Goal: Task Accomplishment & Management: Manage account settings

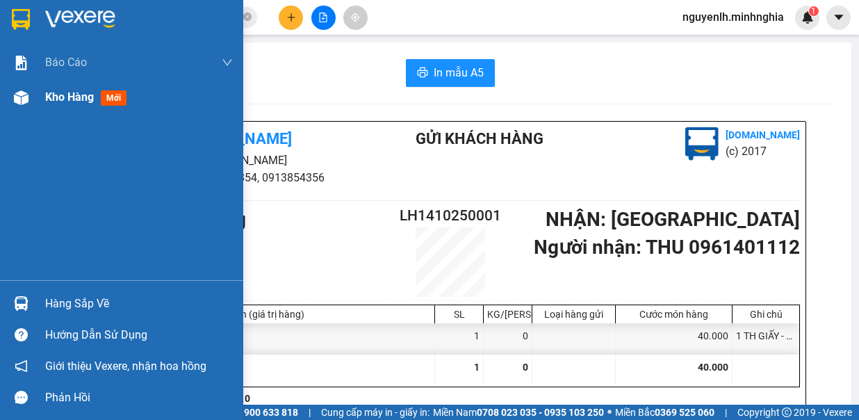
scroll to position [208, 0]
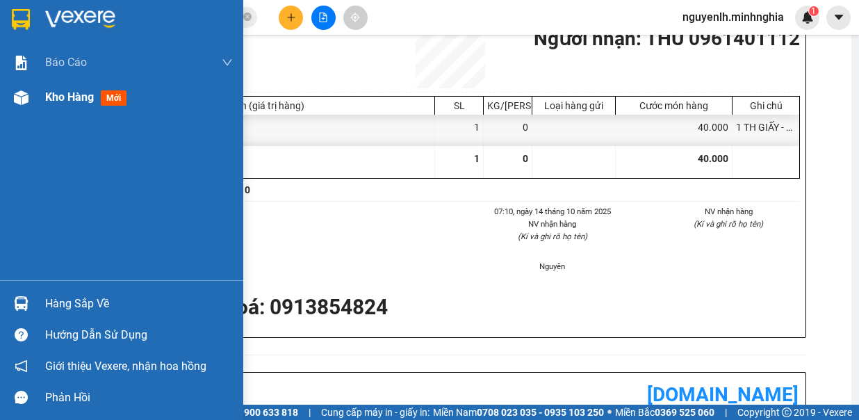
click at [29, 101] on div at bounding box center [21, 97] width 24 height 24
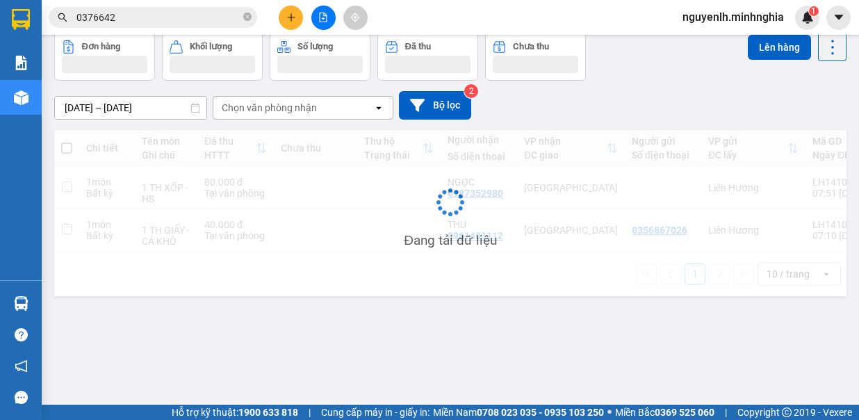
scroll to position [64, 0]
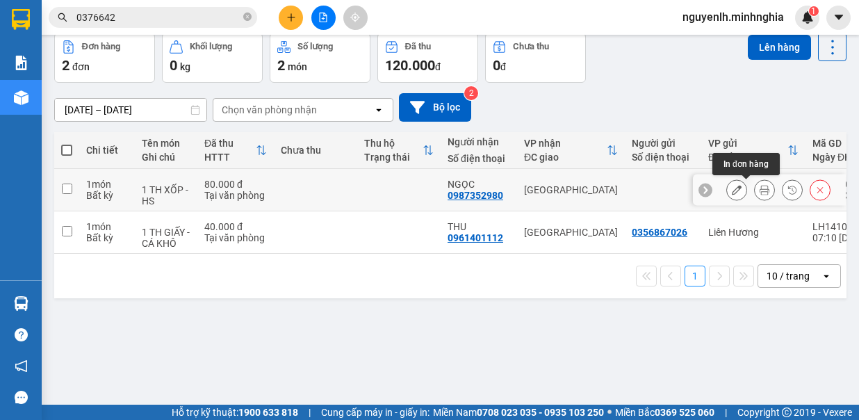
click at [759, 190] on icon at bounding box center [764, 190] width 10 height 10
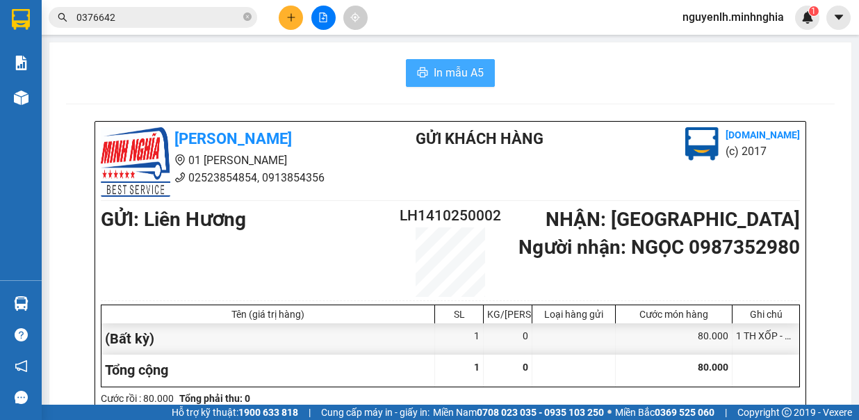
click at [434, 72] on span "In mẫu A5" at bounding box center [459, 72] width 50 height 17
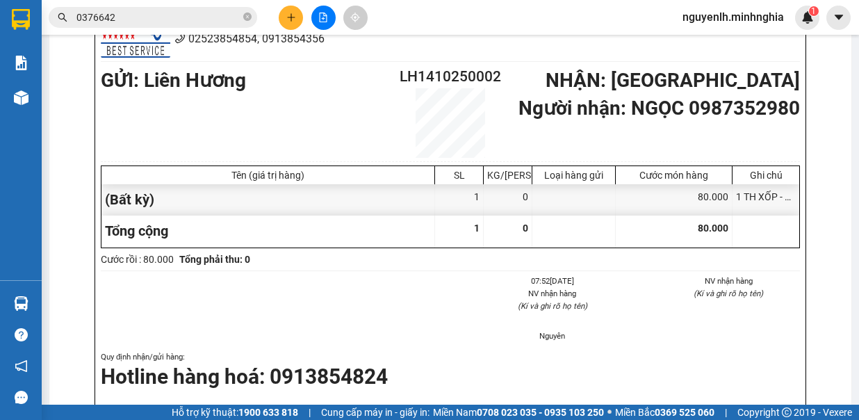
scroll to position [347, 0]
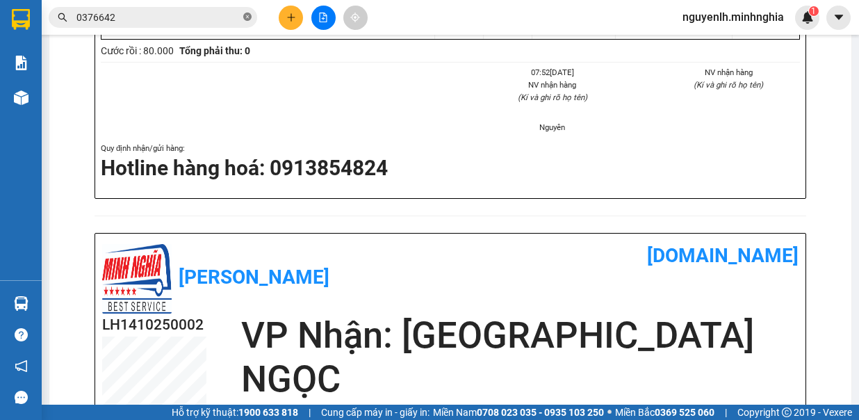
click at [247, 15] on icon "close-circle" at bounding box center [247, 17] width 8 height 8
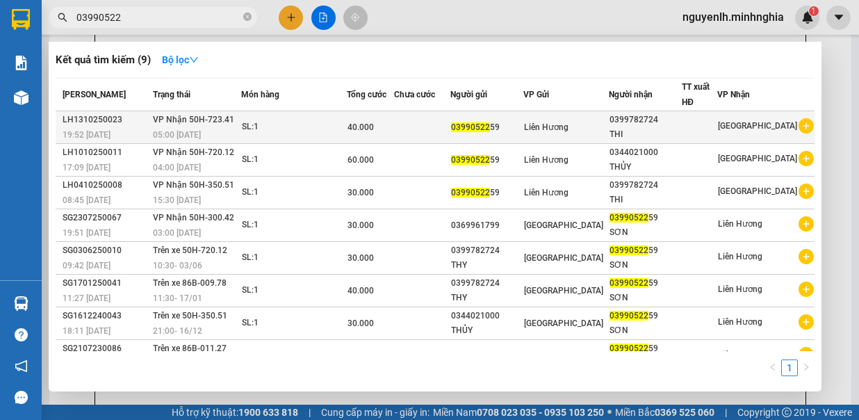
type input "03990522"
click at [567, 129] on span "Liên Hương" at bounding box center [546, 127] width 44 height 10
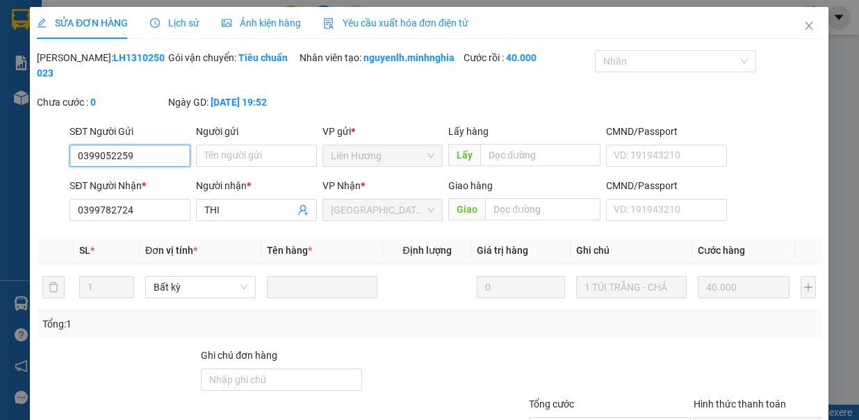
type input "0399052259"
type input "0399782724"
type input "40.000"
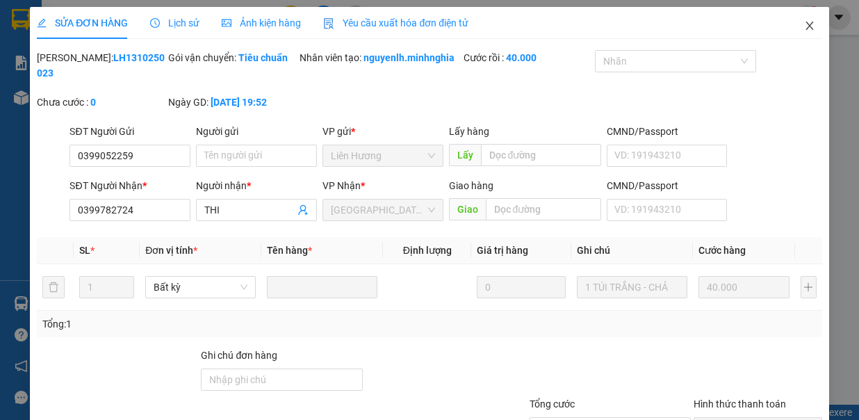
click at [804, 28] on icon "close" at bounding box center [809, 25] width 11 height 11
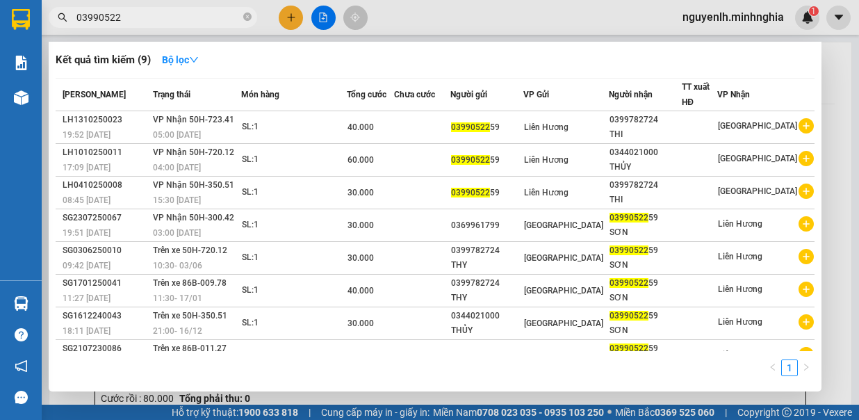
click at [165, 14] on input "03990522" at bounding box center [158, 17] width 164 height 15
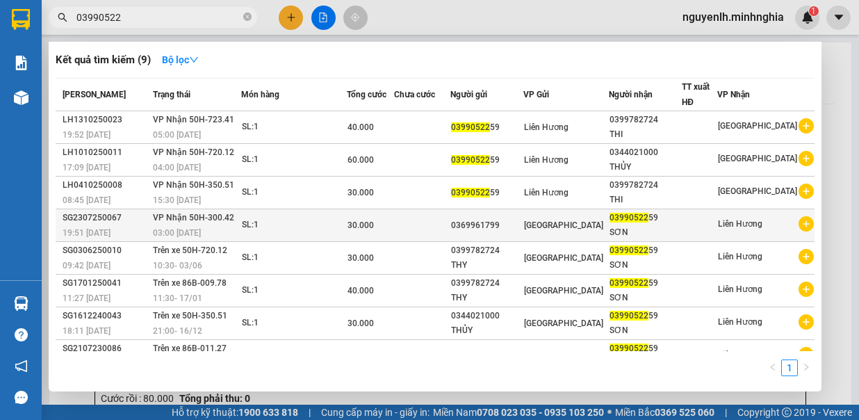
scroll to position [44, 0]
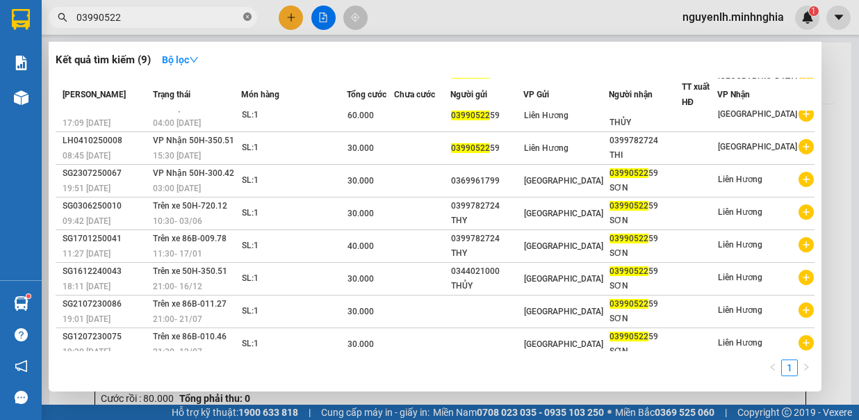
click at [247, 18] on icon "close-circle" at bounding box center [247, 17] width 8 height 8
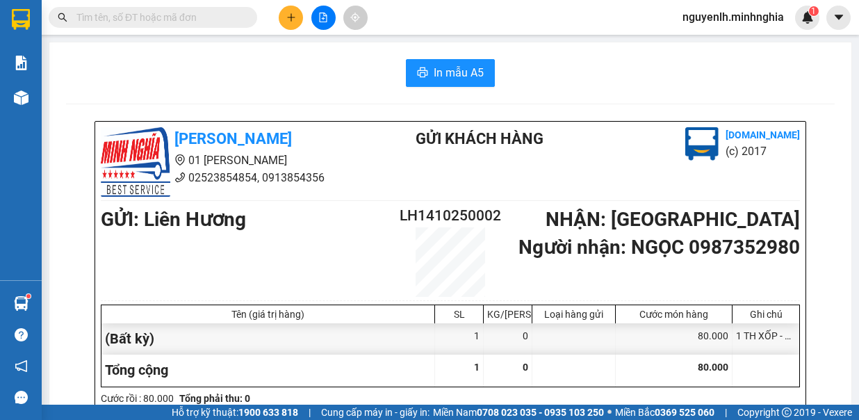
click at [176, 10] on input "text" at bounding box center [158, 17] width 164 height 15
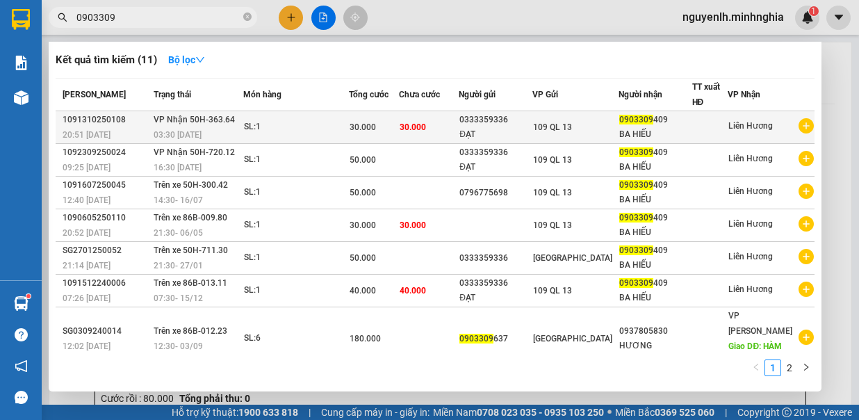
type input "0903309"
click at [553, 122] on span "109 QL 13" at bounding box center [552, 127] width 39 height 10
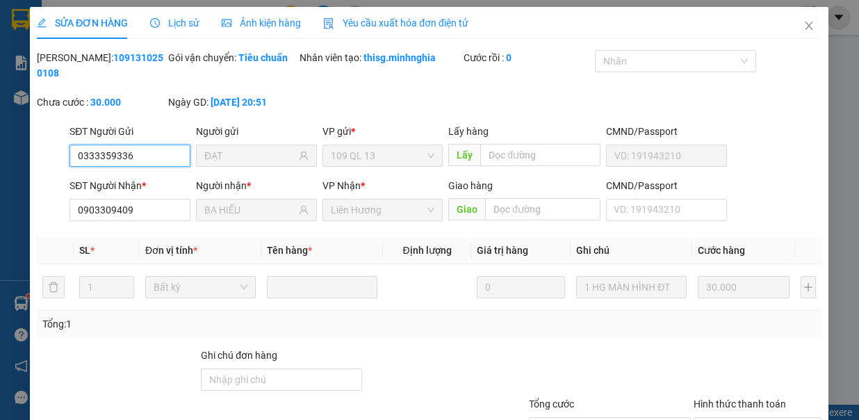
type input "0333359336"
type input "ĐẠT"
type input "0903309409"
type input "BA HIẾU"
type input "30.000"
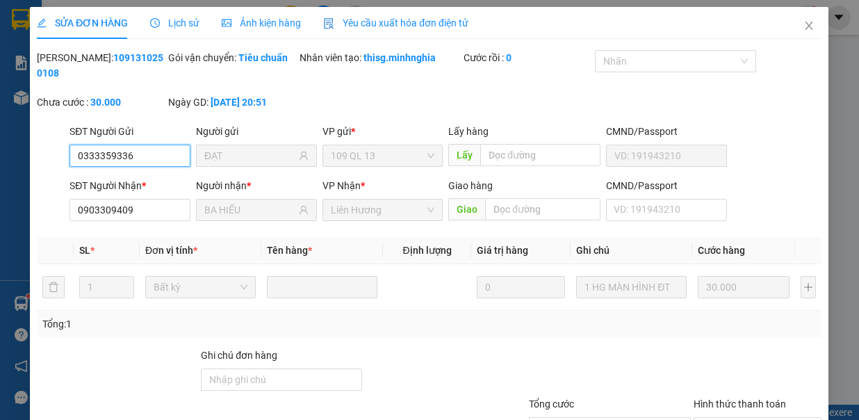
type input "30.000"
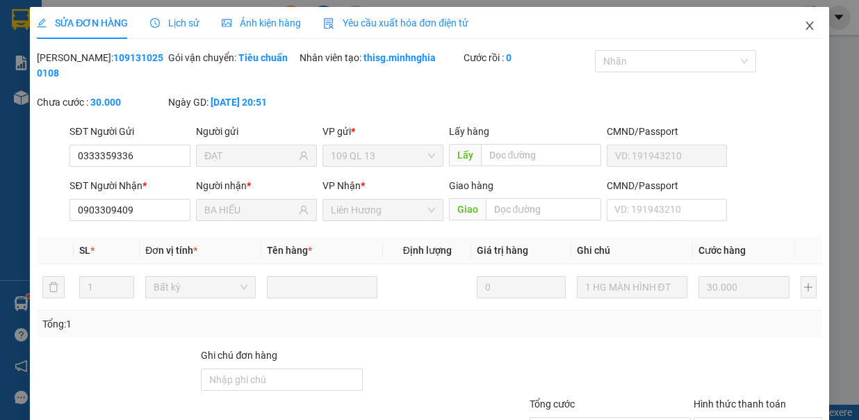
click at [798, 17] on span "Close" at bounding box center [809, 26] width 39 height 39
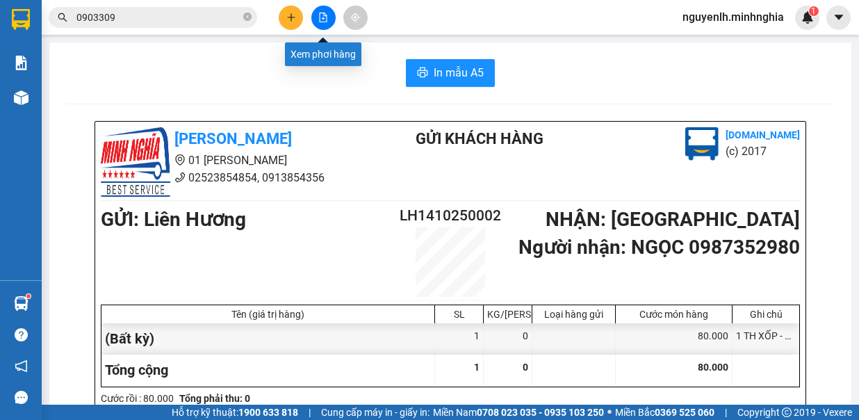
click at [312, 22] on button at bounding box center [323, 18] width 24 height 24
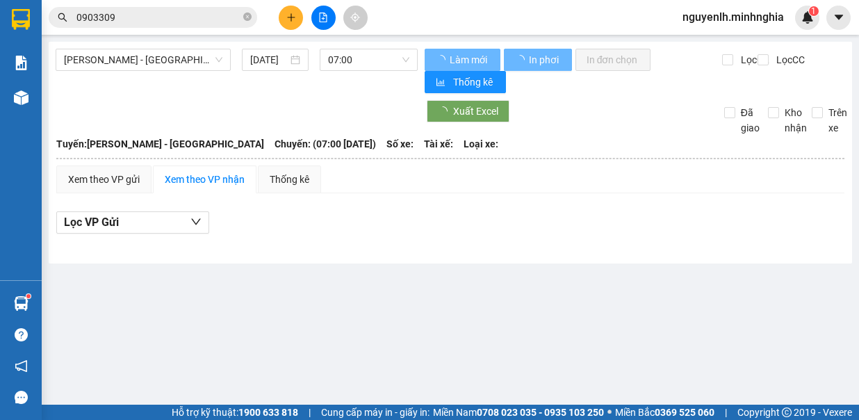
type input "14/10/2025"
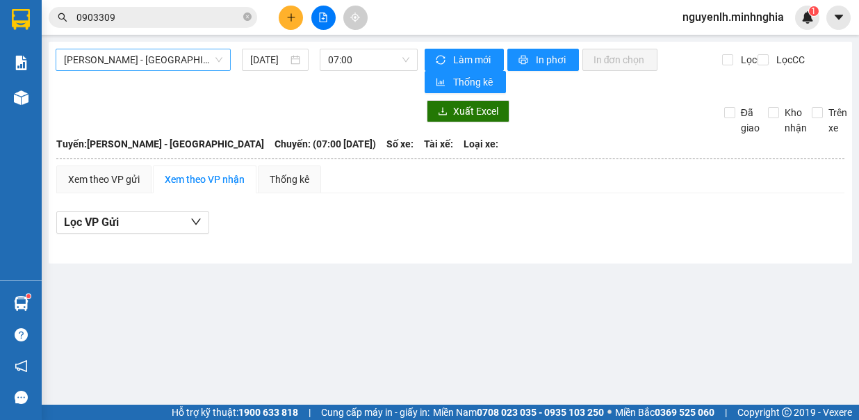
drag, startPoint x: 154, startPoint y: 65, endPoint x: 143, endPoint y: 69, distance: 11.9
click at [143, 69] on span "Phan Rí - Sài Gòn" at bounding box center [143, 59] width 158 height 21
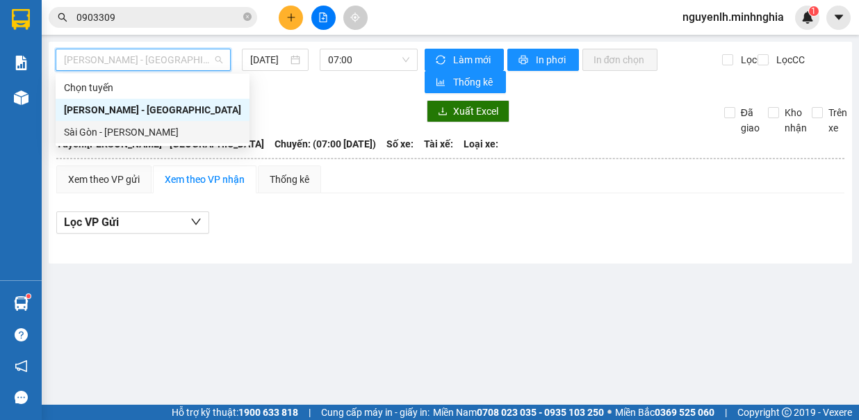
click at [152, 133] on div "Sài Gòn - Phan Rí" at bounding box center [152, 131] width 177 height 15
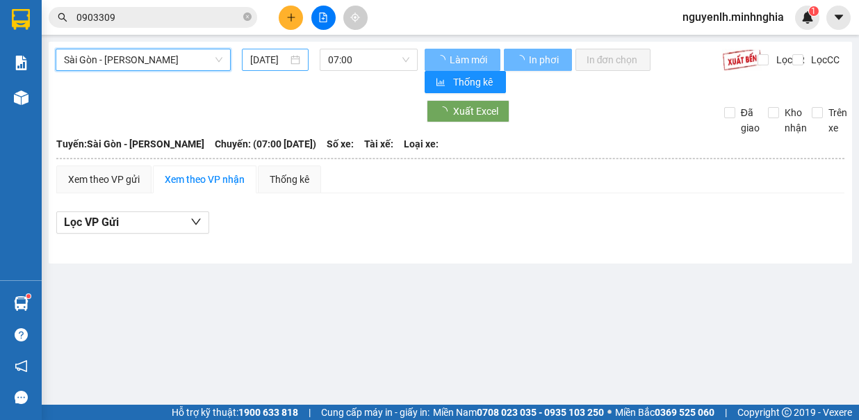
click at [264, 60] on input "14/10/2025" at bounding box center [269, 59] width 38 height 15
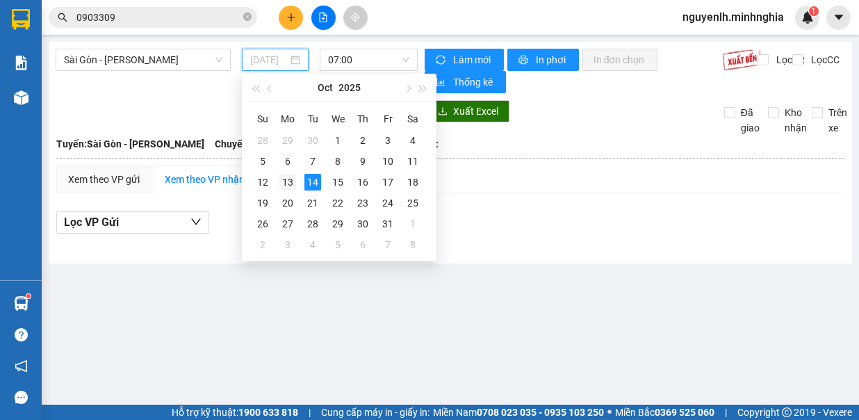
click at [286, 175] on div "13" at bounding box center [287, 182] width 17 height 17
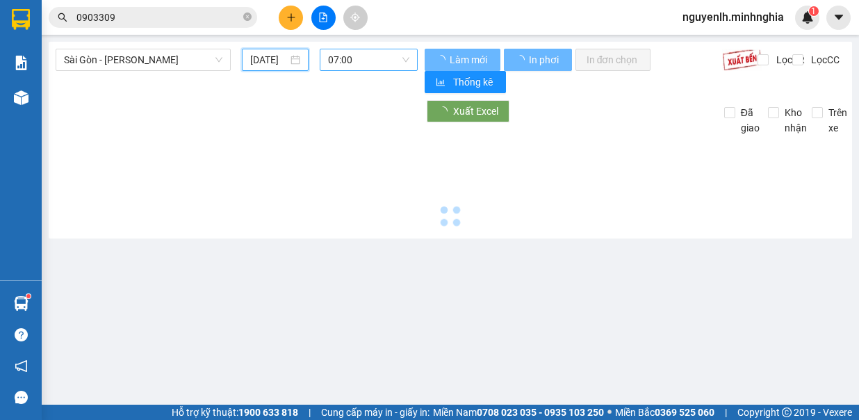
type input "13/10/2025"
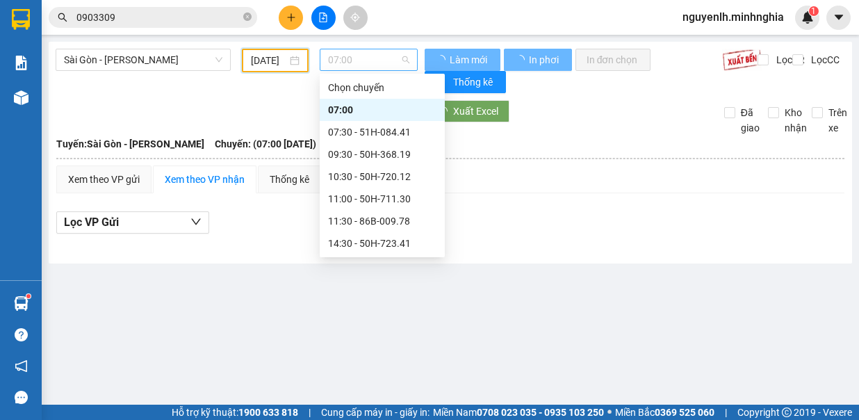
click at [353, 67] on span "07:00" at bounding box center [368, 59] width 81 height 21
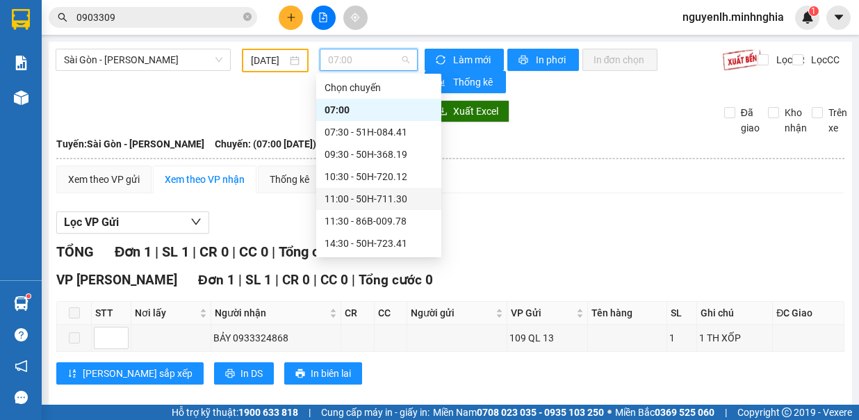
scroll to position [133, 0]
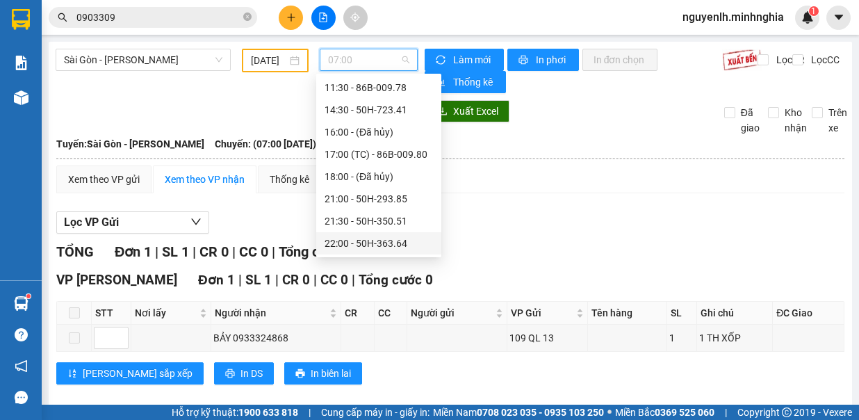
click at [410, 247] on div "22:00 - 50H-363.64" at bounding box center [378, 243] width 108 height 15
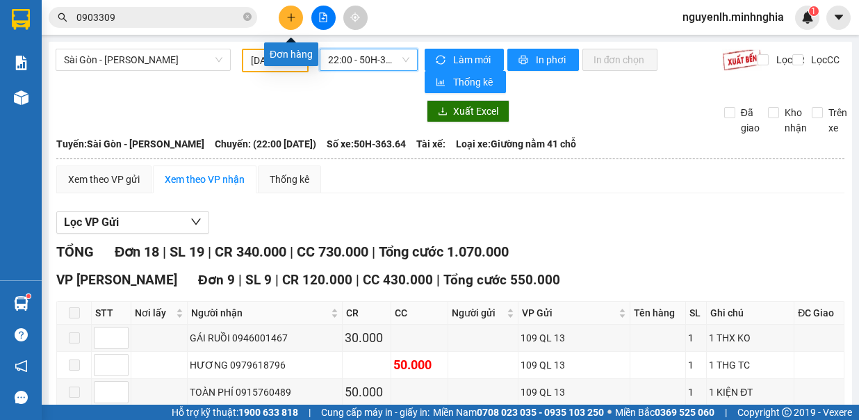
click at [292, 17] on icon "plus" at bounding box center [291, 18] width 10 height 10
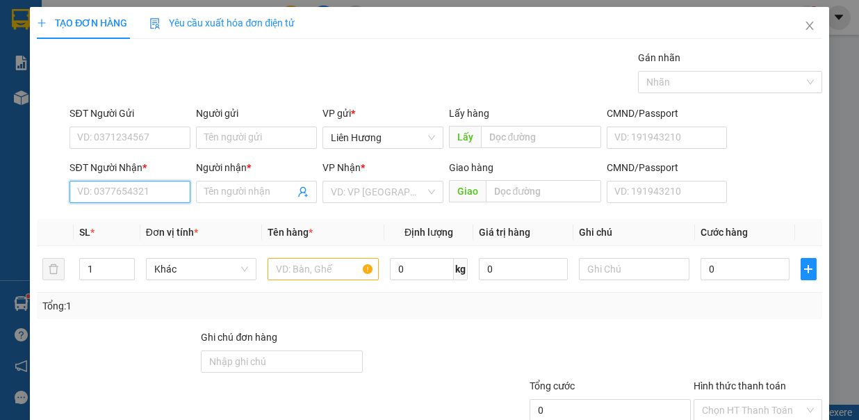
click at [117, 197] on input "SĐT Người Nhận *" at bounding box center [129, 192] width 121 height 22
drag, startPoint x: 155, startPoint y: 214, endPoint x: 186, endPoint y: 231, distance: 35.4
click at [155, 214] on div "0977506015 - THẢO TRÀ CỔ" at bounding box center [139, 217] width 124 height 15
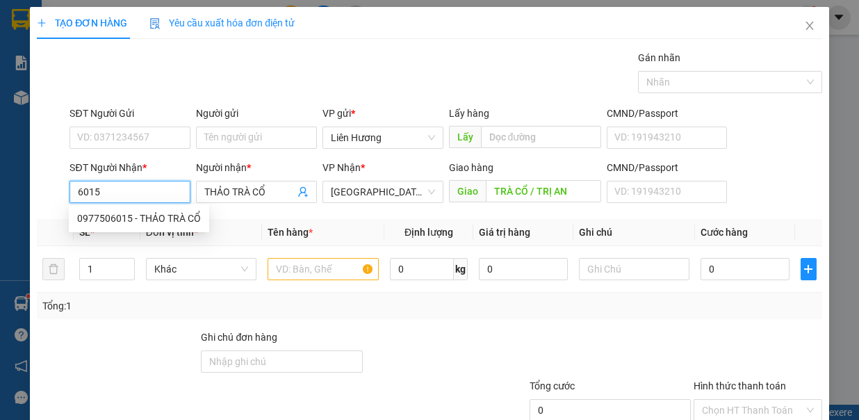
type input "0977506015"
type input "THẢO TRÀ CỔ"
type input "TRÀ CỔ / TRỊ AN"
type input "0977506015"
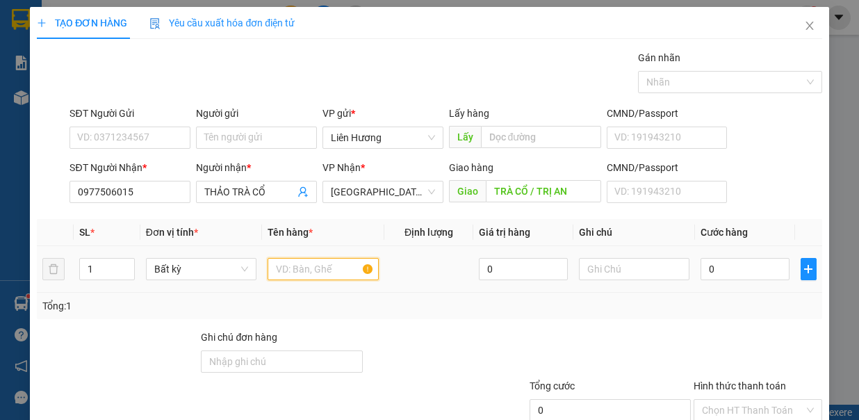
click at [336, 271] on input "text" at bounding box center [322, 269] width 111 height 22
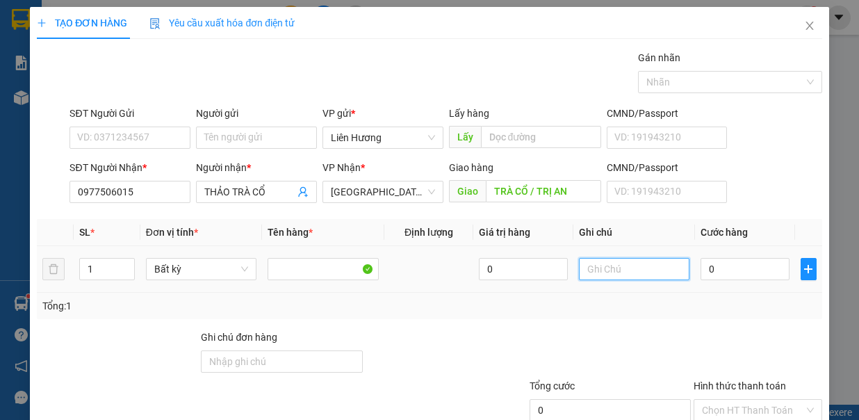
click at [586, 263] on input "text" at bounding box center [634, 269] width 111 height 22
type input "1TX - HS"
click at [729, 261] on input "0" at bounding box center [744, 269] width 89 height 22
type input "8"
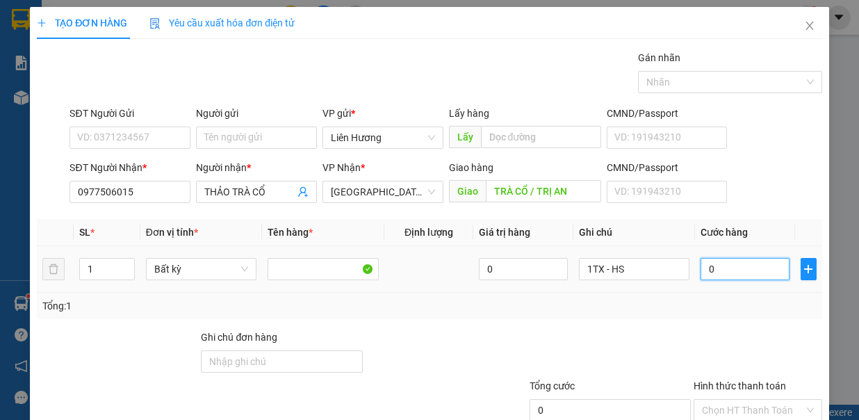
type input "8"
type input "80"
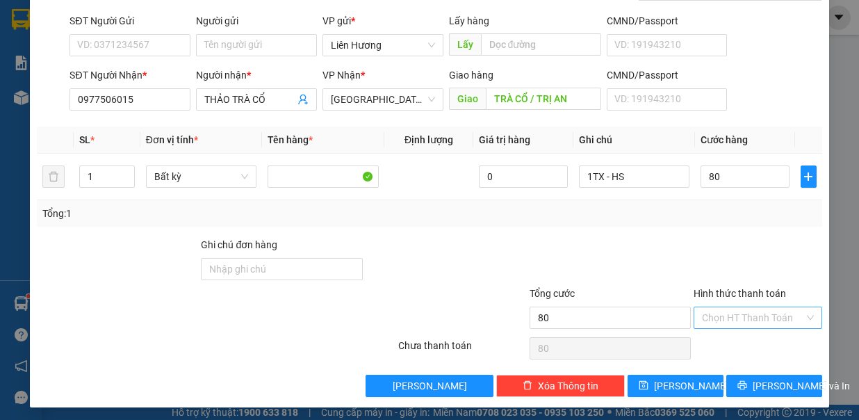
click at [761, 318] on input "Hình thức thanh toán" at bounding box center [753, 317] width 102 height 21
type input "80.000"
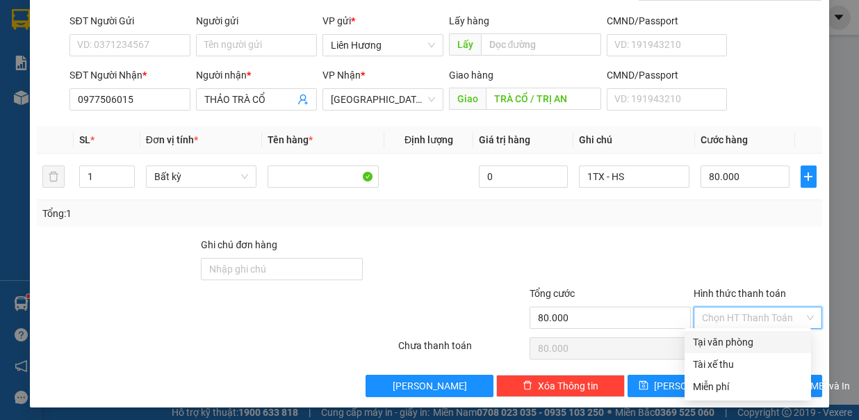
click at [759, 342] on div "Tại văn phòng" at bounding box center [748, 341] width 110 height 15
type input "0"
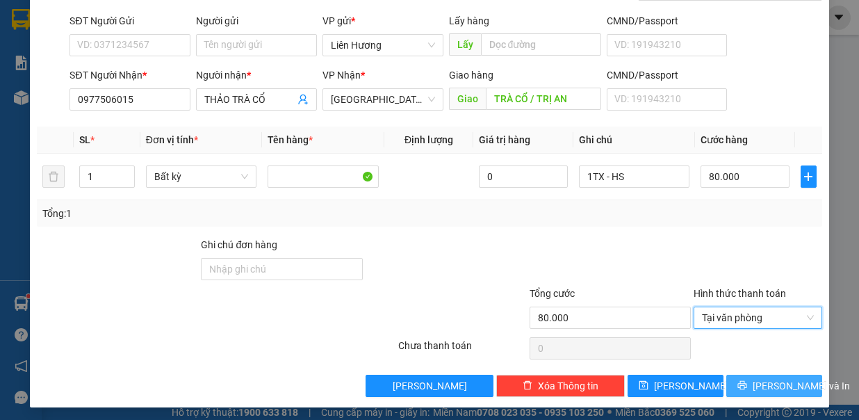
drag, startPoint x: 761, startPoint y: 382, endPoint x: 738, endPoint y: 354, distance: 36.6
click at [759, 378] on span "Lưu và In" at bounding box center [800, 385] width 97 height 15
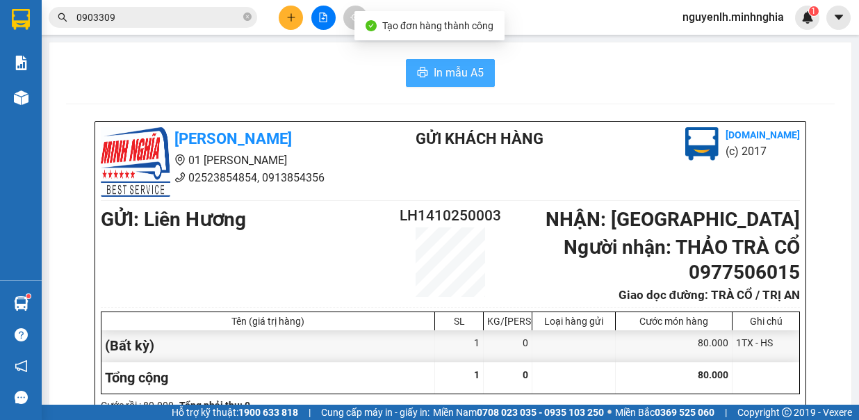
click at [454, 67] on span "In mẫu A5" at bounding box center [459, 72] width 50 height 17
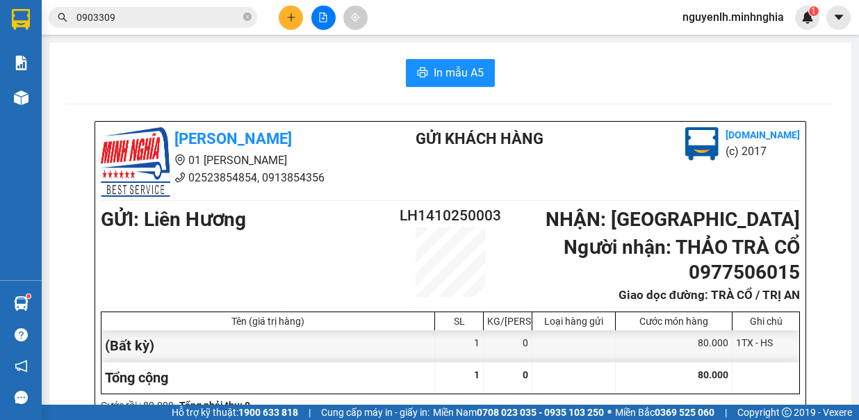
click at [317, 31] on div "Kết quả tìm kiếm ( 11 ) Bộ lọc Mã ĐH Trạng thái Món hàng Tổng cước Chưa cước Ng…" at bounding box center [429, 17] width 859 height 35
click at [317, 15] on button at bounding box center [323, 18] width 24 height 24
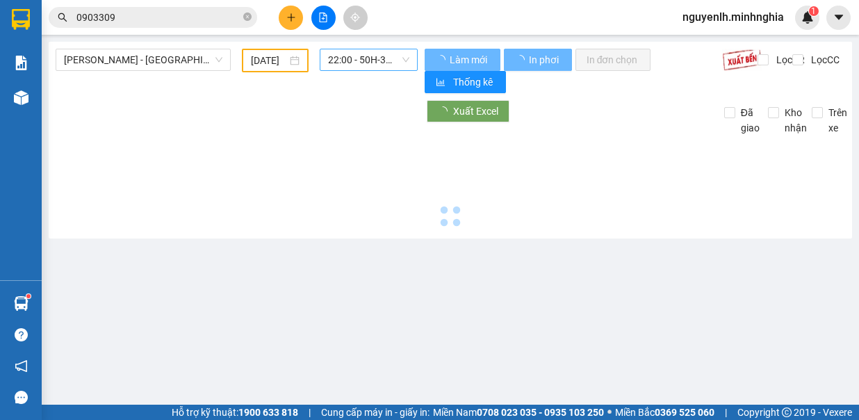
click at [361, 56] on span "22:00 - 50H-363.64" at bounding box center [368, 59] width 81 height 21
type input "14/10/2025"
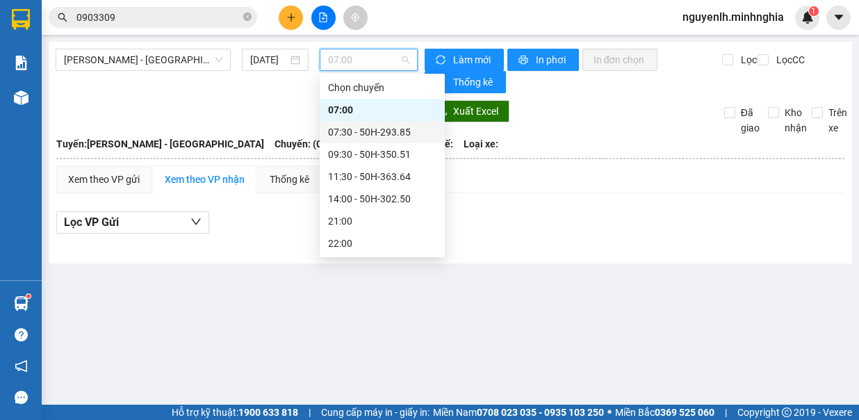
click at [383, 128] on div "07:30 - 50H-293.85" at bounding box center [382, 131] width 108 height 15
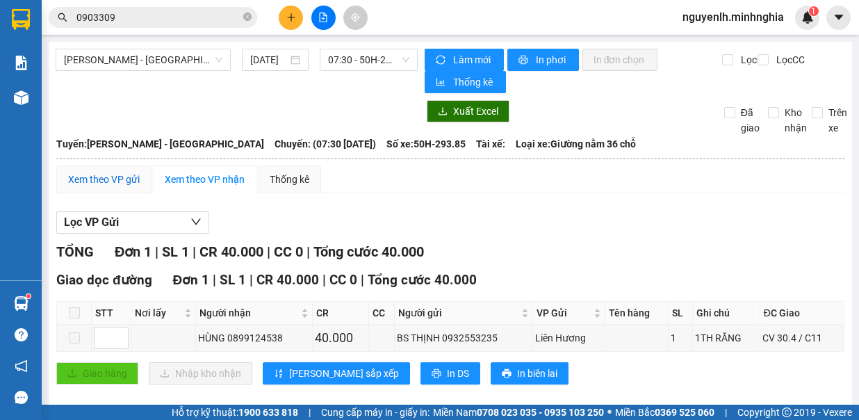
click at [114, 175] on div "Xem theo VP gửi" at bounding box center [104, 179] width 72 height 15
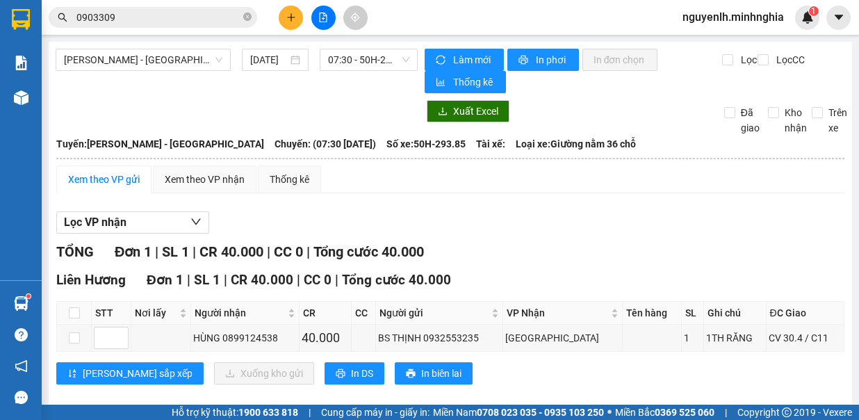
scroll to position [14, 0]
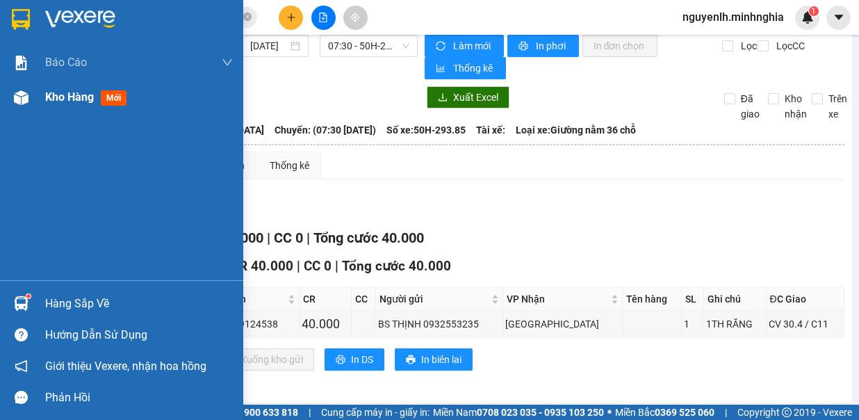
click at [12, 105] on div at bounding box center [21, 97] width 24 height 24
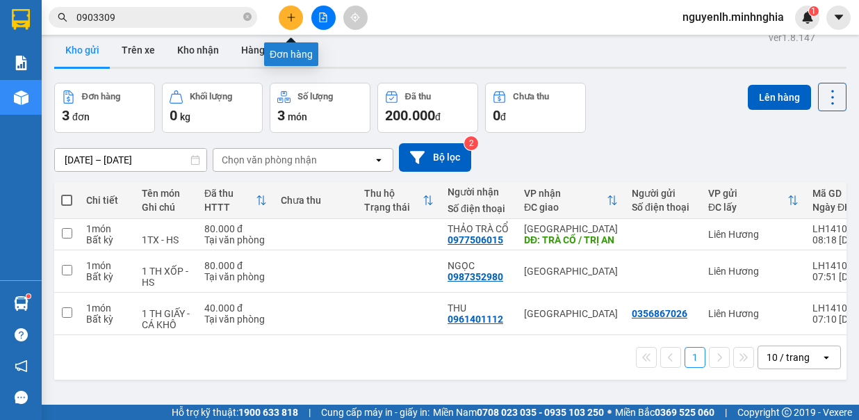
click at [292, 18] on icon "plus" at bounding box center [291, 18] width 10 height 10
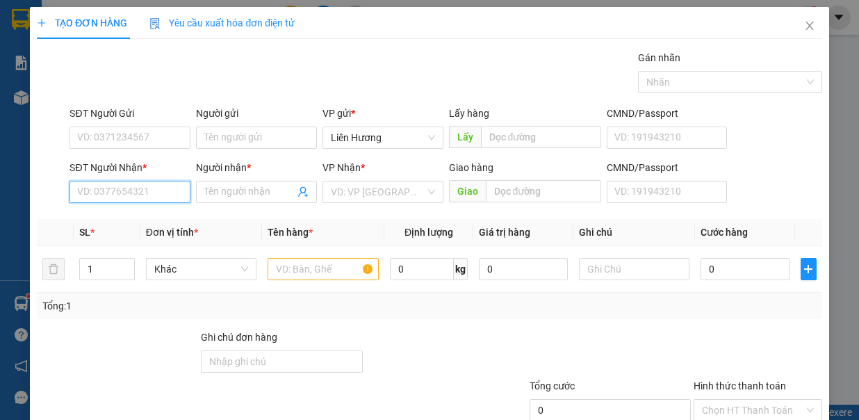
click at [146, 200] on input "SĐT Người Nhận *" at bounding box center [129, 192] width 121 height 22
click at [149, 221] on div "0989830735 - SƠN" at bounding box center [128, 217] width 102 height 15
type input "0989830735"
type input "SƠN"
type input "N3 TÂN VẠN"
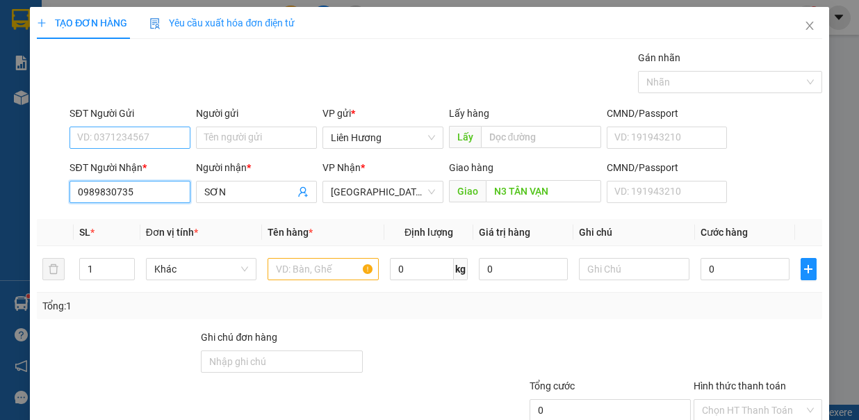
type input "0989830735"
click at [147, 129] on input "SĐT Người Gửi" at bounding box center [129, 137] width 121 height 22
click at [149, 140] on input "SĐT Người Gửi" at bounding box center [129, 137] width 121 height 22
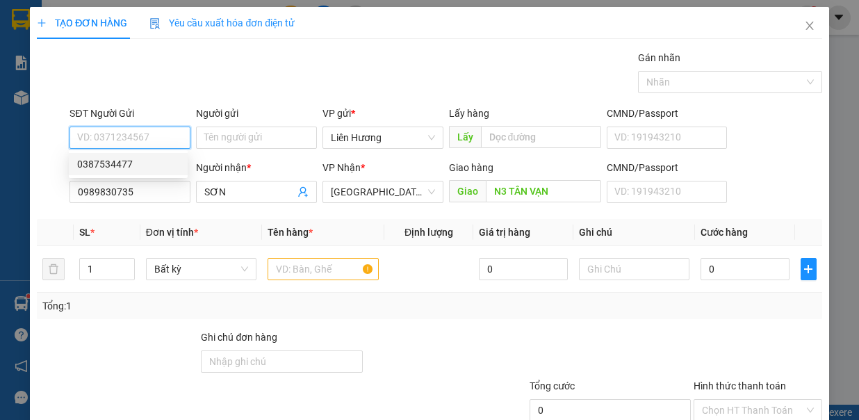
drag, startPoint x: 151, startPoint y: 166, endPoint x: 308, endPoint y: 231, distance: 169.8
click at [151, 170] on div "0387534477" at bounding box center [128, 163] width 102 height 15
type input "0387534477"
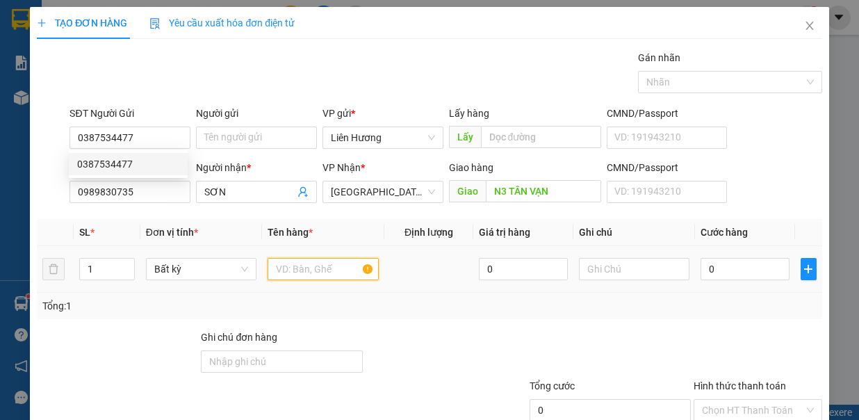
click at [314, 266] on input "text" at bounding box center [322, 269] width 111 height 22
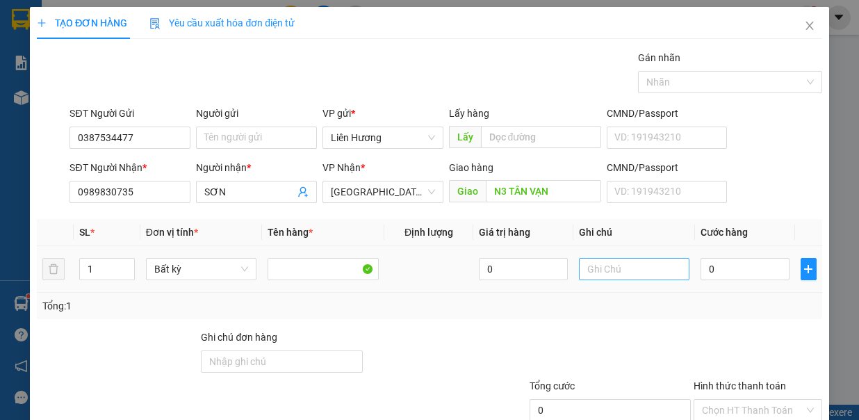
drag, startPoint x: 600, startPoint y: 253, endPoint x: 598, endPoint y: 272, distance: 18.8
click at [598, 267] on div at bounding box center [634, 269] width 111 height 28
click at [597, 261] on input "text" at bounding box center [634, 269] width 111 height 22
type input "1TX - HS"
click at [725, 270] on input "0" at bounding box center [744, 269] width 89 height 22
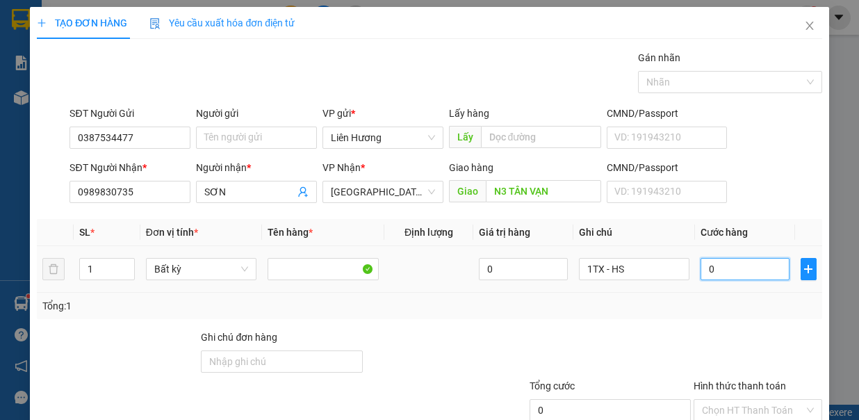
type input "7"
type input "70"
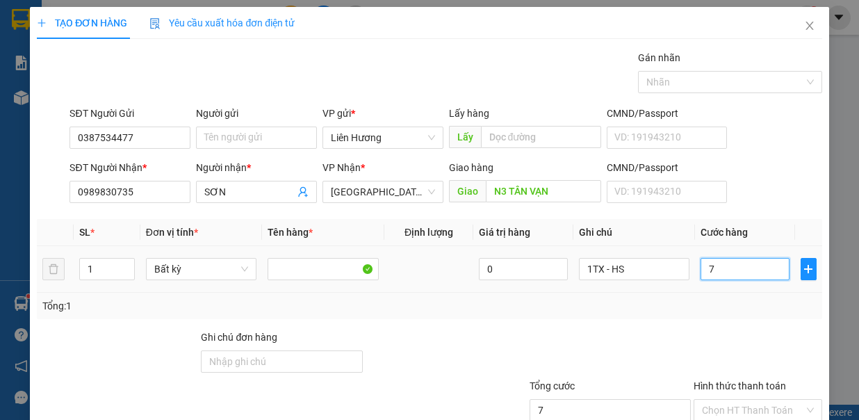
type input "70"
type input "70.000"
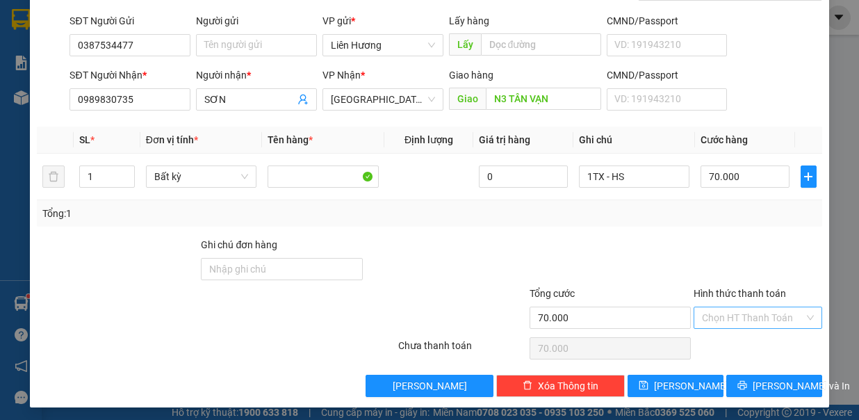
click at [741, 312] on input "Hình thức thanh toán" at bounding box center [753, 317] width 102 height 21
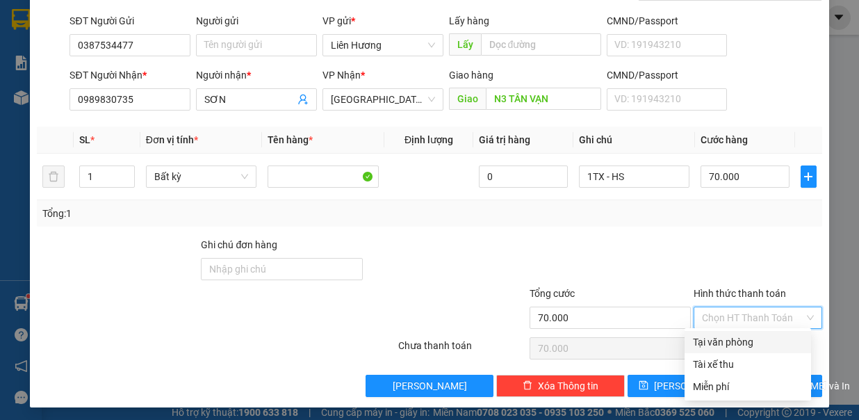
drag, startPoint x: 742, startPoint y: 331, endPoint x: 763, endPoint y: 352, distance: 29.5
click at [742, 336] on div "Tại văn phòng" at bounding box center [747, 342] width 126 height 22
type input "0"
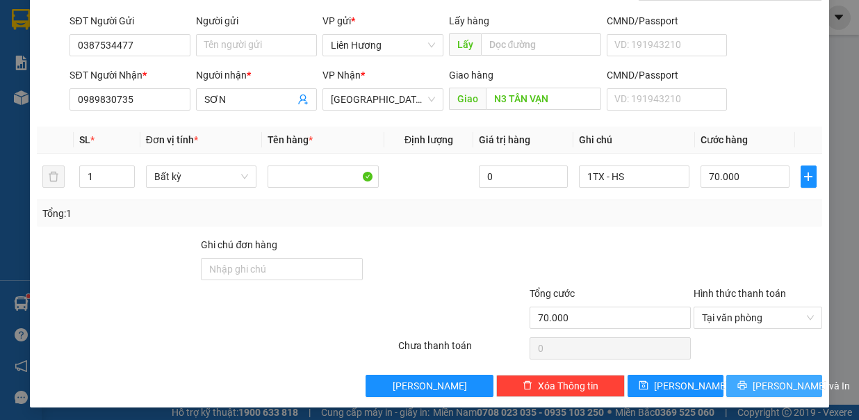
click at [762, 379] on span "Lưu và In" at bounding box center [800, 385] width 97 height 15
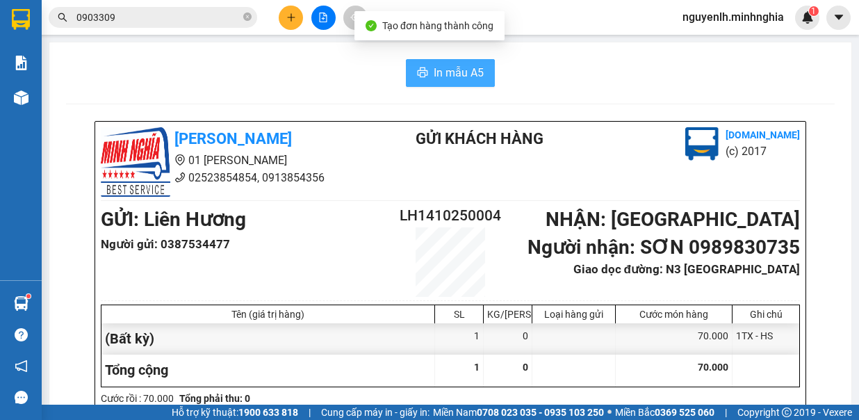
click at [467, 72] on span "In mẫu A5" at bounding box center [459, 72] width 50 height 17
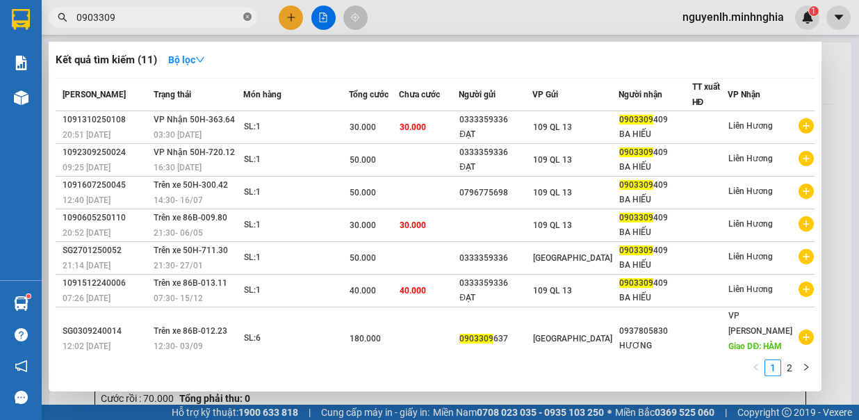
click at [247, 19] on icon "close-circle" at bounding box center [247, 17] width 8 height 8
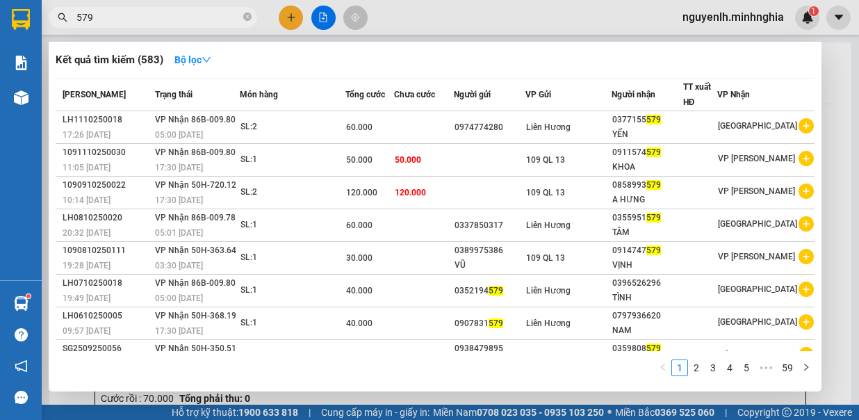
click at [237, 13] on input "579" at bounding box center [158, 17] width 164 height 15
type input "57909"
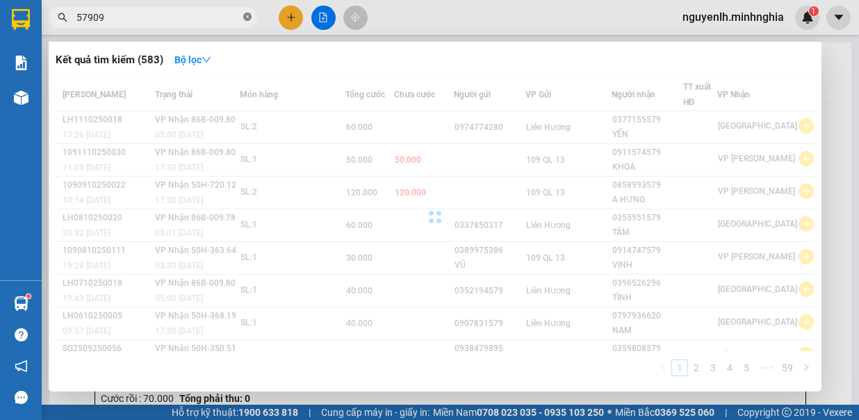
click at [245, 17] on icon "close-circle" at bounding box center [247, 17] width 8 height 8
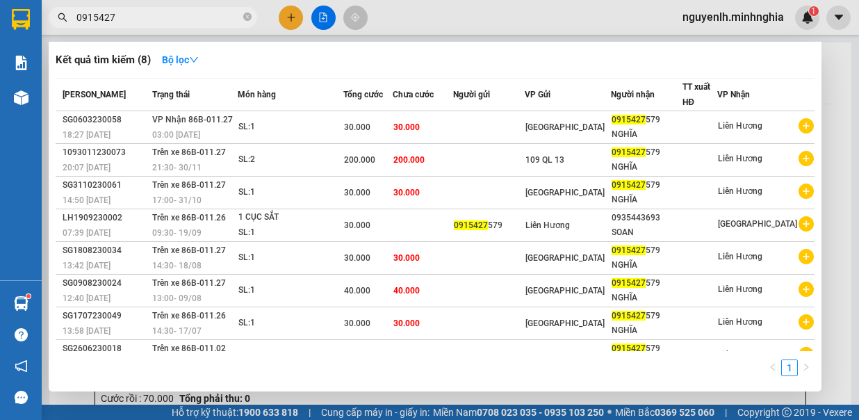
type input "0915427"
click at [468, 24] on div at bounding box center [429, 210] width 859 height 420
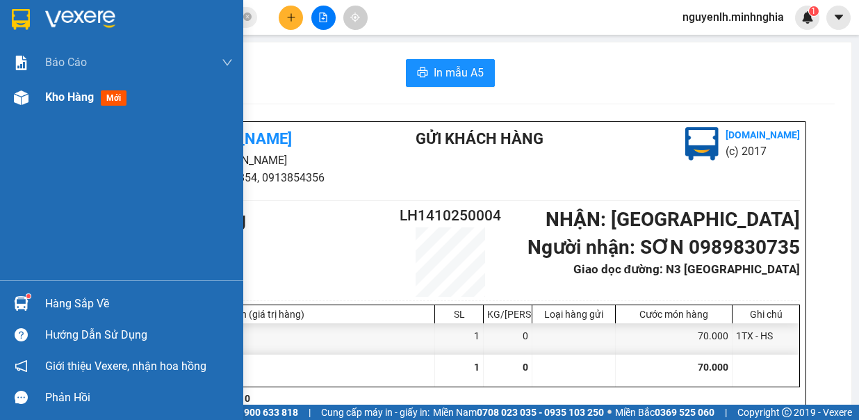
click at [11, 94] on div at bounding box center [21, 97] width 24 height 24
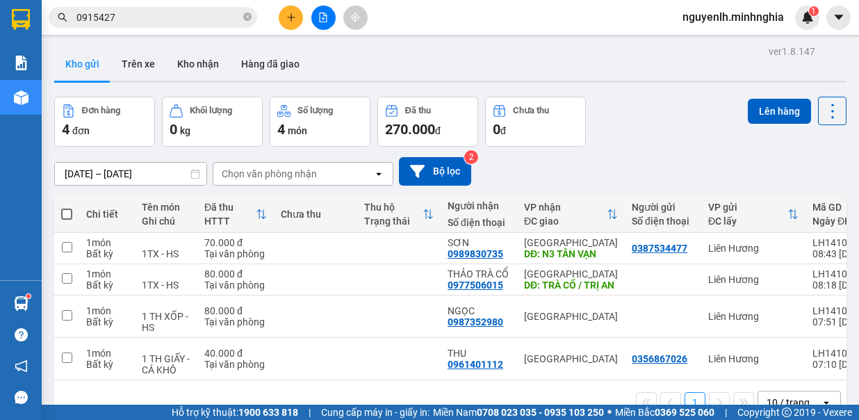
click at [64, 208] on span at bounding box center [66, 213] width 11 height 11
click at [67, 207] on input "checkbox" at bounding box center [67, 207] width 0 height 0
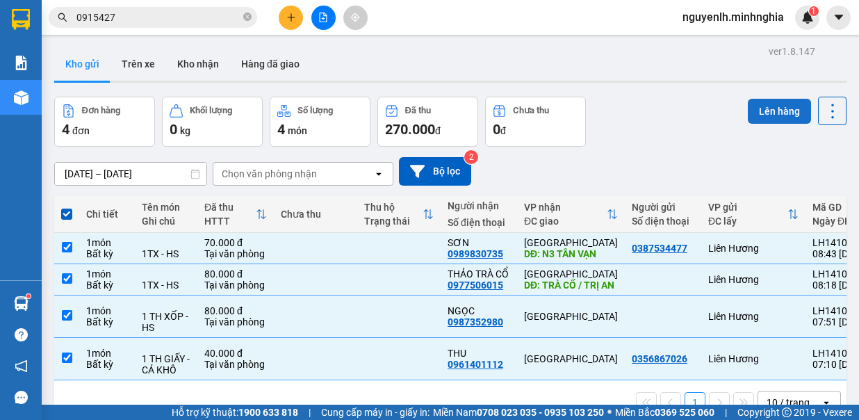
click at [757, 99] on button "Lên hàng" at bounding box center [779, 111] width 63 height 25
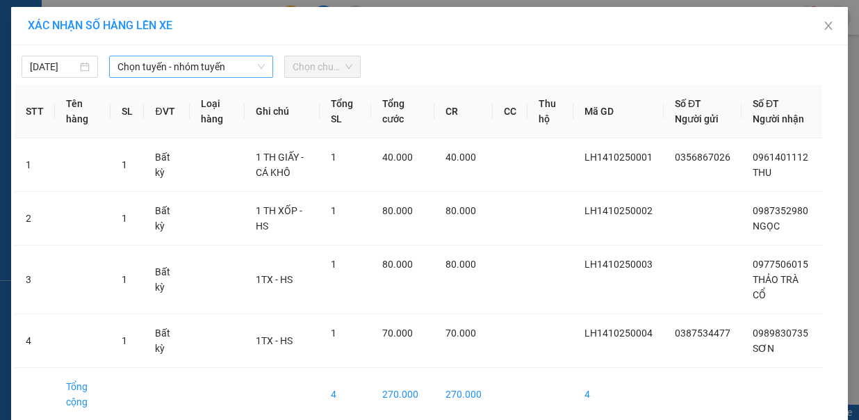
click at [138, 56] on span "Chọn tuyến - nhóm tuyến" at bounding box center [190, 66] width 147 height 21
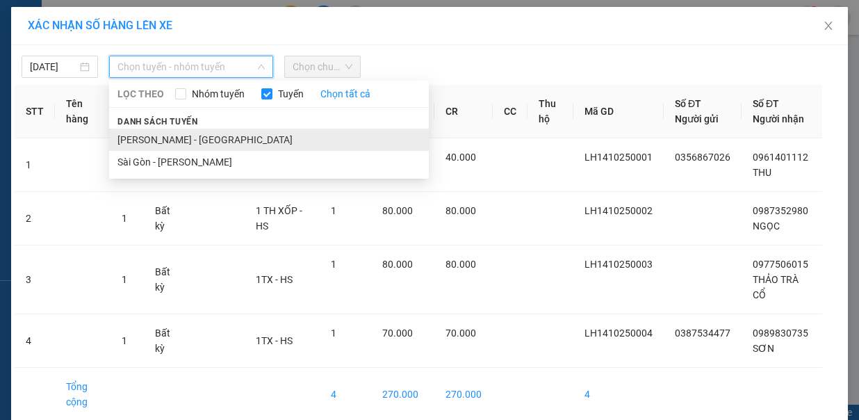
click at [181, 133] on li "Phan Rí - Sài Gòn" at bounding box center [269, 140] width 320 height 22
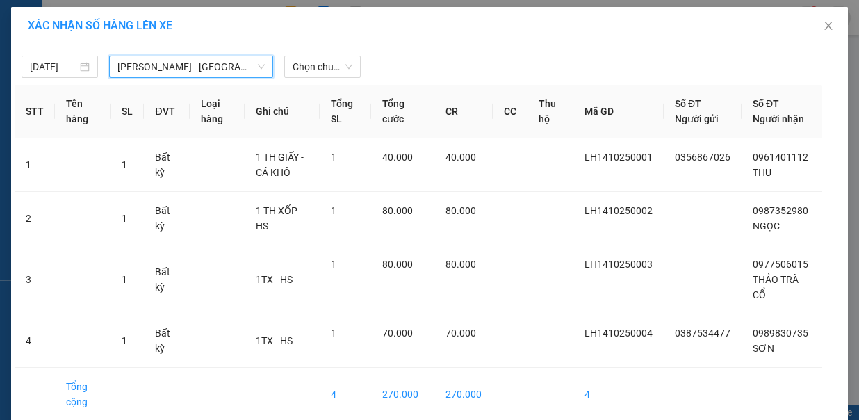
click at [297, 51] on div "14/10/2025 Phan Rí - Sài Gòn Phan Rí - Sài Gòn LỌC THEO Nhóm tuyến Tuyến Chọn t…" at bounding box center [429, 63] width 829 height 29
click at [300, 67] on span "Chọn chuyến" at bounding box center [322, 66] width 60 height 21
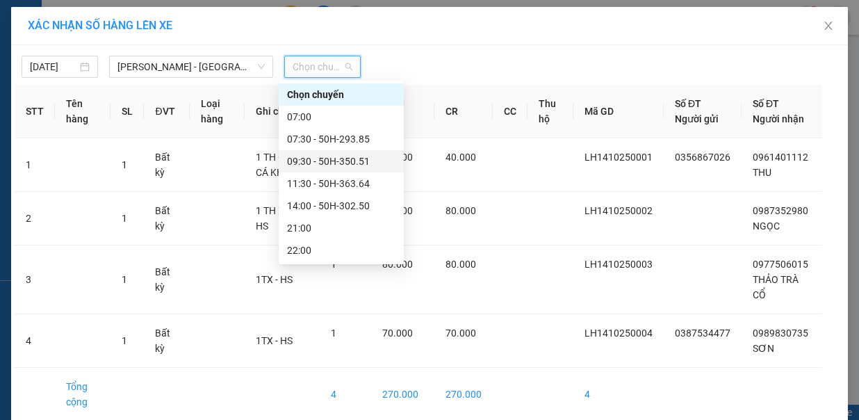
click at [342, 161] on div "09:30 - 50H-350.51" at bounding box center [341, 161] width 108 height 15
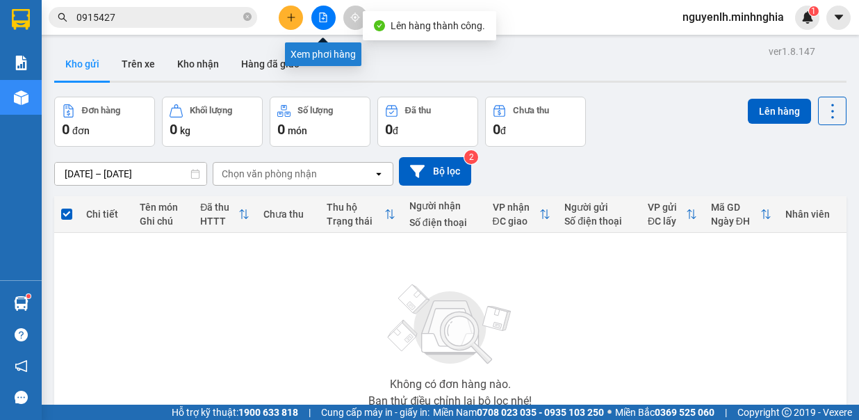
click at [320, 22] on button at bounding box center [323, 18] width 24 height 24
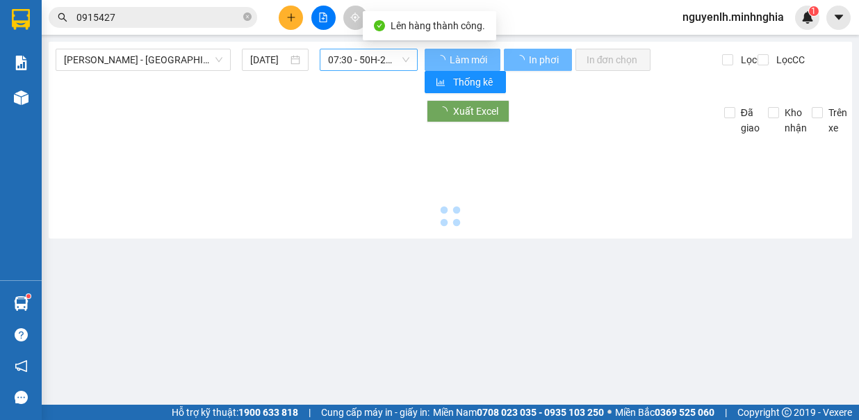
click at [381, 63] on span "07:30 - 50H-293.85" at bounding box center [368, 59] width 81 height 21
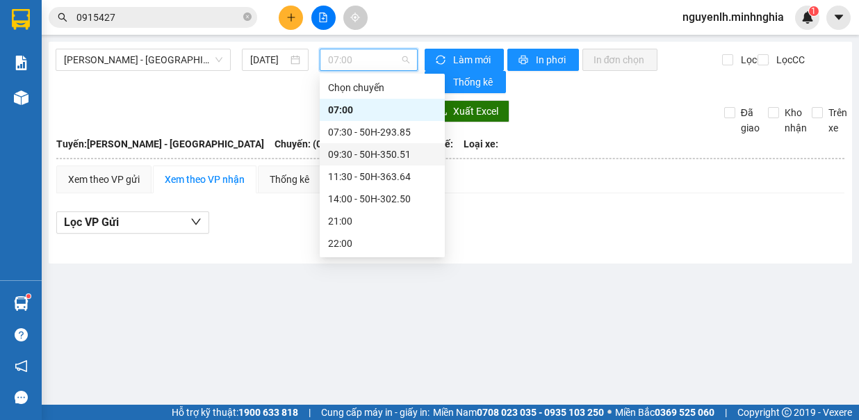
click at [417, 154] on div "09:30 - 50H-350.51" at bounding box center [382, 154] width 108 height 15
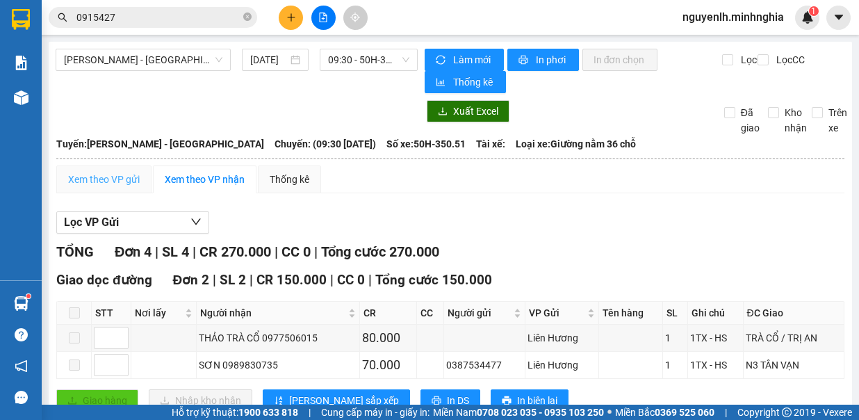
click at [86, 167] on div "Xem theo VP gửi" at bounding box center [103, 179] width 95 height 28
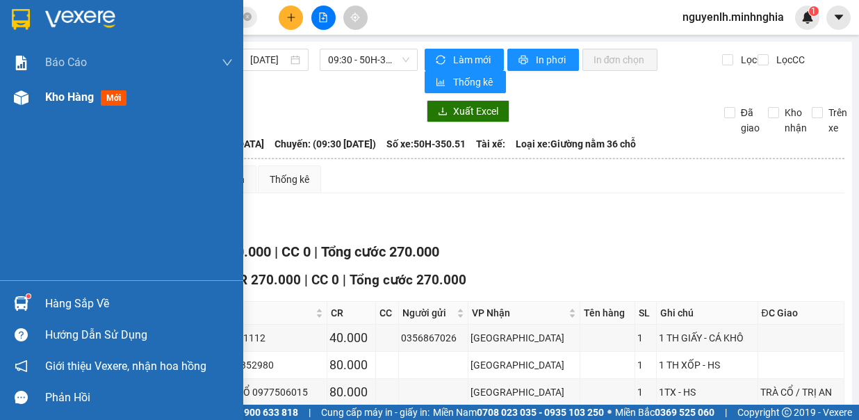
click at [58, 101] on span "Kho hàng" at bounding box center [69, 96] width 49 height 13
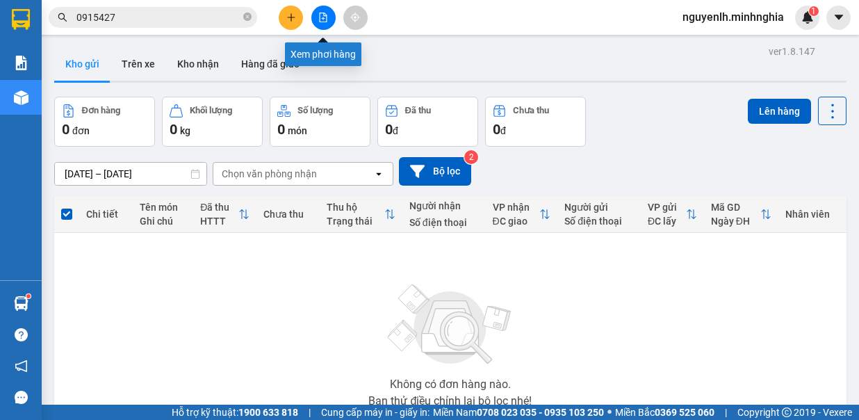
click at [333, 14] on button at bounding box center [323, 18] width 24 height 24
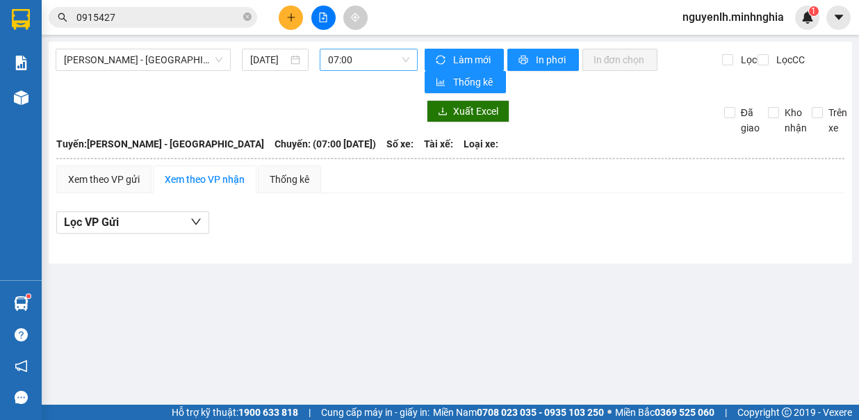
click at [340, 56] on span "07:00" at bounding box center [368, 59] width 81 height 21
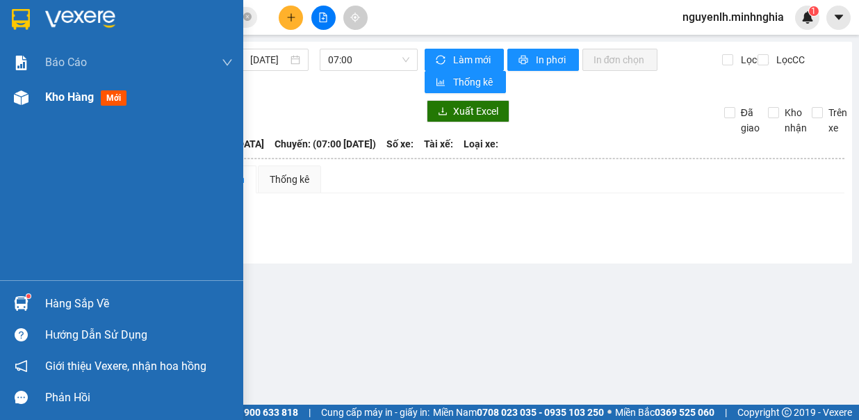
click at [22, 106] on div at bounding box center [21, 97] width 24 height 24
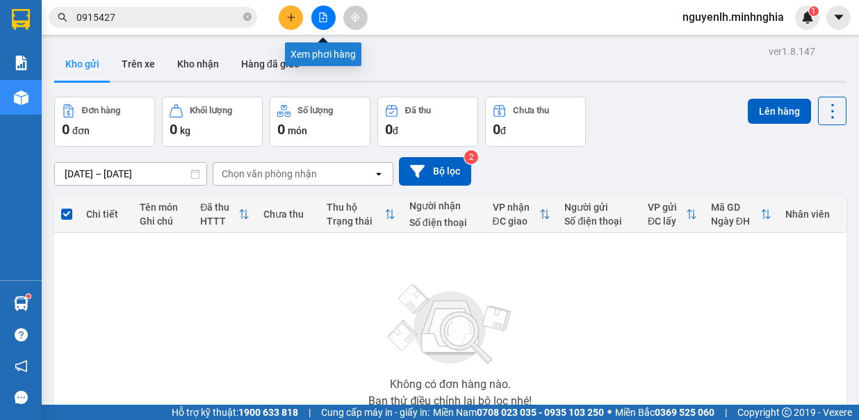
click at [327, 17] on icon "file-add" at bounding box center [324, 18] width 8 height 10
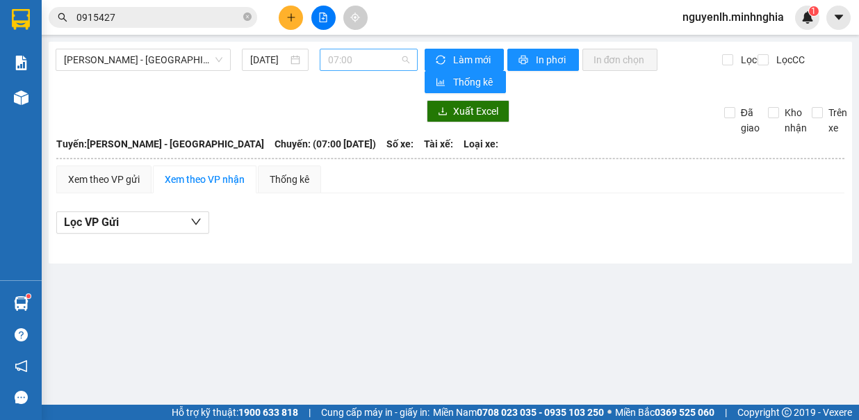
click at [371, 58] on span "07:00" at bounding box center [368, 59] width 81 height 21
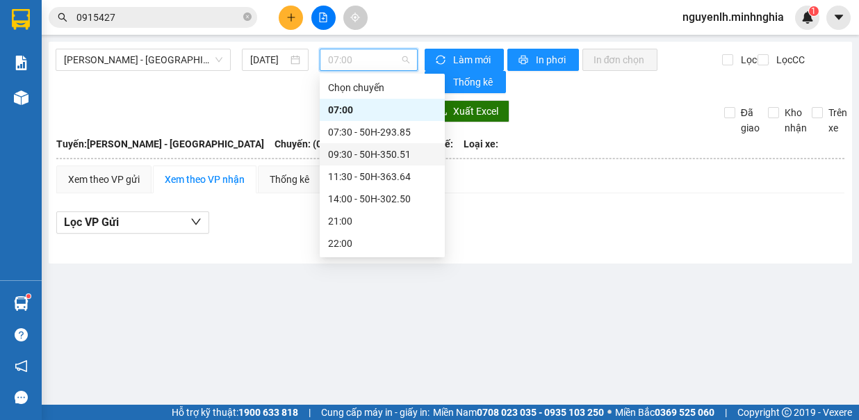
click at [412, 145] on div "09:30 - 50H-350.51" at bounding box center [382, 154] width 125 height 22
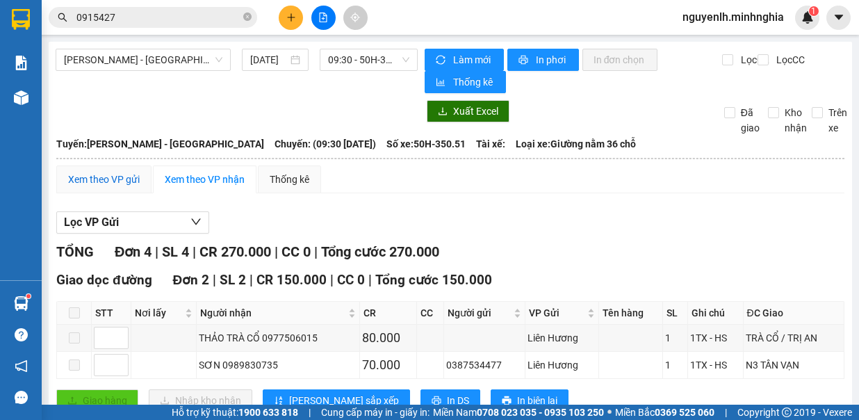
click at [104, 172] on div "Xem theo VP gửi" at bounding box center [104, 179] width 72 height 15
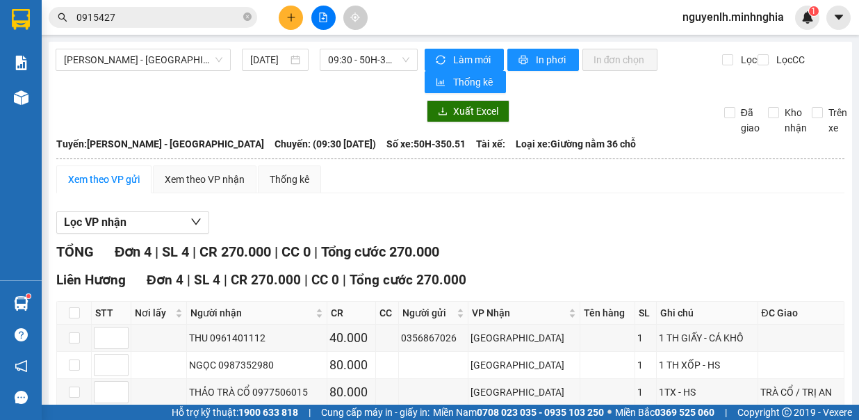
click at [154, 59] on span "Phan Rí - Sài Gòn" at bounding box center [143, 59] width 158 height 21
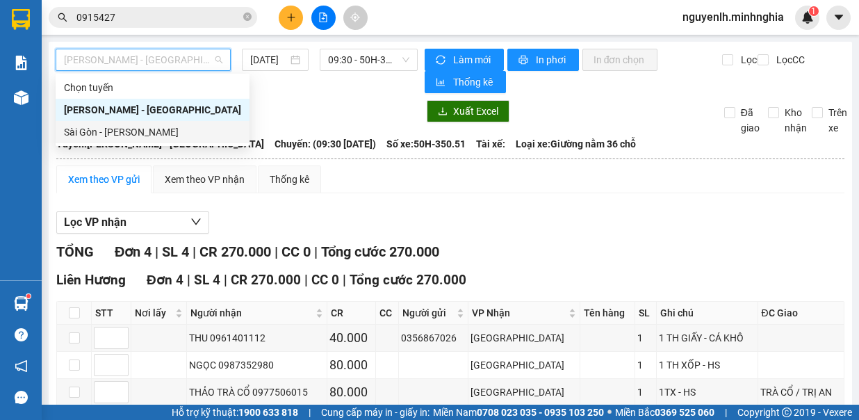
click at [156, 132] on div "Sài Gòn - Phan Rí" at bounding box center [152, 131] width 177 height 15
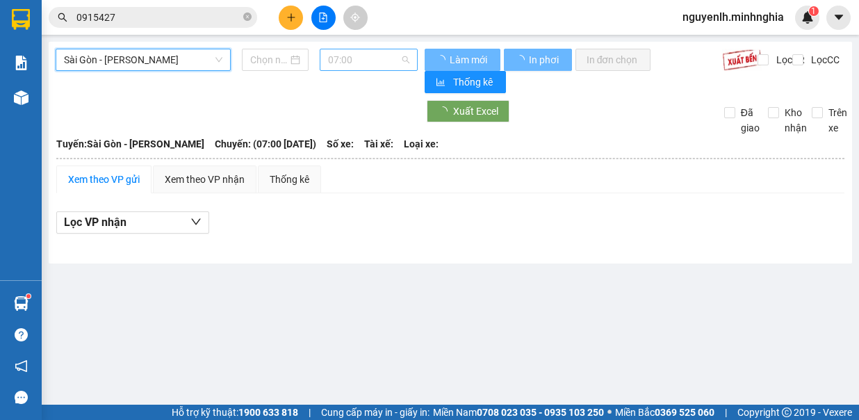
type input "14/10/2025"
click at [364, 64] on span "07:00" at bounding box center [368, 59] width 81 height 21
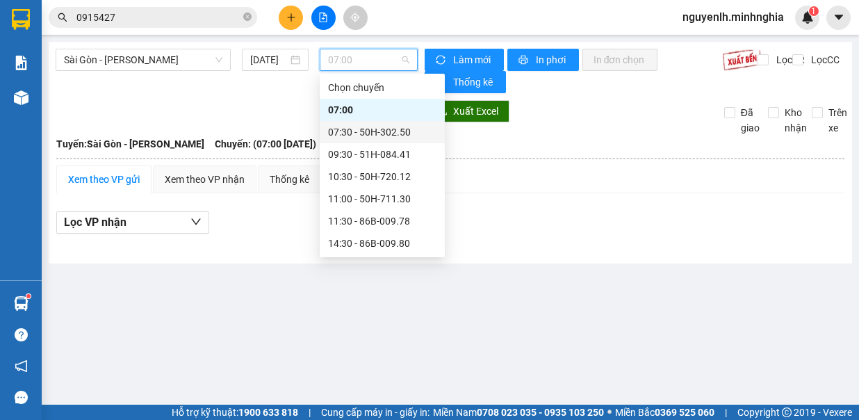
click at [391, 133] on div "07:30 - 50H-302.50" at bounding box center [382, 131] width 108 height 15
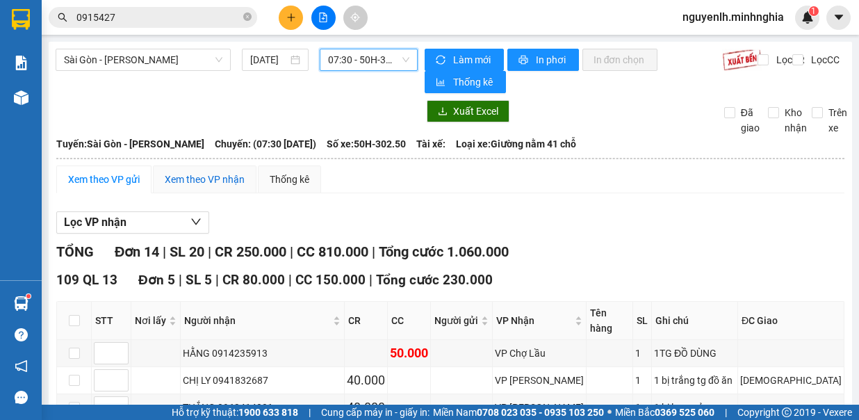
click at [214, 172] on div "Xem theo VP nhận" at bounding box center [205, 179] width 80 height 15
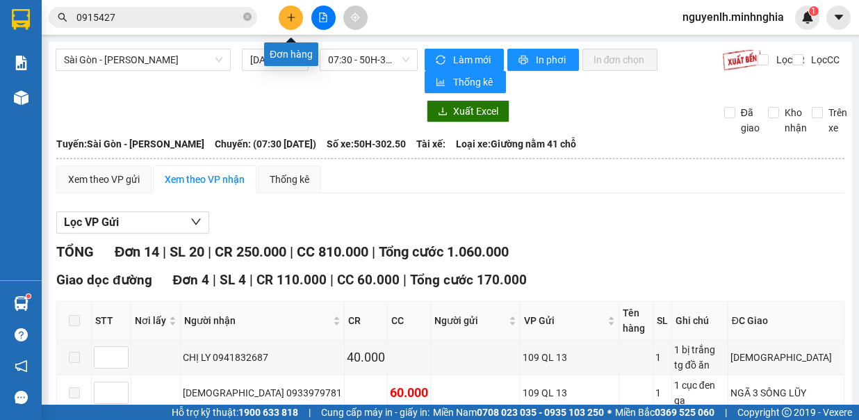
click at [293, 14] on icon "plus" at bounding box center [291, 18] width 10 height 10
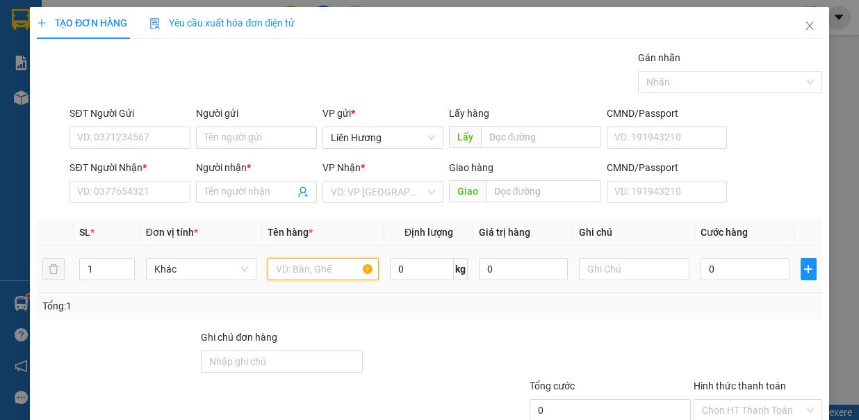
click at [353, 271] on input "text" at bounding box center [322, 269] width 111 height 22
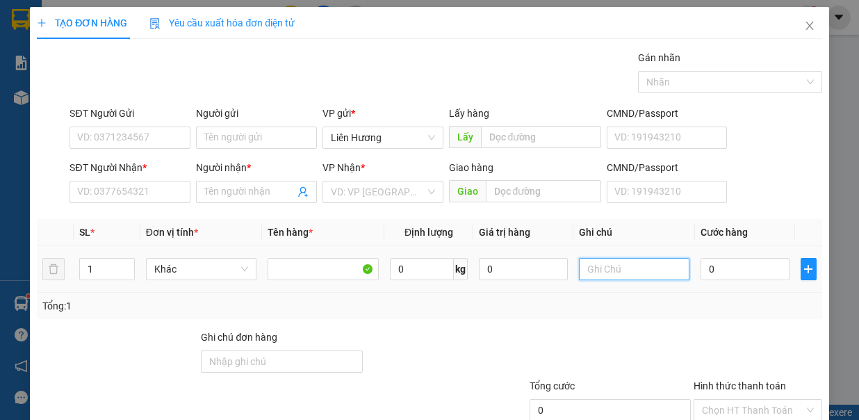
click at [595, 270] on input "text" at bounding box center [634, 269] width 111 height 22
type input "2"
click at [124, 261] on span "up" at bounding box center [127, 265] width 8 height 8
click at [593, 258] on input "text" at bounding box center [634, 269] width 111 height 22
type input "2K - LỐP XE"
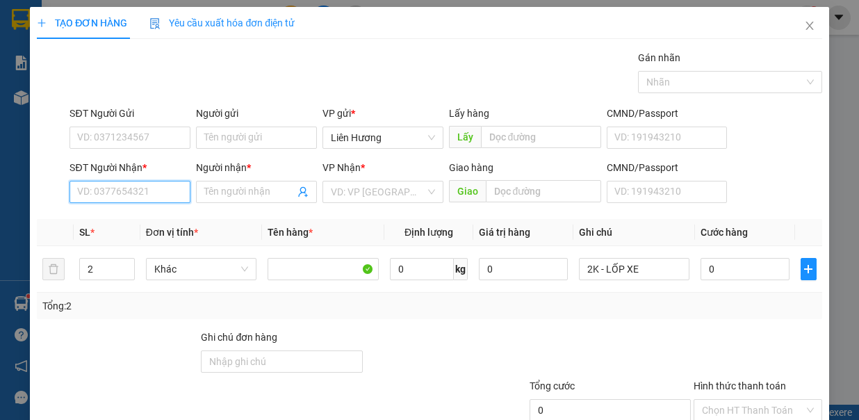
click at [149, 189] on input "SĐT Người Nhận *" at bounding box center [129, 192] width 121 height 22
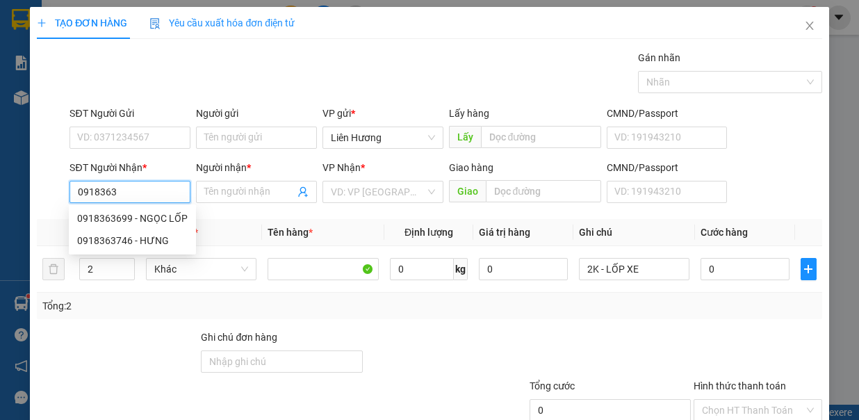
click at [162, 214] on div "0918363699 - NGỌC LỐP" at bounding box center [132, 217] width 110 height 15
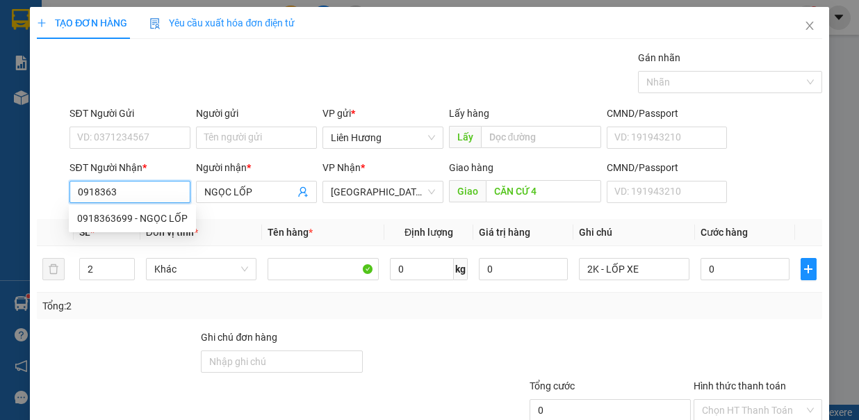
type input "0918363699"
type input "NGỌC LỐP"
type input "CĂN CỨ 4"
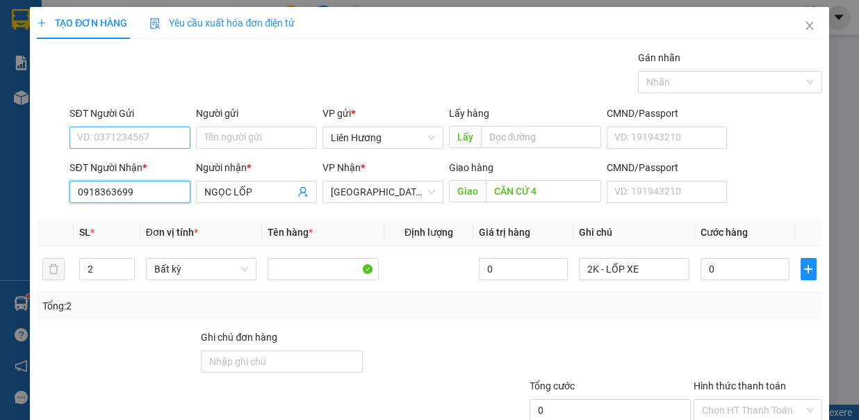
type input "0918363699"
click at [163, 131] on input "SĐT Người Gửi" at bounding box center [129, 137] width 121 height 22
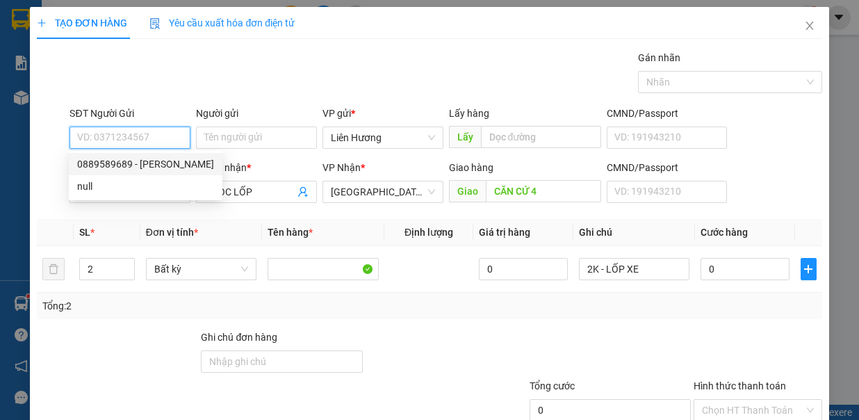
click at [172, 167] on div "0889589689 - NGỌC" at bounding box center [145, 163] width 137 height 15
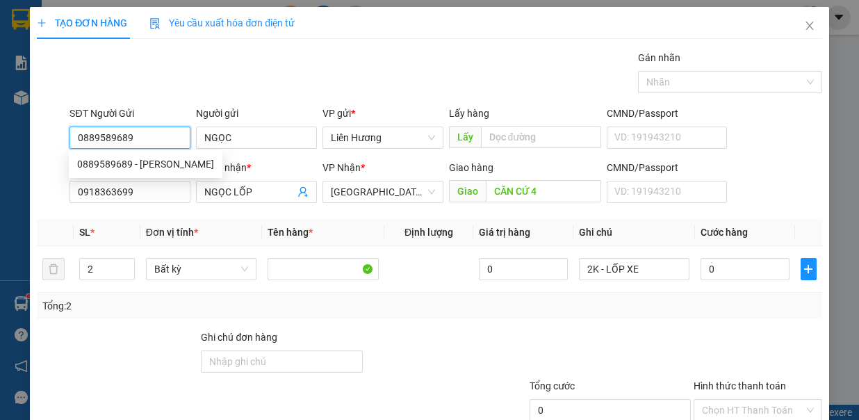
type input "0889589689"
type input "NGỌC"
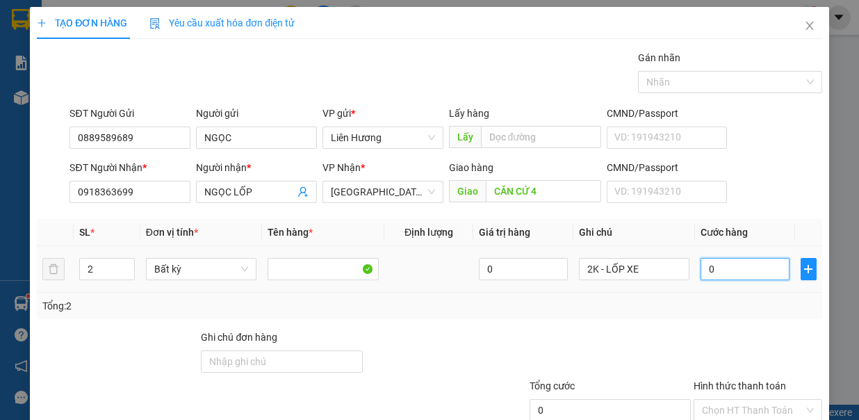
click at [718, 266] on input "0" at bounding box center [744, 269] width 89 height 22
type input "3"
type input "30"
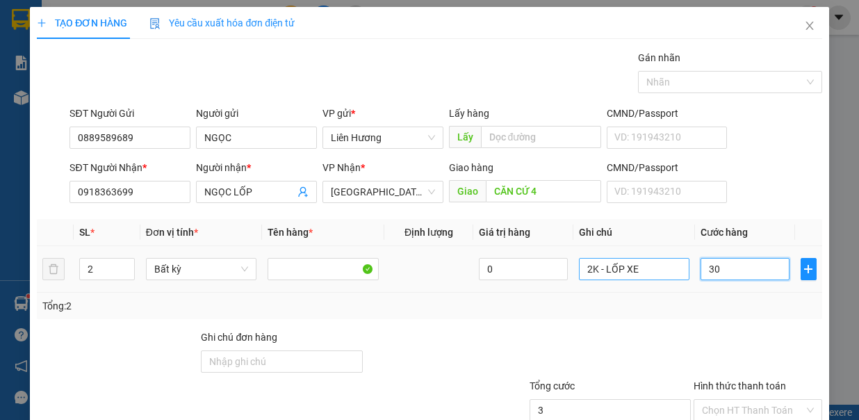
type input "30"
type input "300"
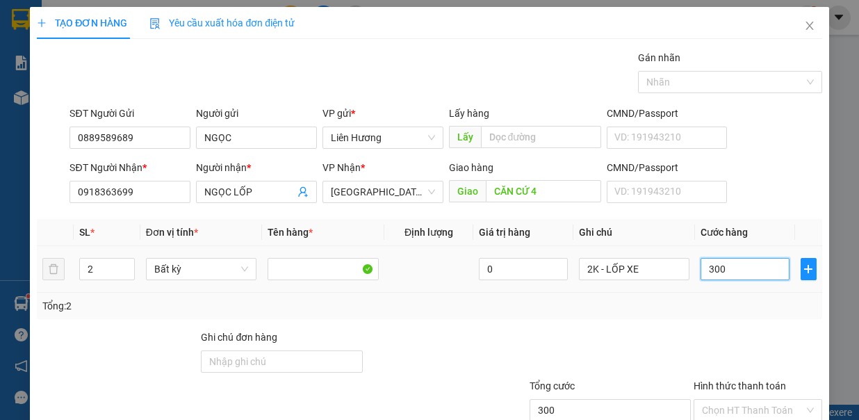
type input "300.000"
click at [717, 399] on input "Hình thức thanh toán" at bounding box center [753, 409] width 102 height 21
type input "0"
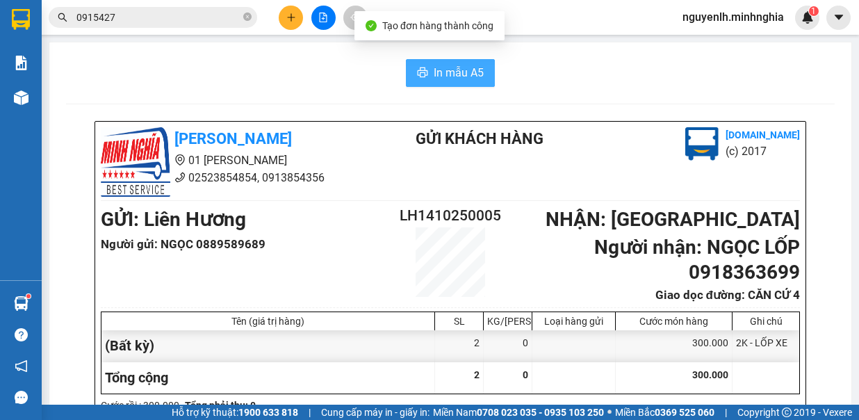
click at [440, 72] on span "In mẫu A5" at bounding box center [459, 72] width 50 height 17
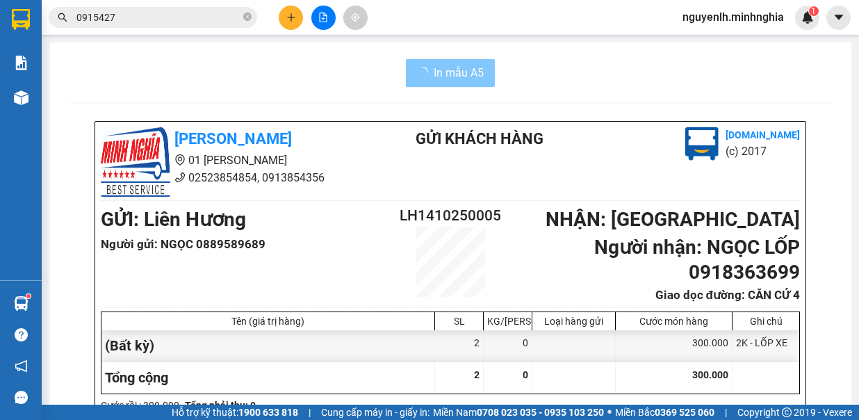
click at [450, 72] on span "In mẫu A5" at bounding box center [459, 72] width 50 height 17
click at [792, 279] on b "Người nhận : NGỌC LỐP 0918363699" at bounding box center [697, 260] width 206 height 48
drag, startPoint x: 792, startPoint y: 279, endPoint x: 510, endPoint y: 94, distance: 336.8
drag, startPoint x: 681, startPoint y: 270, endPoint x: 791, endPoint y: 282, distance: 110.4
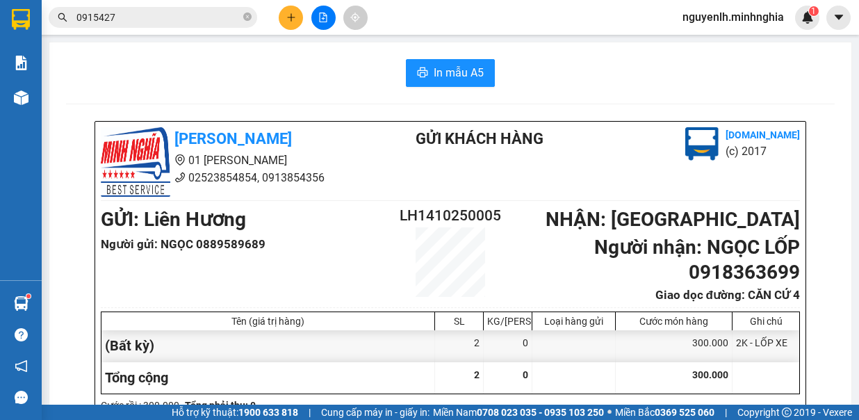
click at [791, 282] on h1 "Người nhận : NGỌC LỐP 0918363699" at bounding box center [654, 260] width 291 height 51
click at [246, 17] on icon "close-circle" at bounding box center [247, 17] width 8 height 8
paste input "0918363699"
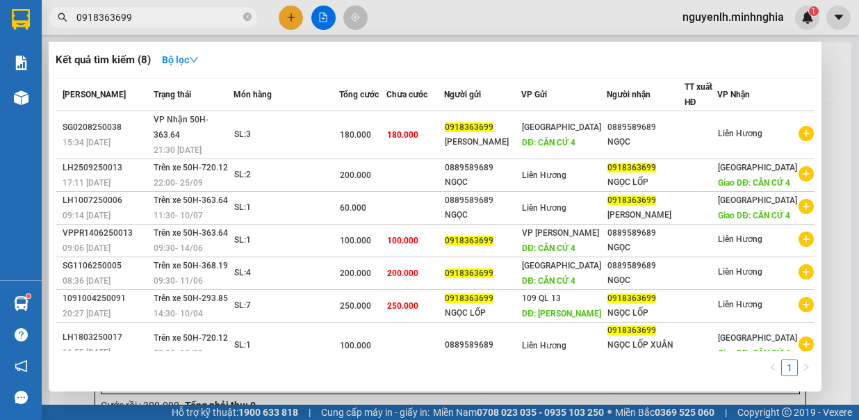
type input "0918363699"
click at [475, 19] on div at bounding box center [429, 210] width 859 height 420
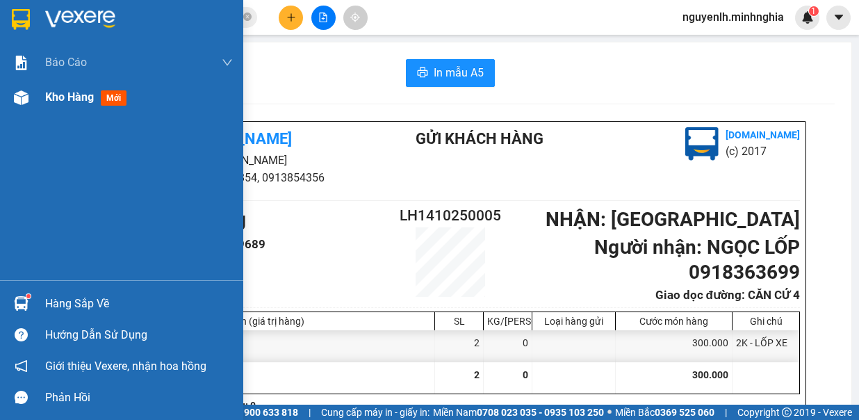
click at [79, 100] on span "Kho hàng" at bounding box center [69, 96] width 49 height 13
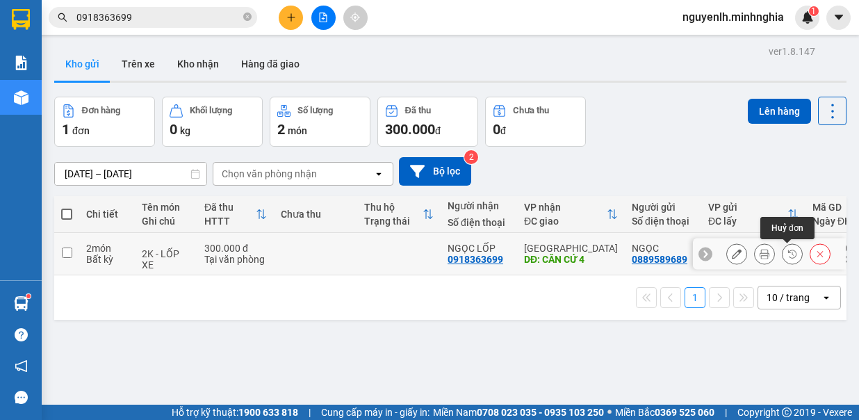
click at [815, 251] on icon at bounding box center [820, 254] width 10 height 10
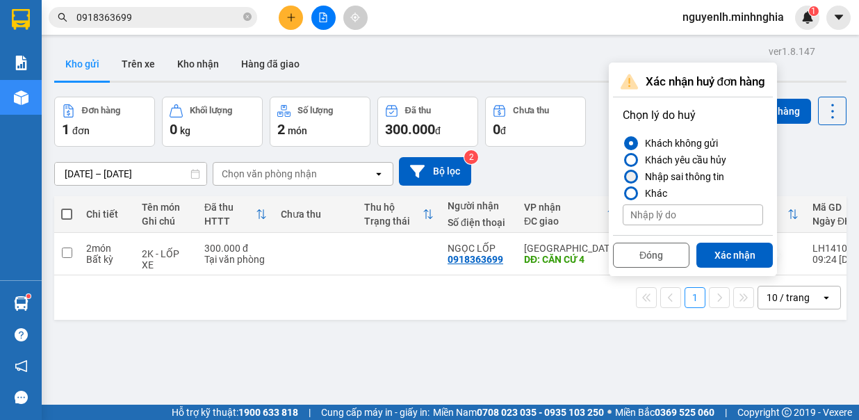
click at [640, 179] on div "Nhập sai thông tin" at bounding box center [681, 176] width 85 height 17
click at [622, 176] on input "Nhập sai thông tin" at bounding box center [622, 176] width 0 height 0
click at [720, 252] on button "Xác nhận" at bounding box center [734, 254] width 76 height 25
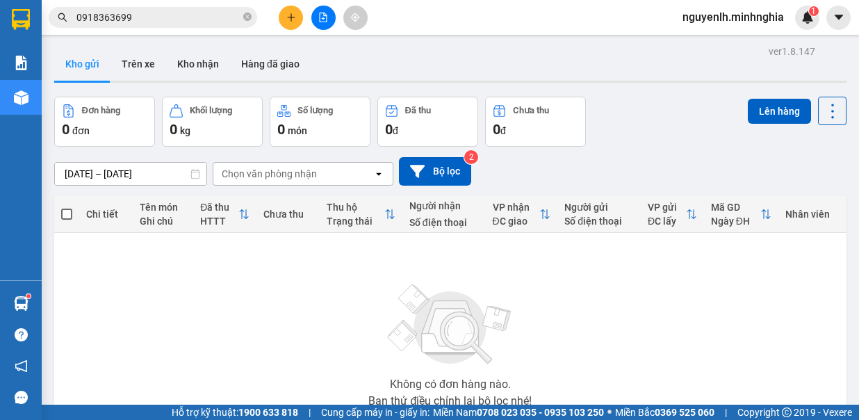
click at [286, 22] on button at bounding box center [291, 18] width 24 height 24
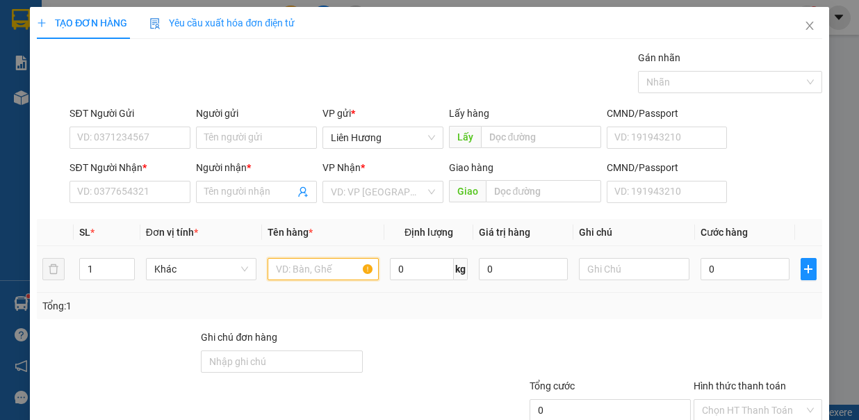
click at [290, 274] on input "text" at bounding box center [322, 269] width 111 height 22
type input "2"
click at [131, 265] on span "Increase Value" at bounding box center [126, 264] width 15 height 13
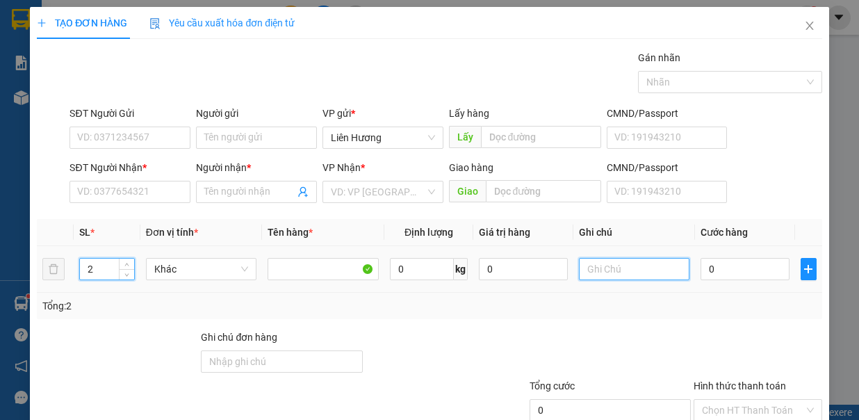
click at [634, 270] on input "text" at bounding box center [634, 269] width 111 height 22
type input "1 BAO TRẮNG - B.TRÁNG ,1TX - Đ.ĂN"
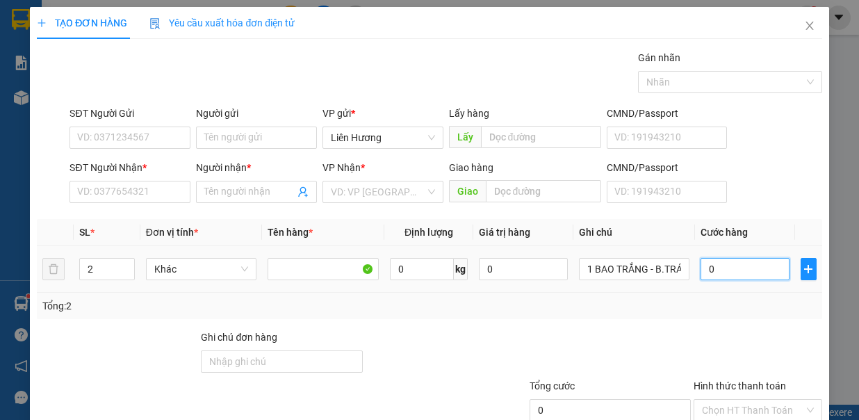
click at [726, 269] on input "0" at bounding box center [744, 269] width 89 height 22
type input "1"
type input "12"
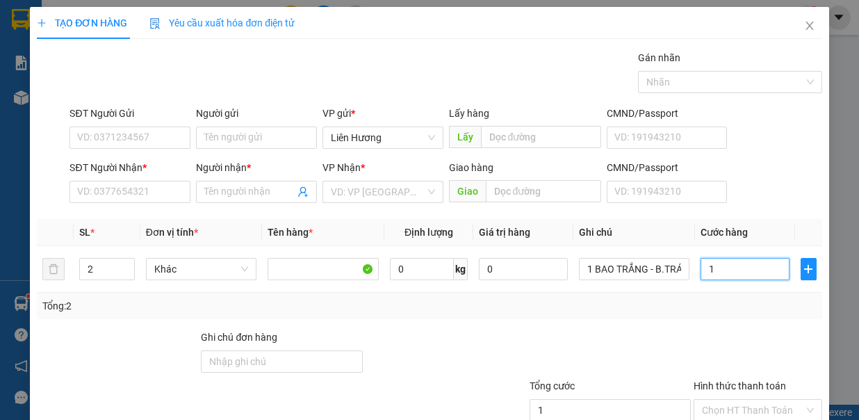
type input "12"
type input "120"
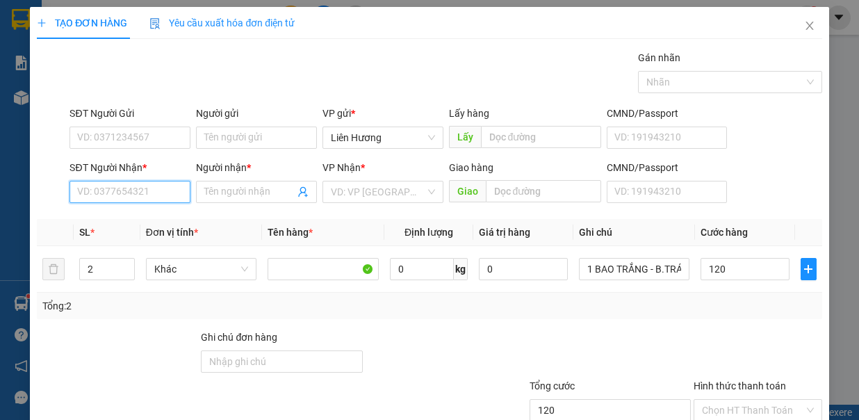
type input "120.000"
drag, startPoint x: 147, startPoint y: 187, endPoint x: 445, endPoint y: 270, distance: 309.5
click at [146, 189] on input "SĐT Người Nhận *" at bounding box center [129, 192] width 121 height 22
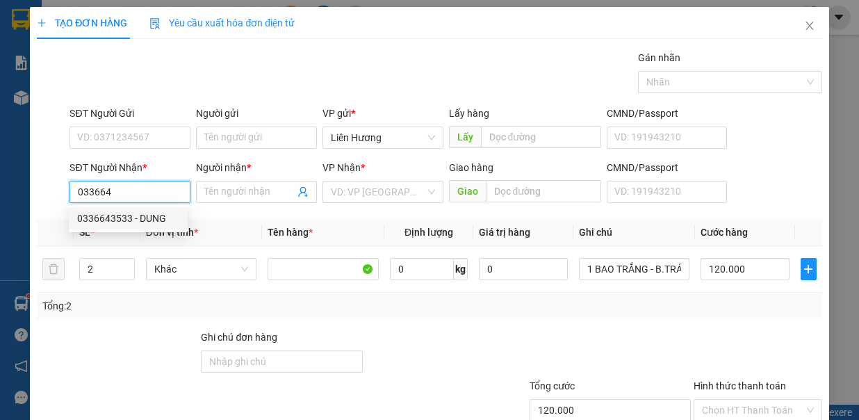
click at [137, 199] on input "033664" at bounding box center [129, 192] width 121 height 22
click at [142, 225] on div "0336643533 - DUNG" at bounding box center [128, 217] width 102 height 15
type input "0336643533"
type input "DUNG"
type input "TÂN VẠN"
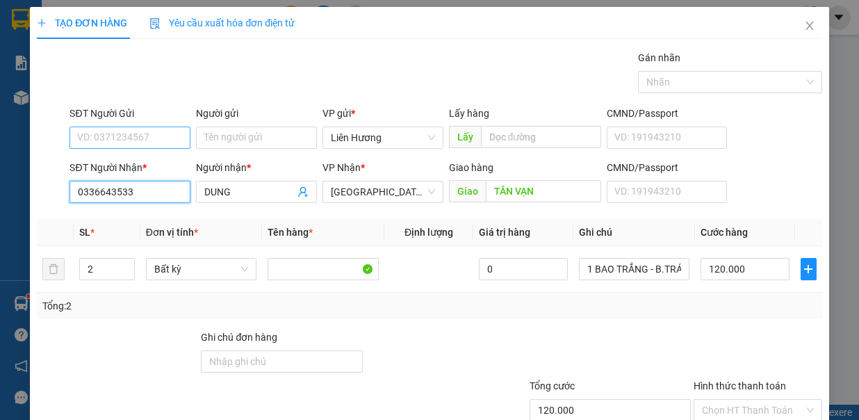
type input "0336643533"
click at [150, 128] on input "SĐT Người Gửi" at bounding box center [129, 137] width 121 height 22
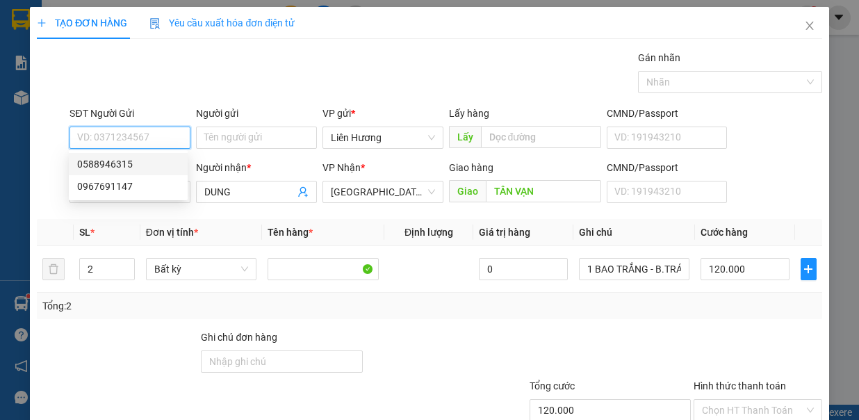
click at [151, 164] on div "0588946315" at bounding box center [128, 163] width 102 height 15
type input "0588946315"
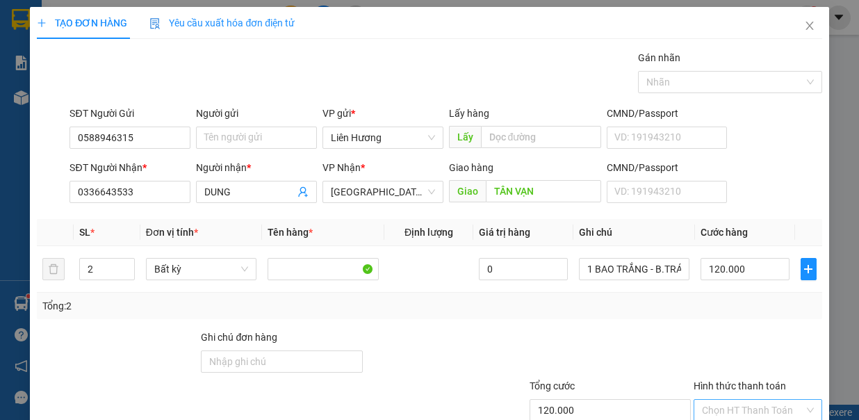
click at [729, 399] on input "Hình thức thanh toán" at bounding box center [753, 409] width 102 height 21
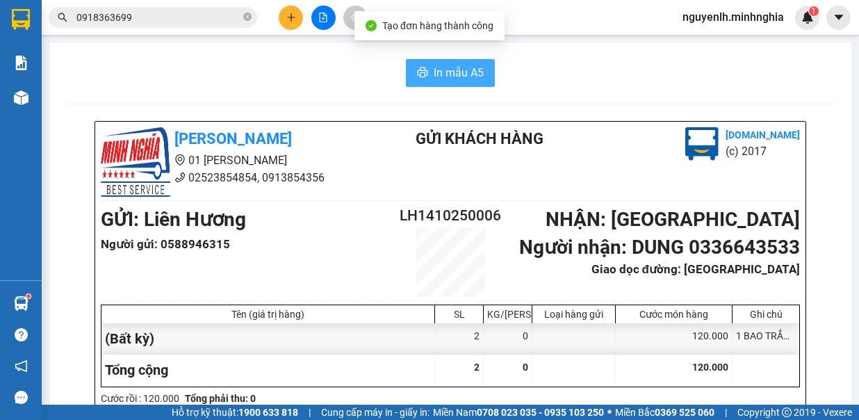
click at [469, 79] on span "In mẫu A5" at bounding box center [459, 72] width 50 height 17
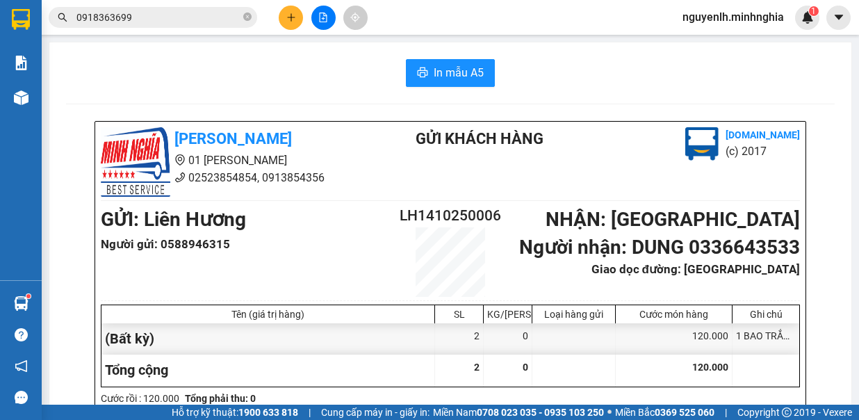
click at [322, 22] on button at bounding box center [323, 18] width 24 height 24
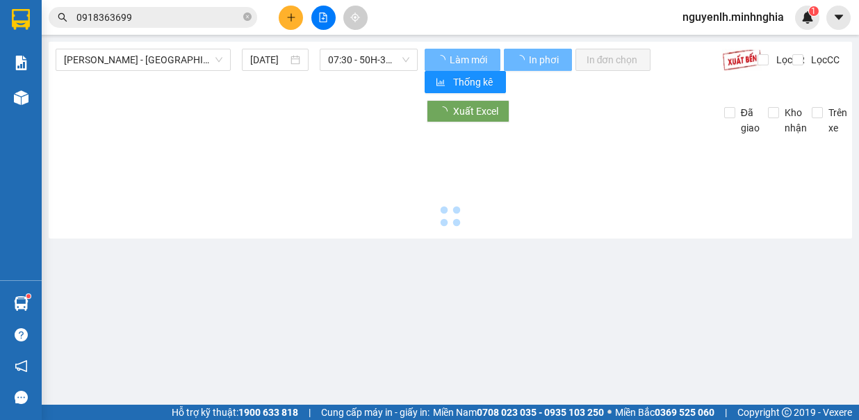
click at [158, 69] on span "Phan Rí - Sài Gòn" at bounding box center [143, 59] width 158 height 21
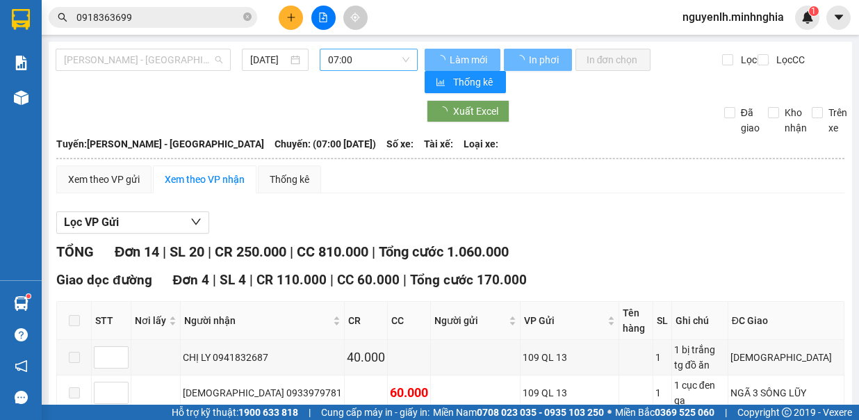
click at [386, 67] on span "07:00" at bounding box center [368, 59] width 81 height 21
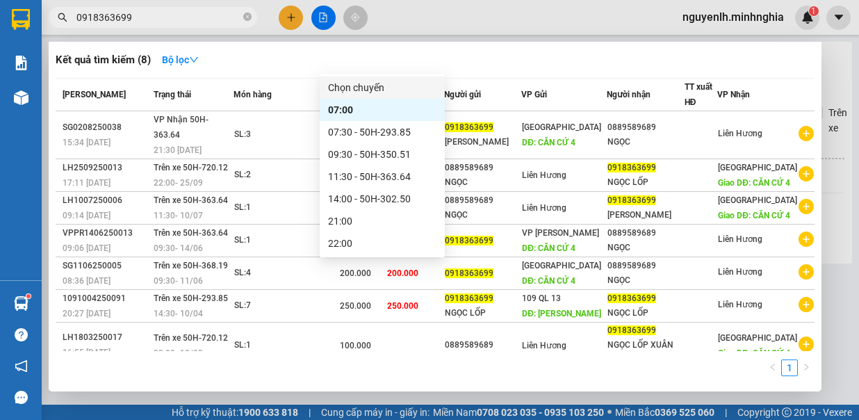
click at [249, 19] on icon "close-circle" at bounding box center [247, 17] width 8 height 8
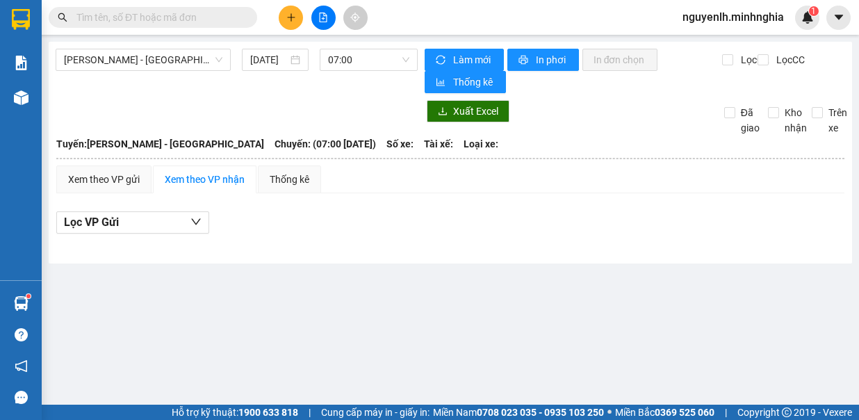
type input "9"
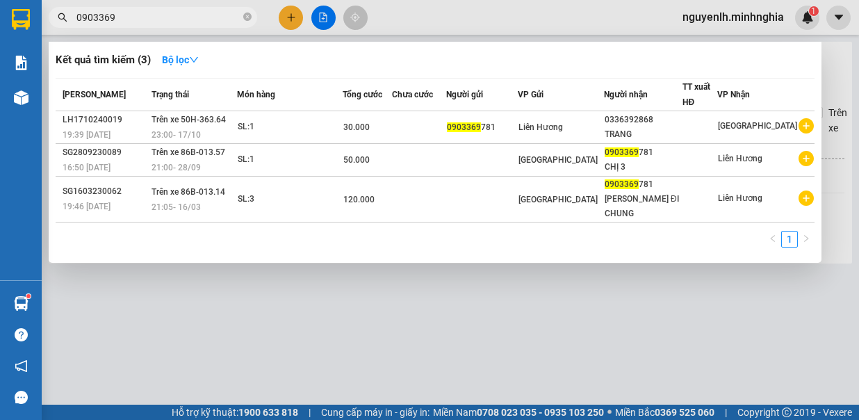
type input "0903369"
click at [283, 14] on div at bounding box center [429, 210] width 859 height 420
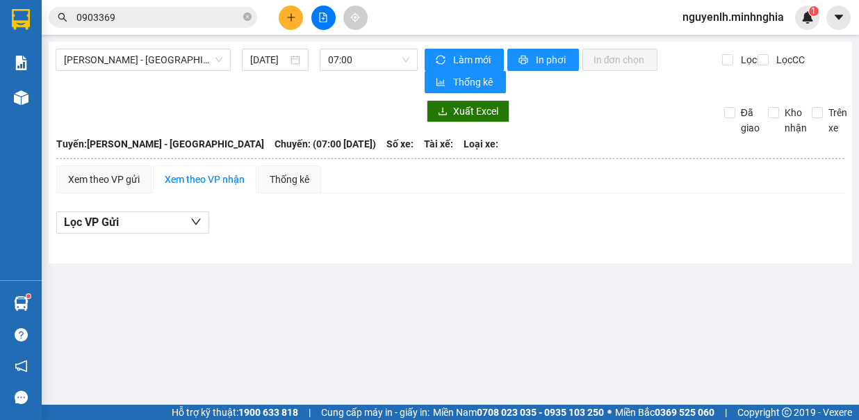
click at [292, 30] on div "Kết quả tìm kiếm ( 3 ) Bộ lọc Mã ĐH Trạng thái Món hàng Tổng cước Chưa cước Ngư…" at bounding box center [429, 17] width 859 height 35
click at [289, 19] on icon "plus" at bounding box center [291, 18] width 10 height 10
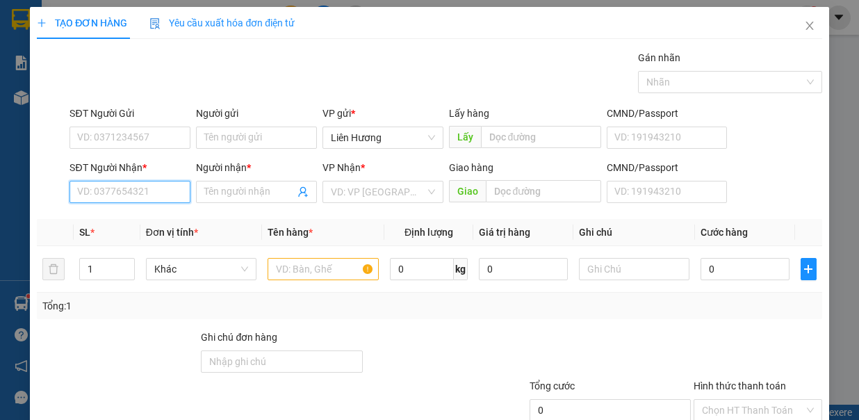
click at [152, 192] on input "SĐT Người Nhận *" at bounding box center [129, 192] width 121 height 22
click at [160, 220] on div "0707527021 - UYÊN" at bounding box center [128, 217] width 102 height 15
type input "0707527021"
type input "UYÊN"
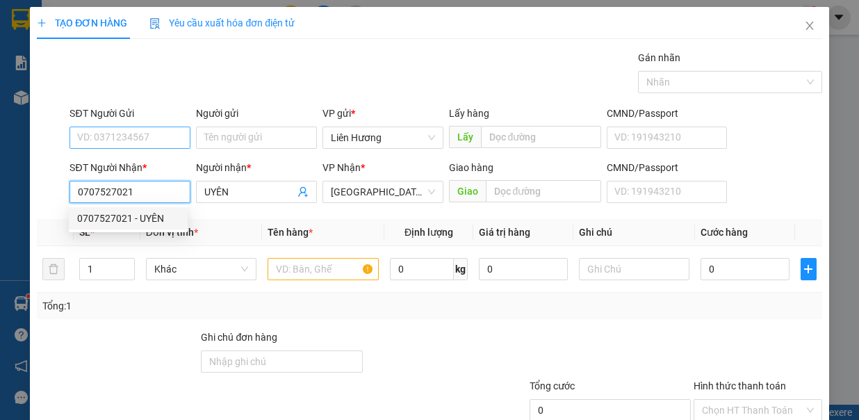
type input "0707527021"
click at [149, 142] on input "SĐT Người Gửi" at bounding box center [129, 137] width 121 height 22
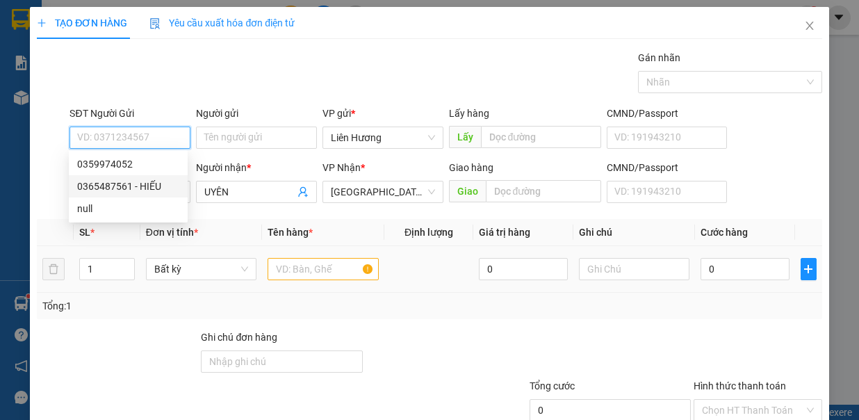
drag, startPoint x: 145, startPoint y: 186, endPoint x: 328, endPoint y: 254, distance: 195.6
click at [158, 189] on div "0365487561 - HIẾU" at bounding box center [128, 186] width 102 height 15
type input "0365487561"
type input "HIẾU"
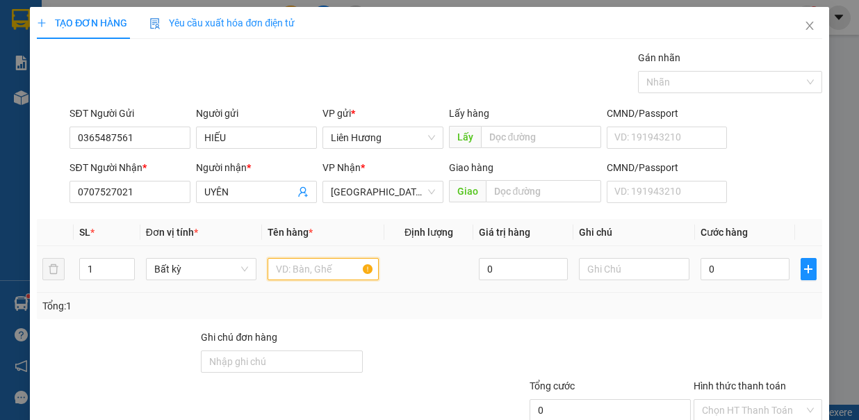
click at [331, 263] on input "text" at bounding box center [322, 269] width 111 height 22
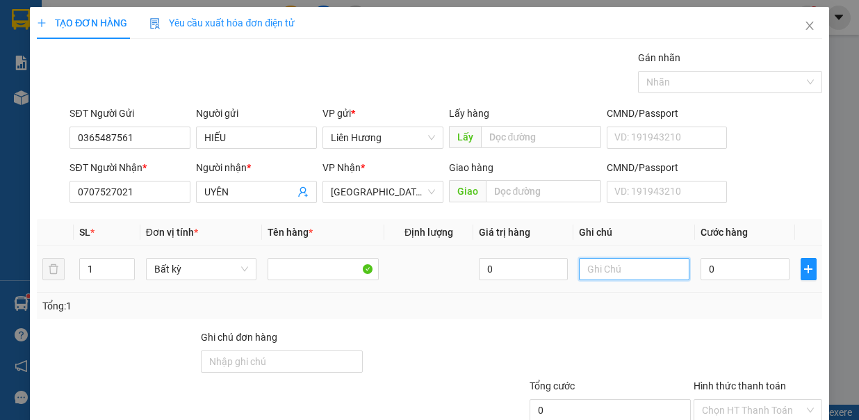
click at [600, 262] on input "text" at bounding box center [634, 269] width 111 height 22
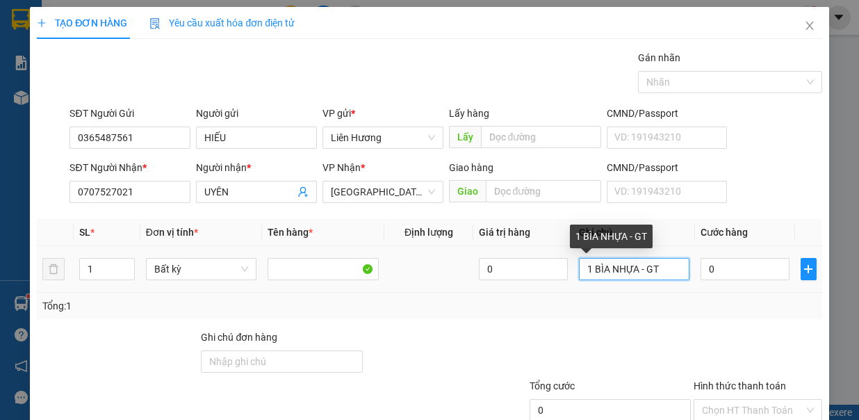
click at [639, 265] on input "1 BÌA NHỰA - GT" at bounding box center [634, 269] width 111 height 22
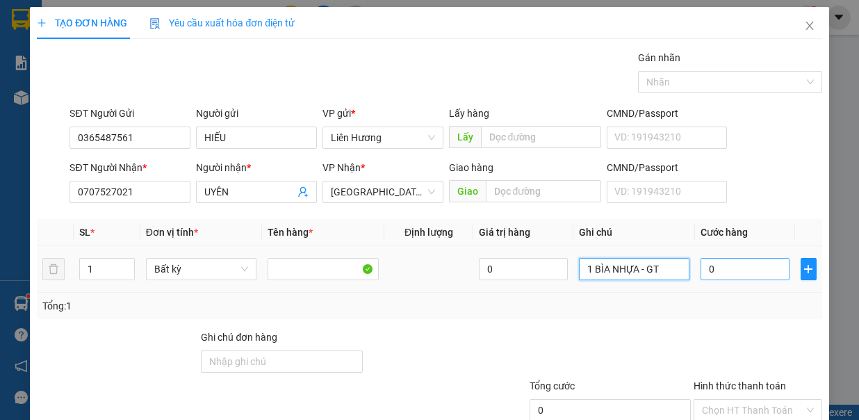
type input "1 BÌA NHỰA - GT"
click at [725, 265] on input "0" at bounding box center [744, 269] width 89 height 22
type input "3"
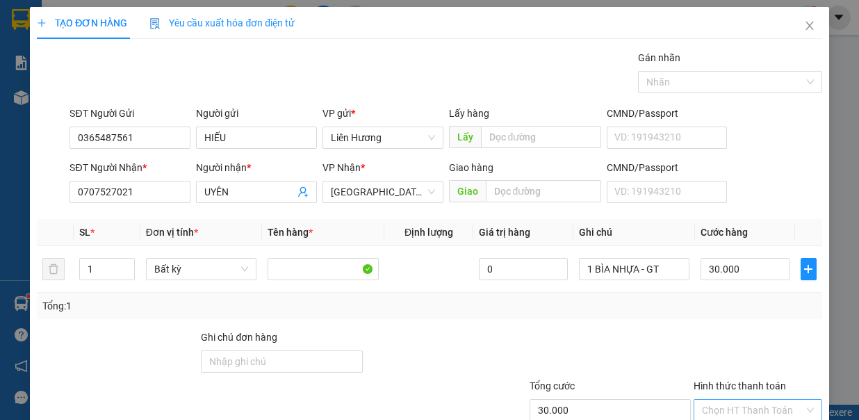
click at [750, 399] on input "Hình thức thanh toán" at bounding box center [753, 409] width 102 height 21
drag, startPoint x: 739, startPoint y: 337, endPoint x: 757, endPoint y: 352, distance: 22.7
drag, startPoint x: 747, startPoint y: 382, endPoint x: 748, endPoint y: 370, distance: 12.5
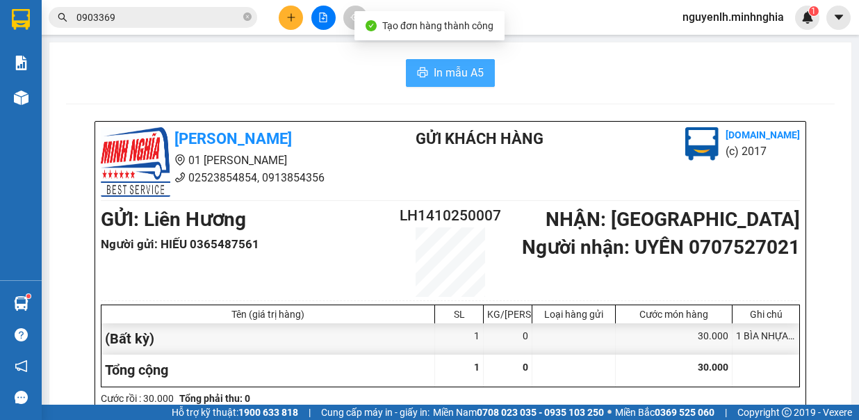
click at [449, 73] on span "In mẫu A5" at bounding box center [459, 72] width 50 height 17
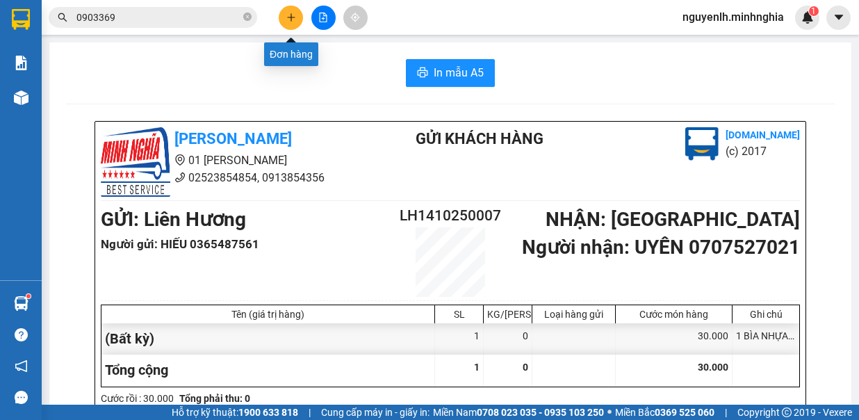
click at [286, 22] on button at bounding box center [291, 18] width 24 height 24
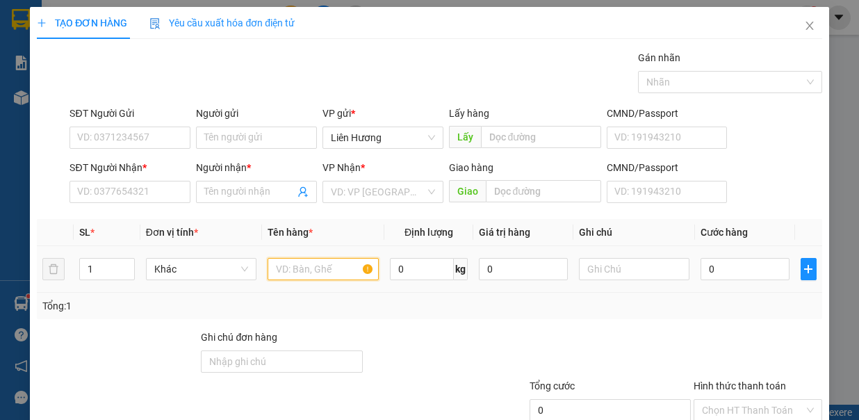
click at [311, 263] on input "text" at bounding box center [322, 269] width 111 height 22
click at [634, 278] on div at bounding box center [634, 269] width 111 height 28
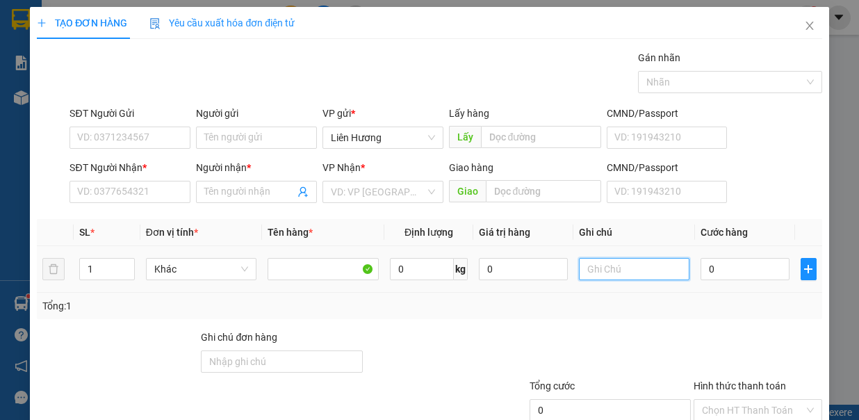
click at [631, 272] on input "text" at bounding box center [634, 269] width 111 height 22
type input "1 TỦ LẠNH"
click at [712, 273] on input "0" at bounding box center [744, 269] width 89 height 22
type input "7"
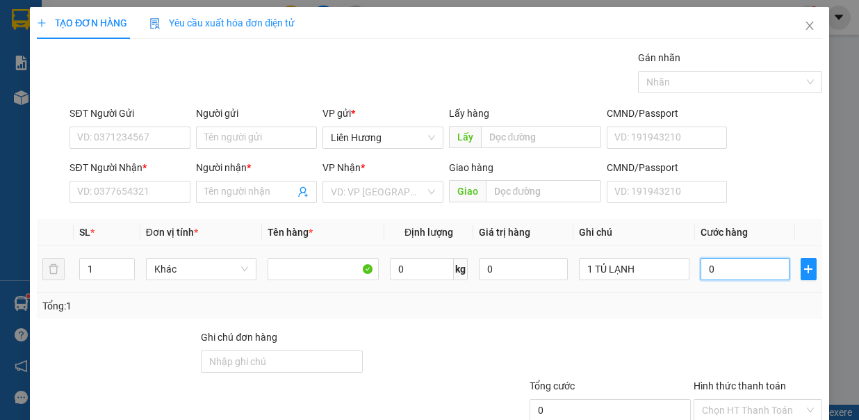
type input "7"
type input "790"
type input "79"
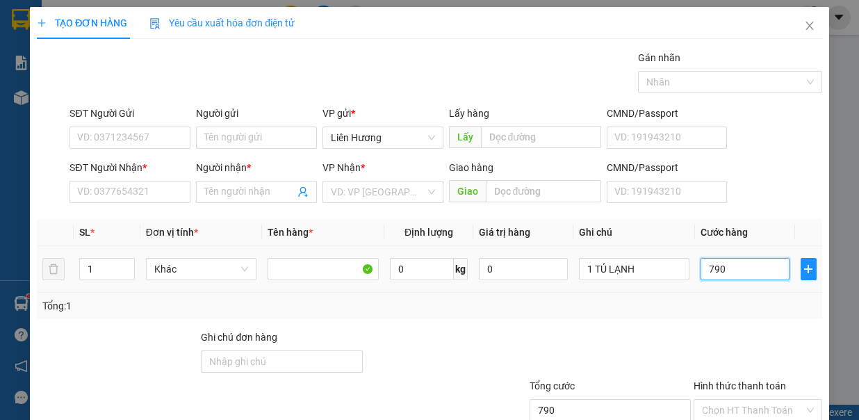
type input "79"
type input "7"
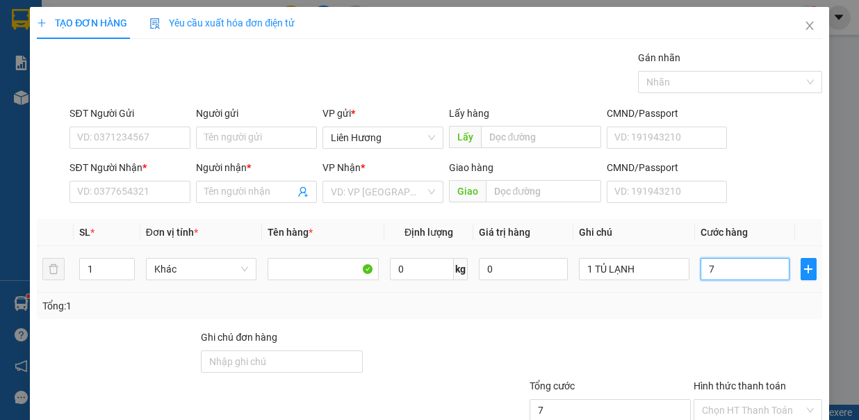
type input "70"
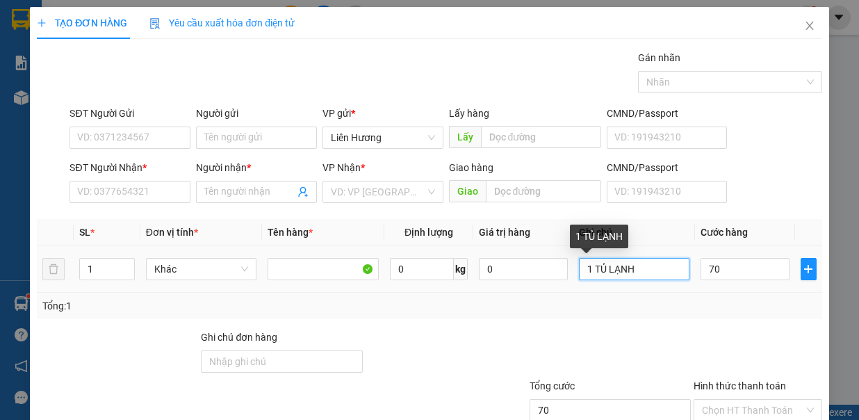
type input "70.000"
click at [655, 273] on input "1 TỦ LẠNH" at bounding box center [634, 269] width 111 height 22
click at [588, 266] on input "1 K - TỦ" at bounding box center [634, 269] width 111 height 22
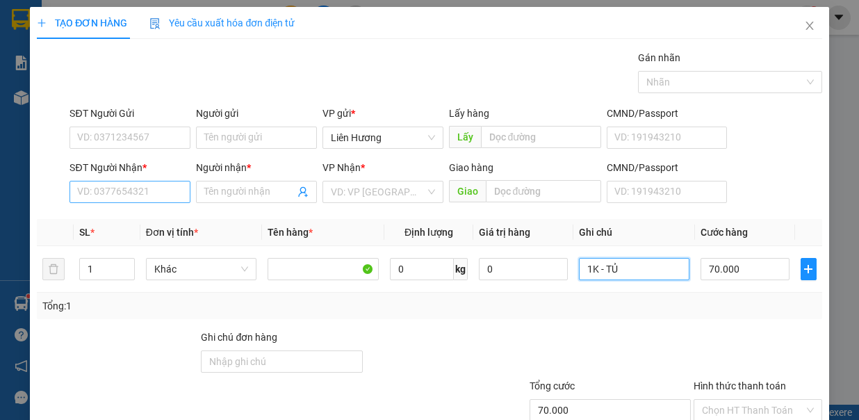
type input "1K - TỦ"
drag, startPoint x: 117, startPoint y: 189, endPoint x: 134, endPoint y: 218, distance: 34.0
click at [117, 189] on input "SĐT Người Nhận *" at bounding box center [129, 192] width 121 height 22
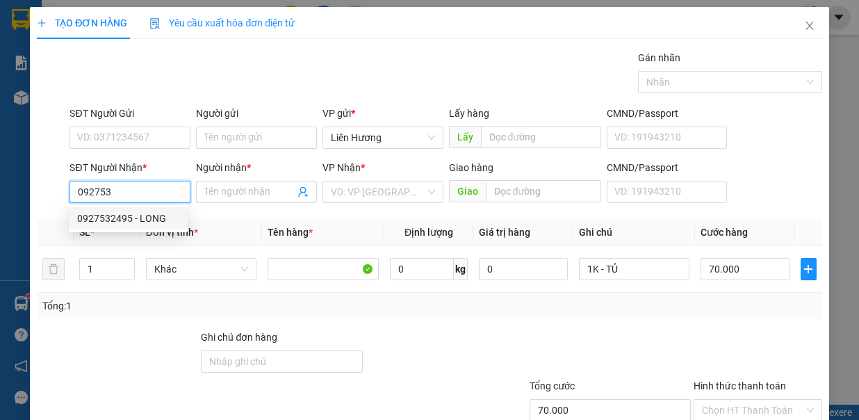
click at [143, 210] on div "0927532495 - LONG" at bounding box center [128, 217] width 102 height 15
type input "0927532495"
type input "LONG"
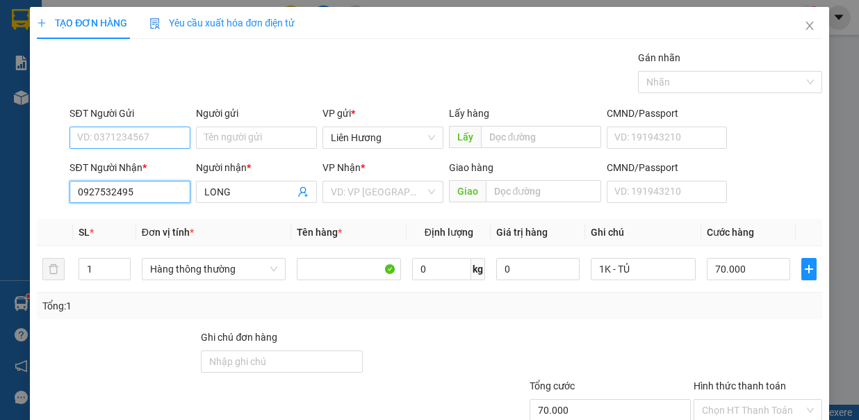
type input "0927532495"
click at [158, 128] on input "SĐT Người Gửi" at bounding box center [129, 137] width 121 height 22
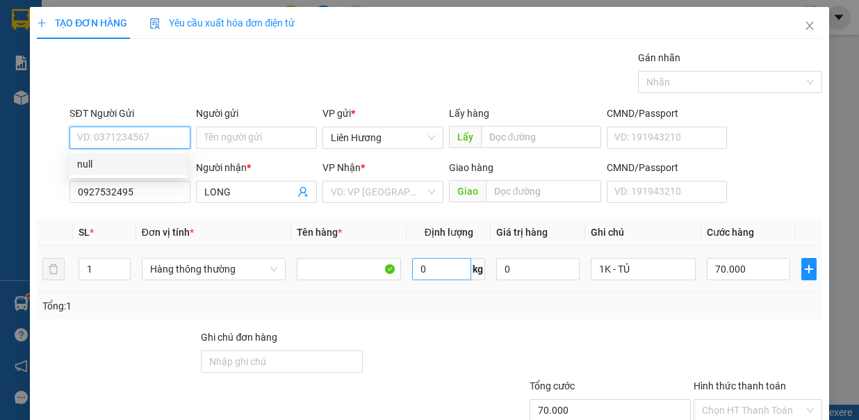
type input "9"
type input "0988851049"
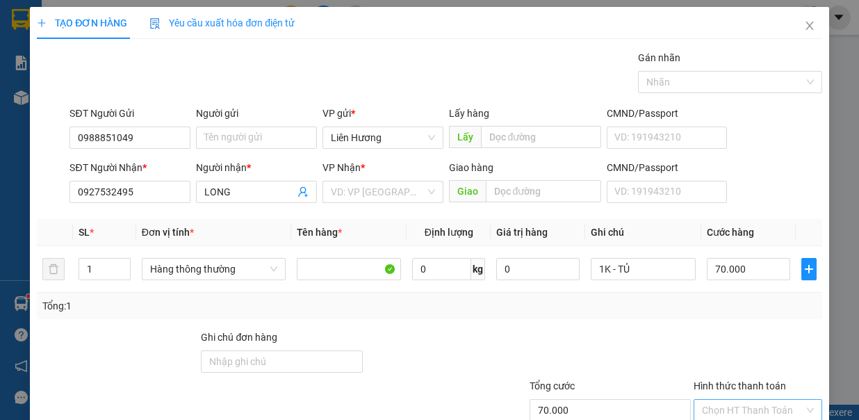
drag, startPoint x: 729, startPoint y: 317, endPoint x: 738, endPoint y: 320, distance: 9.7
click at [731, 399] on input "Hình thức thanh toán" at bounding box center [753, 409] width 102 height 21
type input "0"
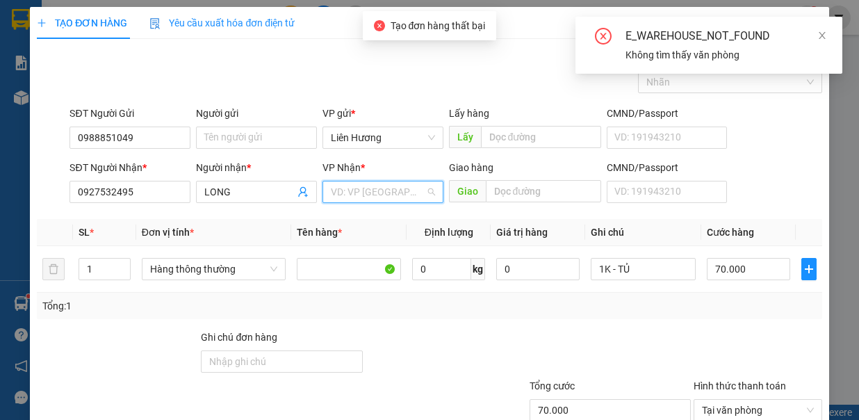
click at [359, 181] on input "search" at bounding box center [378, 191] width 94 height 21
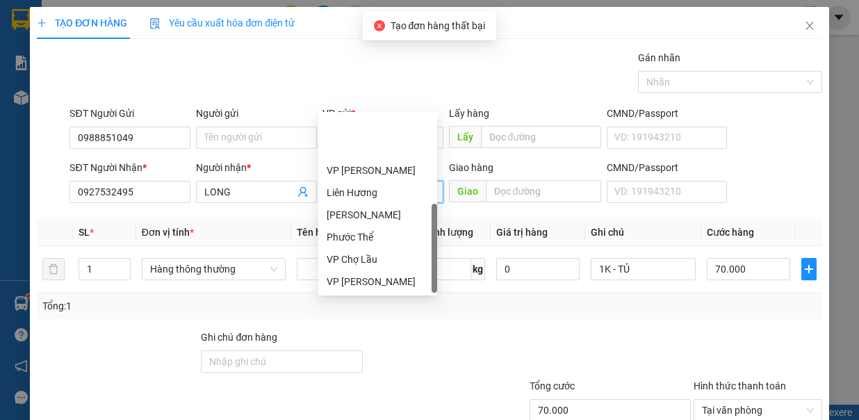
click at [390, 318] on div "[GEOGRAPHIC_DATA]" at bounding box center [378, 325] width 102 height 15
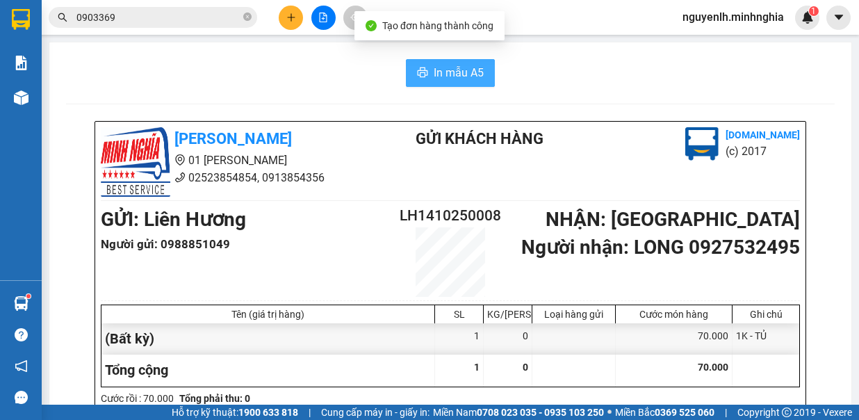
click at [448, 80] on span "In mẫu A5" at bounding box center [459, 72] width 50 height 17
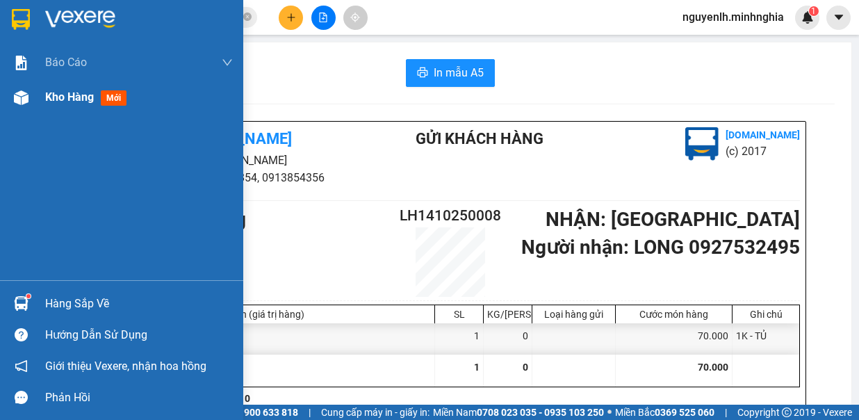
click at [10, 91] on div at bounding box center [21, 97] width 24 height 24
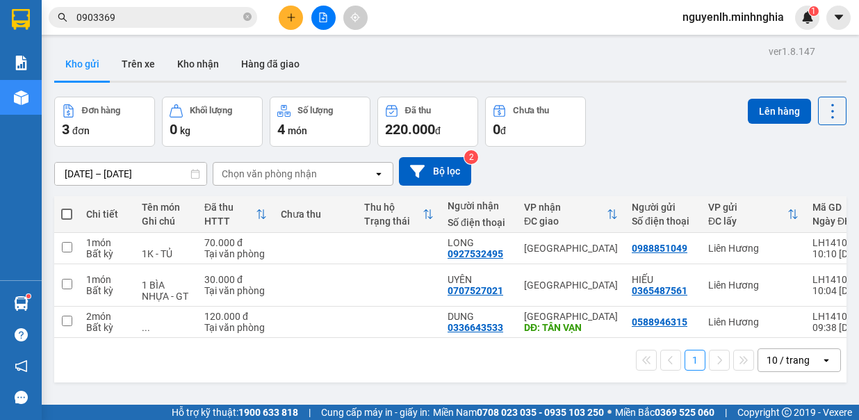
click at [328, 17] on button at bounding box center [323, 18] width 24 height 24
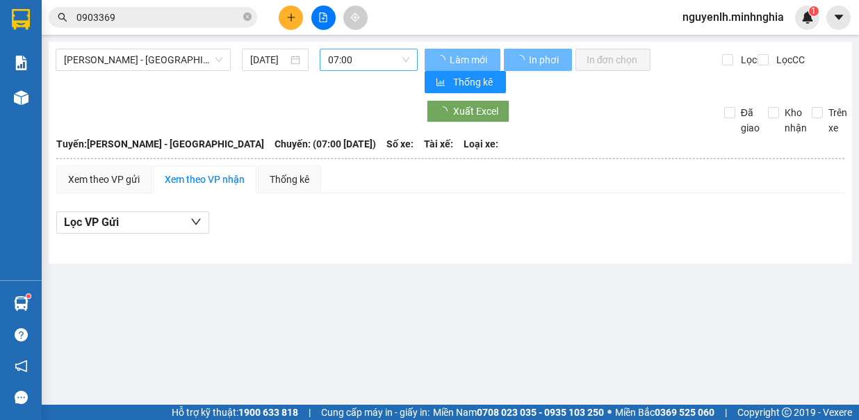
click at [357, 64] on span "07:00" at bounding box center [368, 59] width 81 height 21
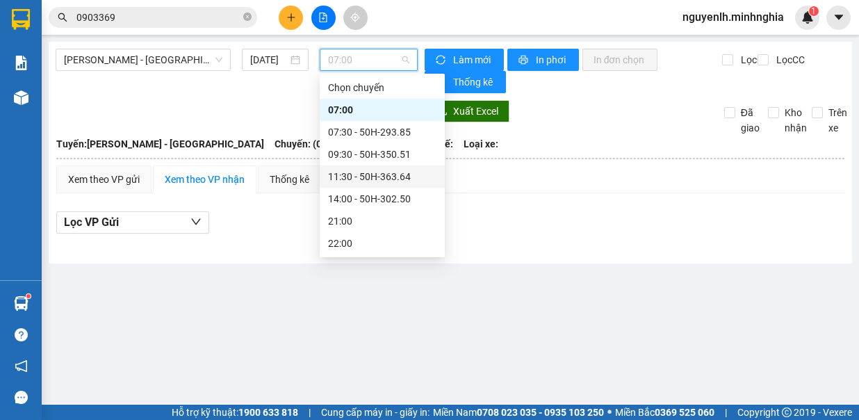
click at [383, 172] on div "11:30 - 50H-363.64" at bounding box center [382, 176] width 108 height 15
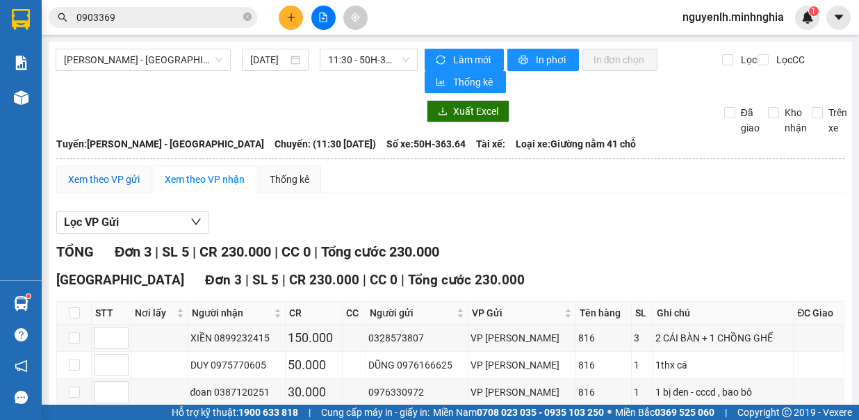
click at [104, 173] on div "Xem theo VP gửi" at bounding box center [104, 179] width 72 height 15
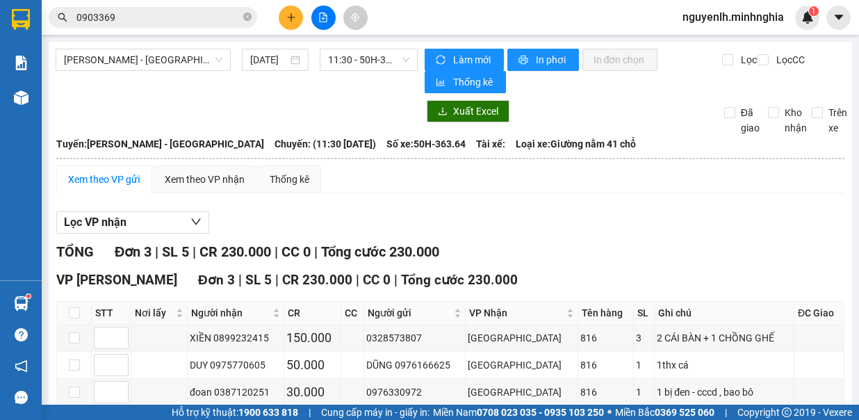
click at [240, 419] on span "In DS" at bounding box center [251, 427] width 22 height 15
click at [288, 16] on icon "plus" at bounding box center [291, 18] width 10 height 10
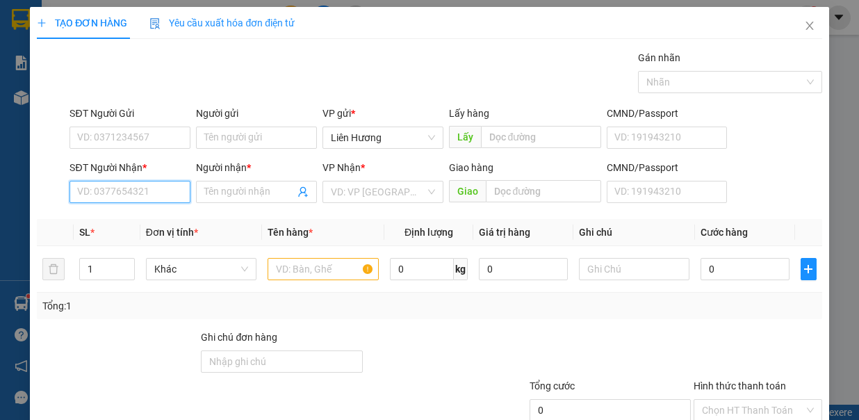
click at [120, 186] on input "SĐT Người Nhận *" at bounding box center [129, 192] width 121 height 22
drag, startPoint x: 147, startPoint y: 226, endPoint x: 168, endPoint y: 204, distance: 31.0
click at [147, 226] on div "0388272904 - TUẤN" at bounding box center [146, 218] width 154 height 22
type input "0388272904"
type input "TUẤN"
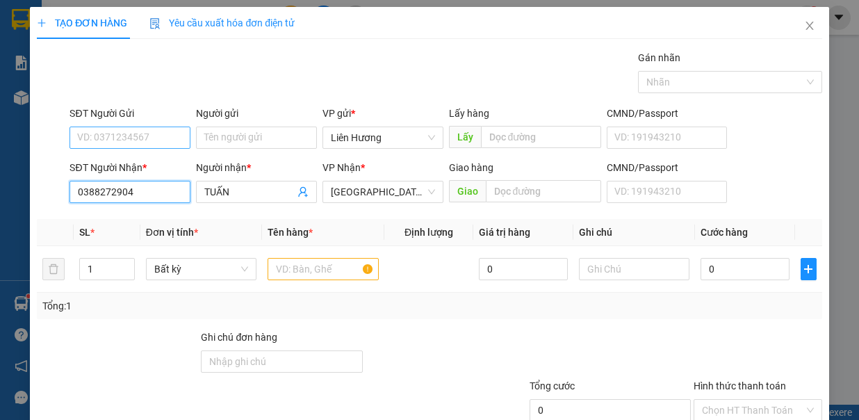
type input "0388272904"
click at [165, 133] on input "SĐT Người Gửi" at bounding box center [129, 137] width 121 height 22
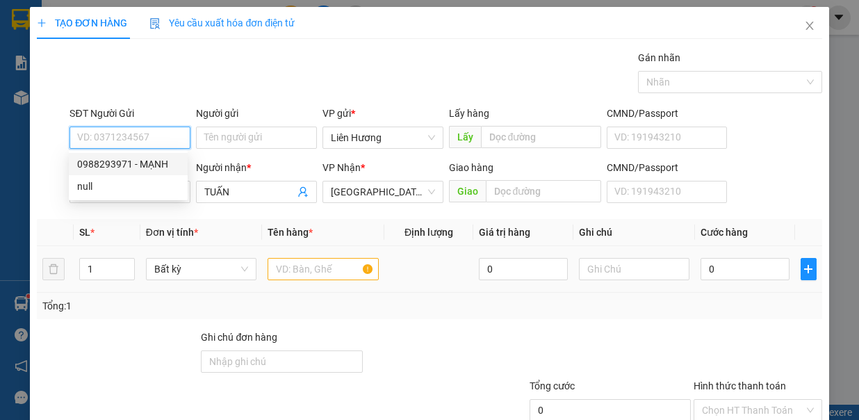
drag, startPoint x: 154, startPoint y: 165, endPoint x: 352, endPoint y: 253, distance: 216.1
click at [154, 165] on div "0988293971 - MẠNH" at bounding box center [128, 163] width 102 height 15
type input "0988293971"
type input "MẠNH"
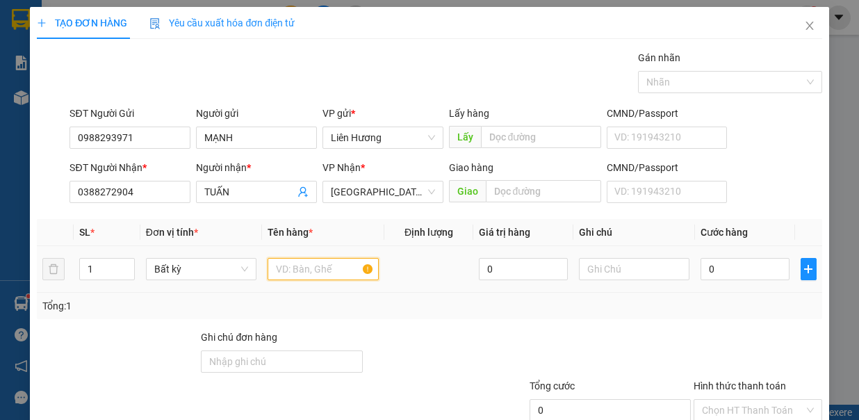
click at [325, 267] on input "text" at bounding box center [322, 269] width 111 height 22
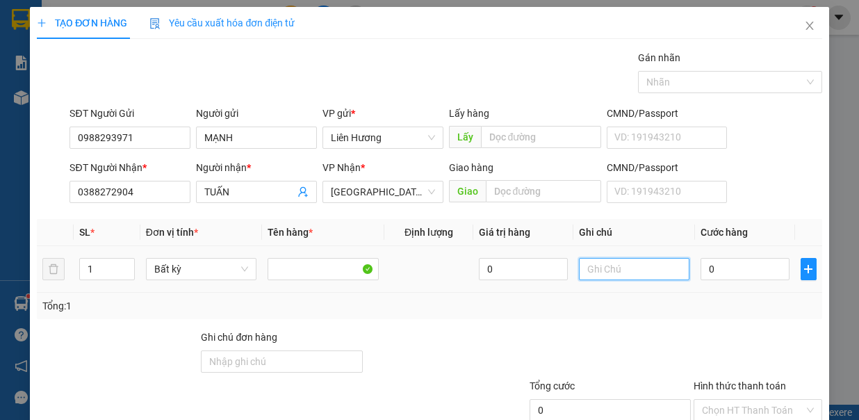
click at [583, 261] on input "text" at bounding box center [634, 269] width 111 height 22
type input "1TX - Đ.ĂN"
click at [715, 266] on input "0" at bounding box center [744, 269] width 89 height 22
type input "6"
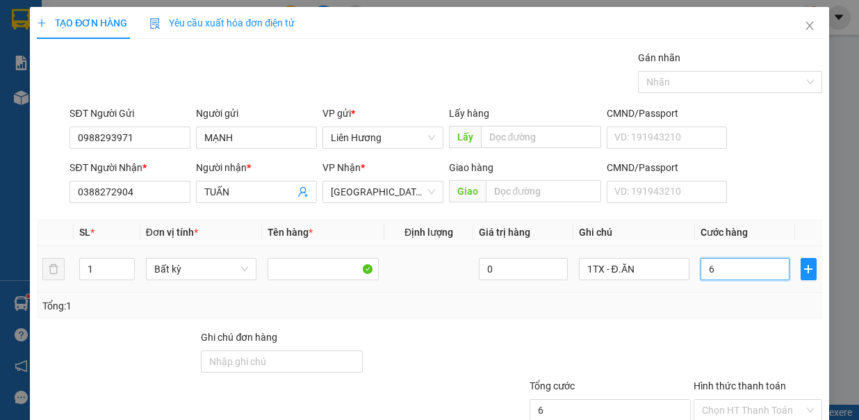
type input "6"
type input "60"
type input "60.000"
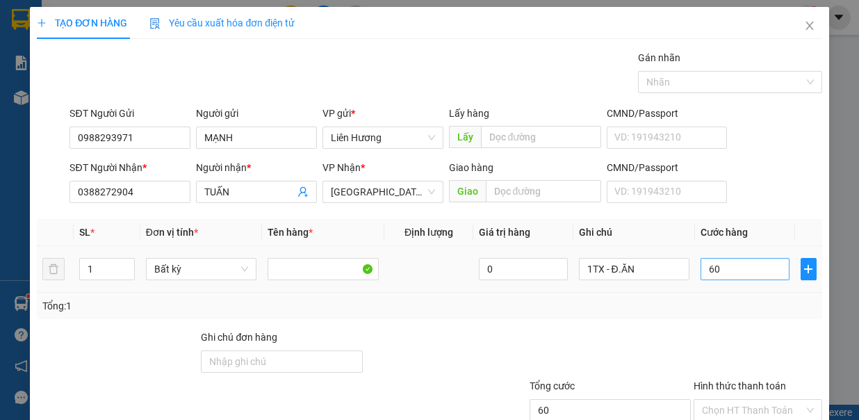
type input "60.000"
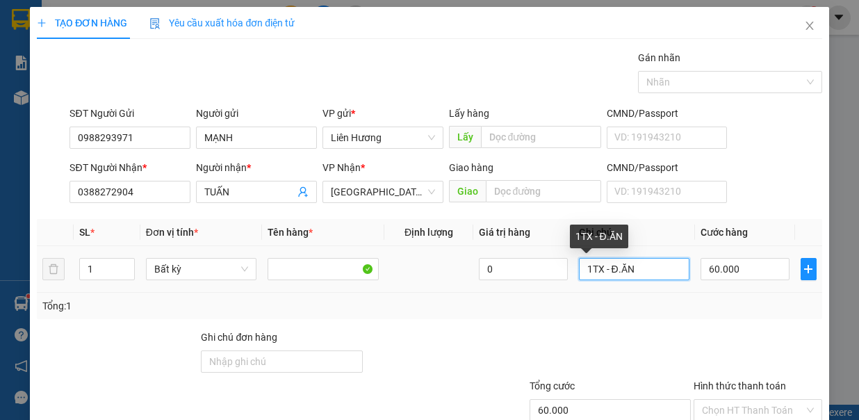
click at [648, 266] on input "1TX - Đ.ĂN" at bounding box center [634, 269] width 111 height 22
type input "1TX - CÁ"
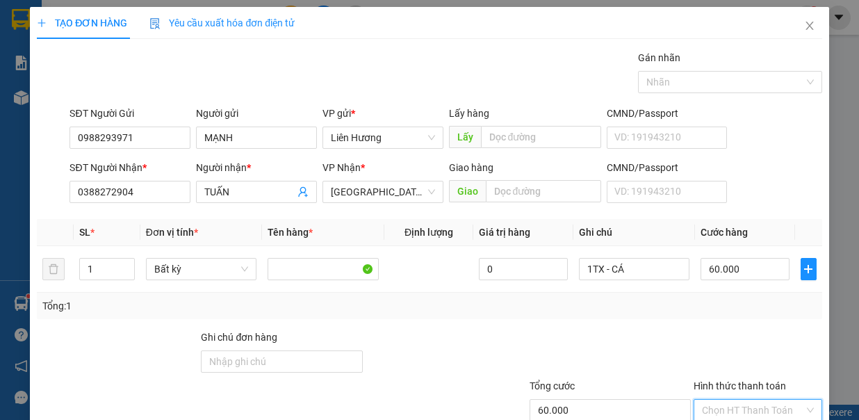
click at [775, 399] on input "Hình thức thanh toán" at bounding box center [753, 409] width 102 height 21
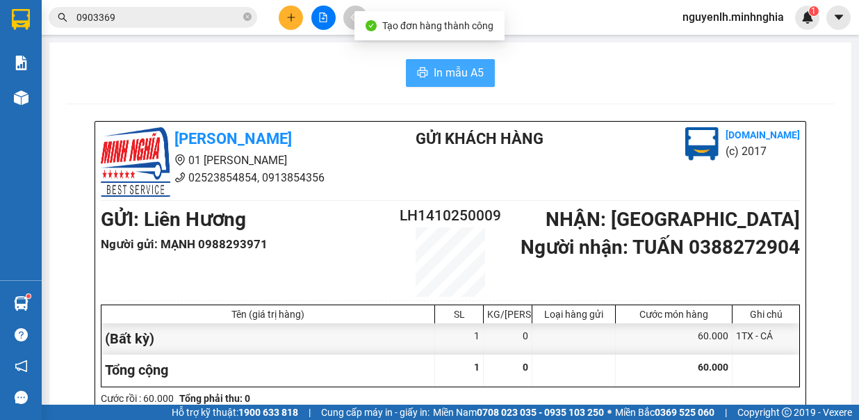
click at [462, 72] on span "In mẫu A5" at bounding box center [459, 72] width 50 height 17
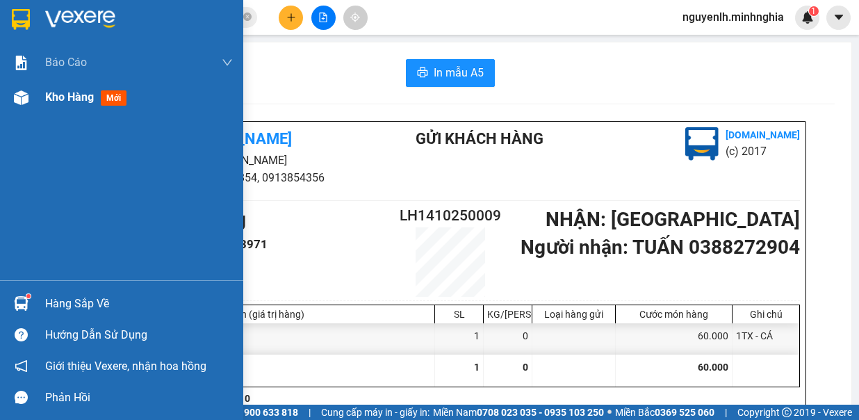
click at [55, 99] on span "Kho hàng" at bounding box center [69, 96] width 49 height 13
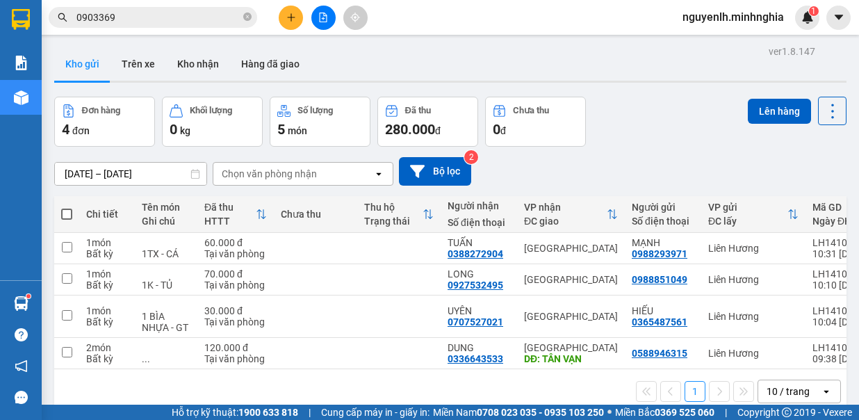
click at [69, 213] on span at bounding box center [66, 213] width 11 height 11
click at [67, 207] on input "checkbox" at bounding box center [67, 207] width 0 height 0
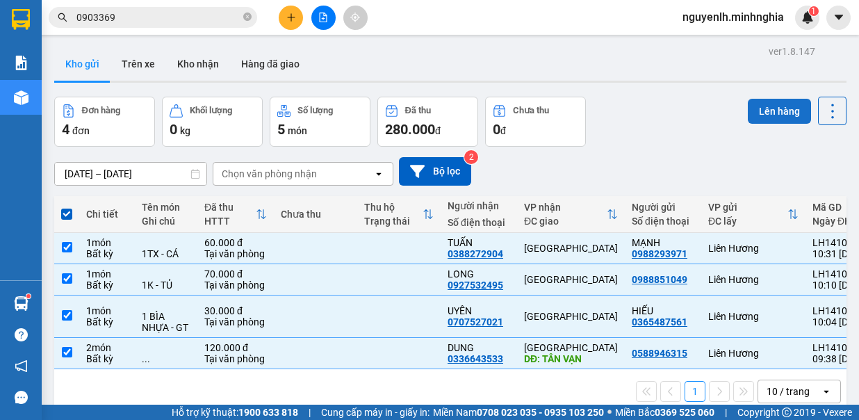
click at [760, 112] on button "Lên hàng" at bounding box center [779, 111] width 63 height 25
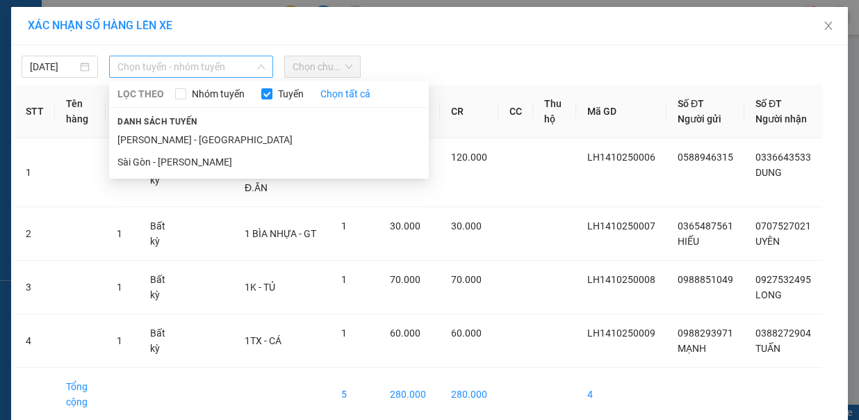
click at [165, 72] on span "Chọn tuyến - nhóm tuyến" at bounding box center [190, 66] width 147 height 21
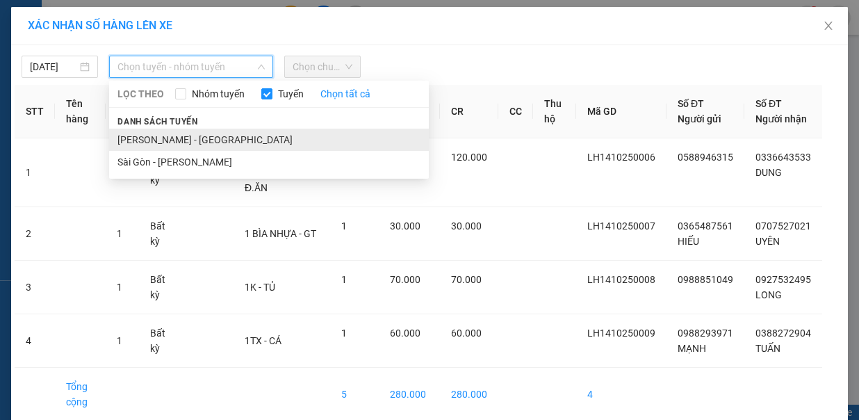
click at [164, 129] on li "Phan Rí - Sài Gòn" at bounding box center [269, 140] width 320 height 22
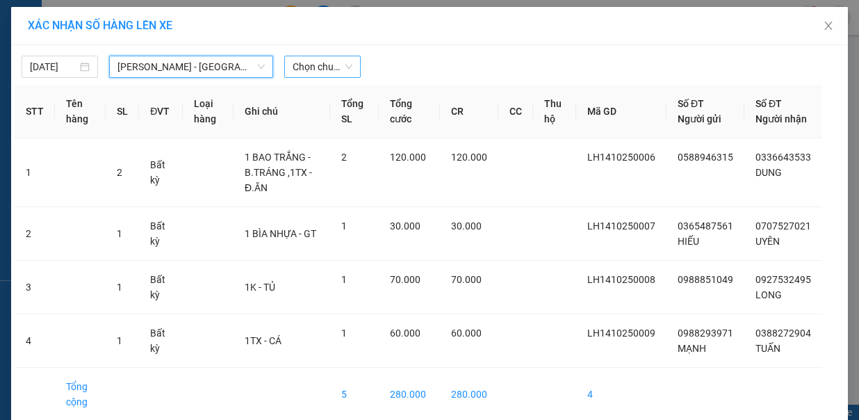
click at [284, 56] on div "Chọn chuyến" at bounding box center [322, 67] width 76 height 22
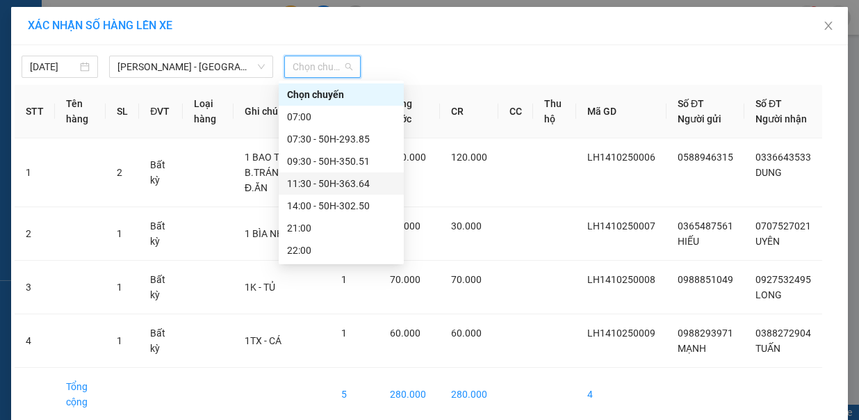
click at [345, 188] on div "11:30 - 50H-363.64" at bounding box center [341, 183] width 108 height 15
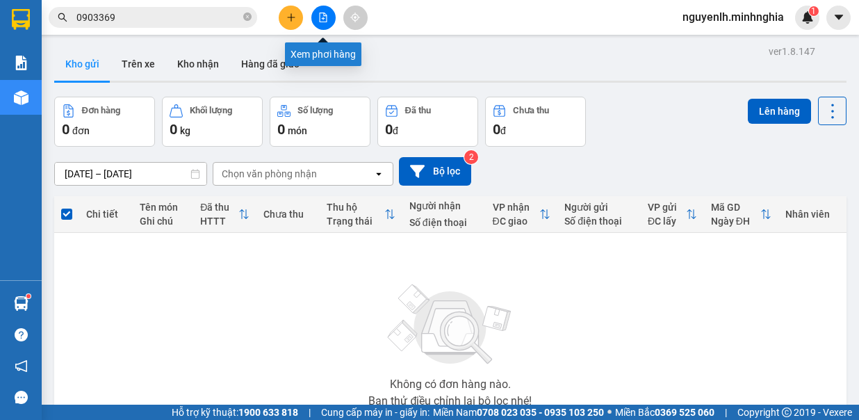
click at [330, 17] on button at bounding box center [323, 18] width 24 height 24
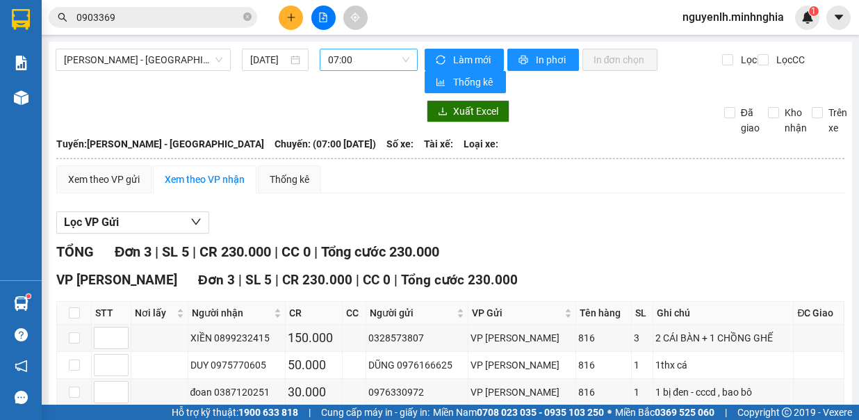
click at [372, 58] on span "07:00" at bounding box center [368, 59] width 81 height 21
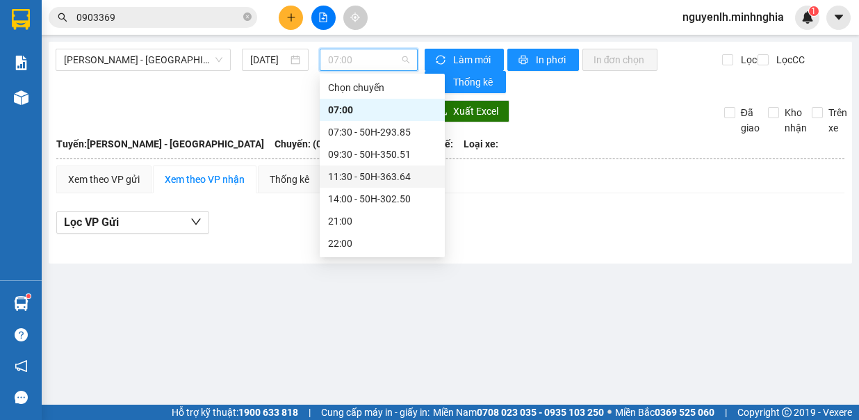
click at [379, 175] on div "11:30 - 50H-363.64" at bounding box center [382, 176] width 108 height 15
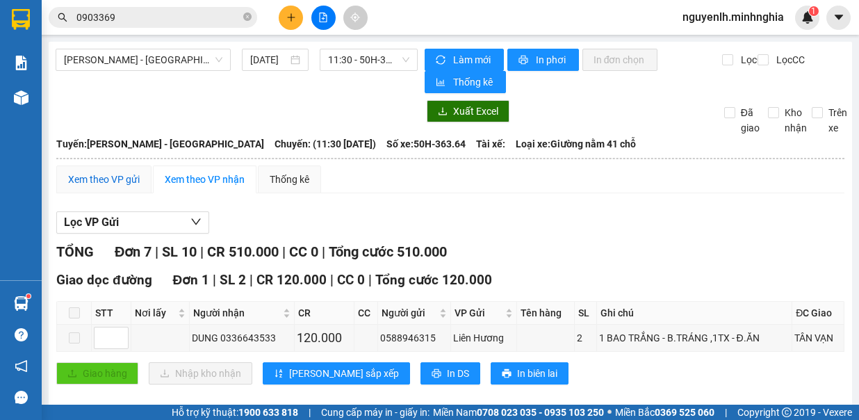
click at [113, 178] on div "Xem theo VP gửi" at bounding box center [104, 179] width 72 height 15
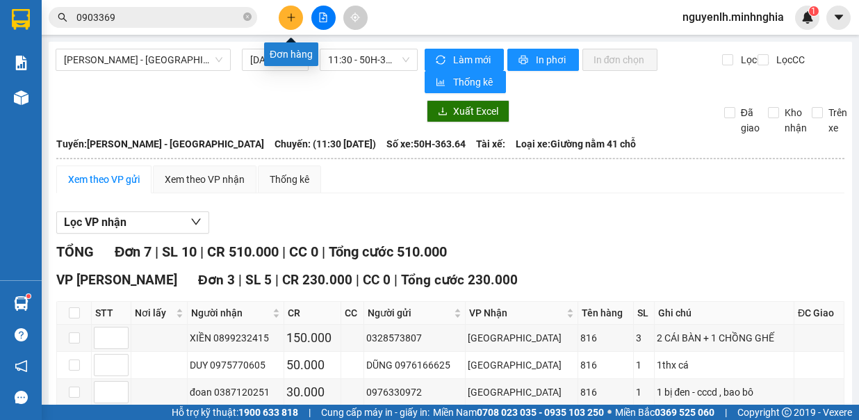
click at [290, 13] on span "plus" at bounding box center [291, 18] width 10 height 10
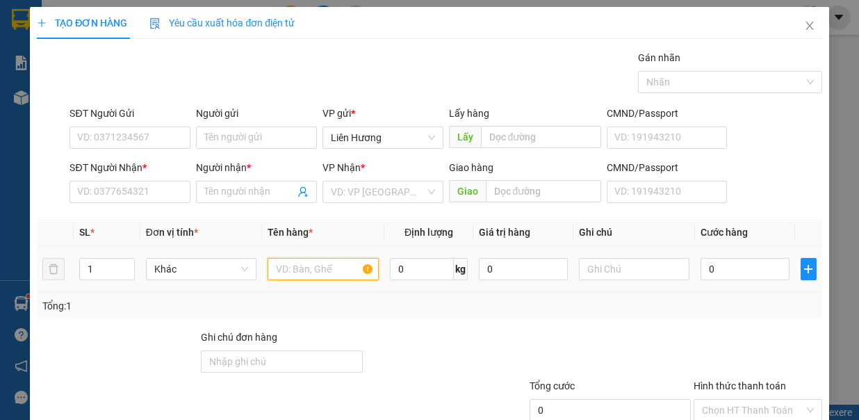
click at [326, 274] on input "text" at bounding box center [322, 269] width 111 height 22
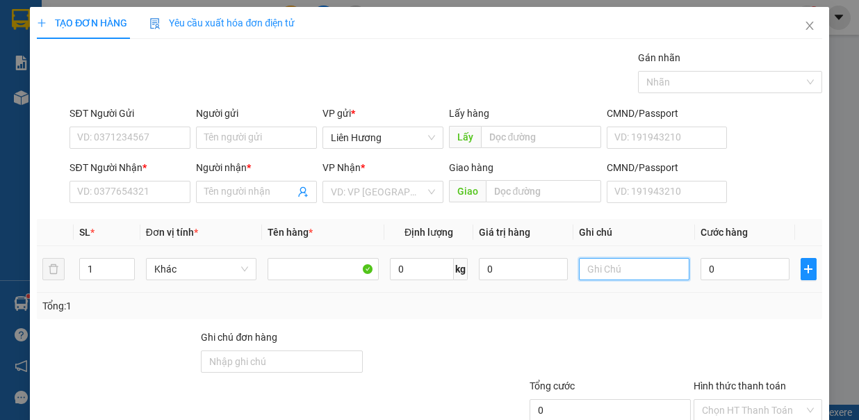
click at [626, 263] on input "text" at bounding box center [634, 269] width 111 height 22
type input "1TX - Đ.ĂN"
click at [721, 267] on input "0" at bounding box center [744, 269] width 89 height 22
type input "7"
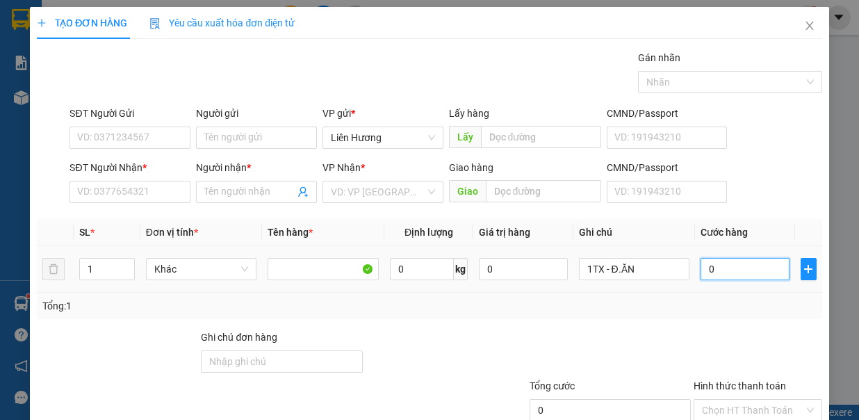
type input "7"
type input "70"
click at [160, 191] on input "SĐT Người Nhận *" at bounding box center [129, 192] width 121 height 22
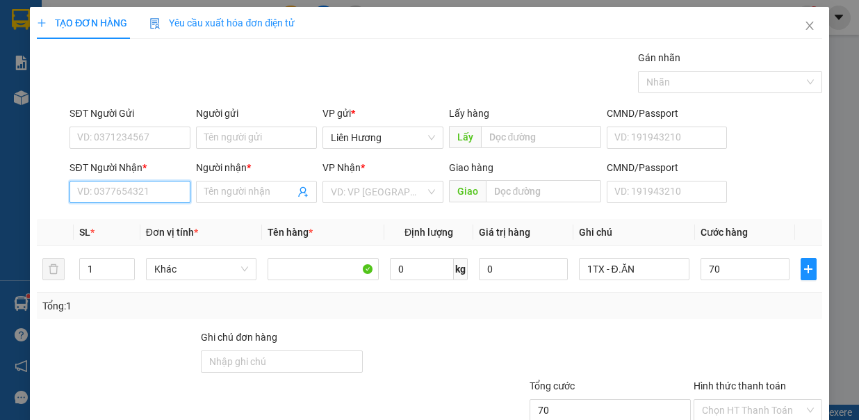
type input "70.000"
type input "0"
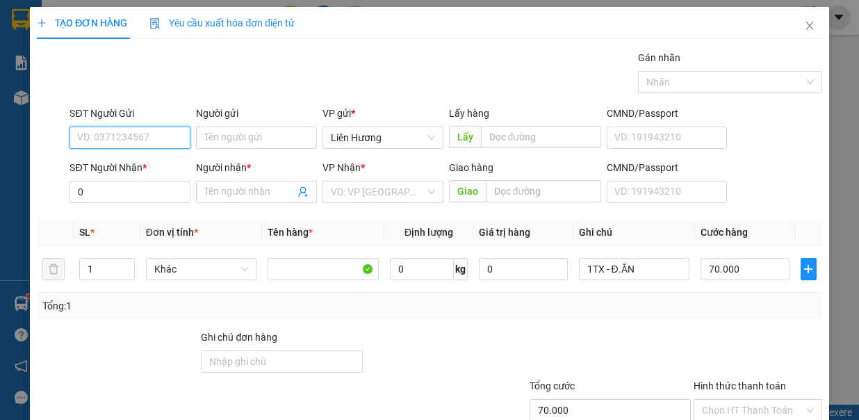
click at [139, 131] on input "SĐT Người Gửi" at bounding box center [129, 137] width 121 height 22
type input "0392621873"
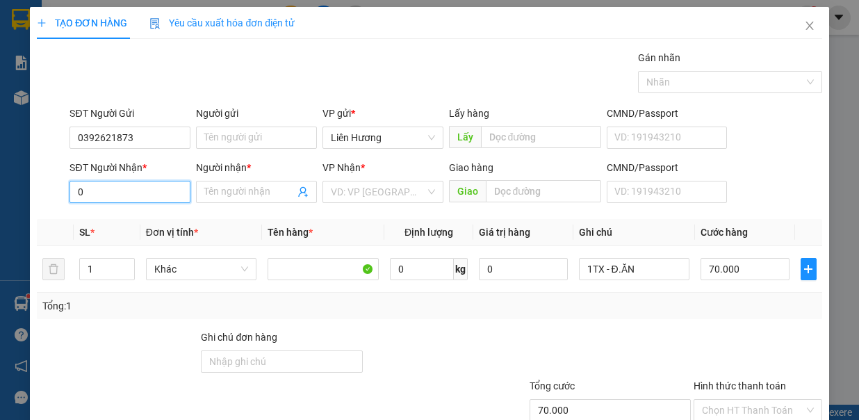
click at [125, 192] on input "0" at bounding box center [129, 192] width 121 height 22
type input "0862091857"
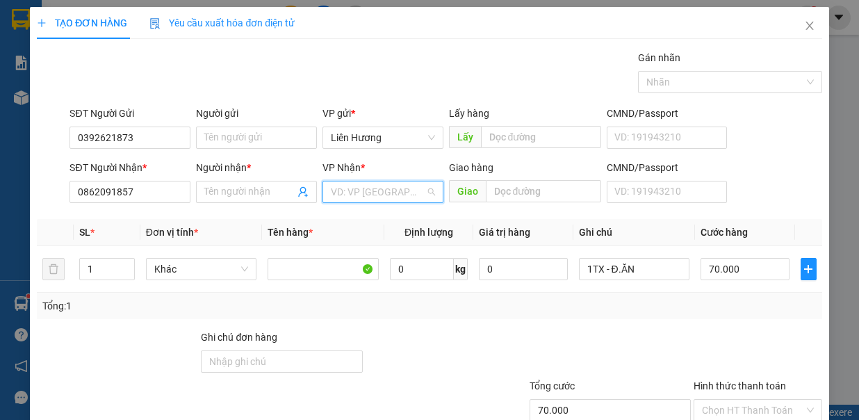
click at [402, 187] on input "search" at bounding box center [378, 191] width 94 height 21
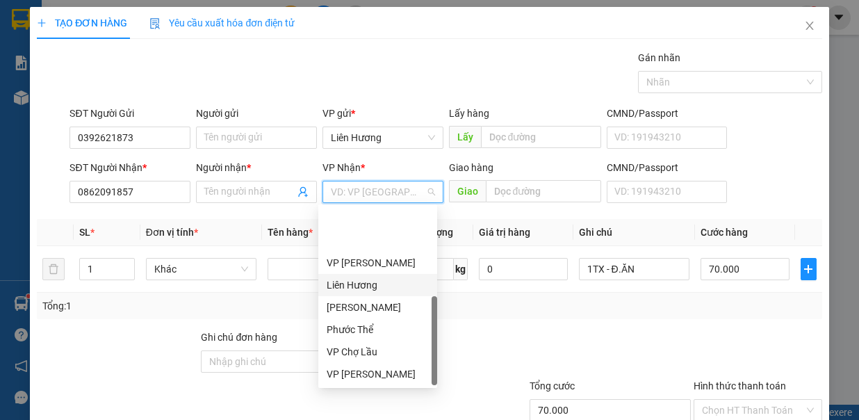
click at [388, 160] on div "VP Nhận * VD: VP Sài Gòn" at bounding box center [382, 184] width 121 height 49
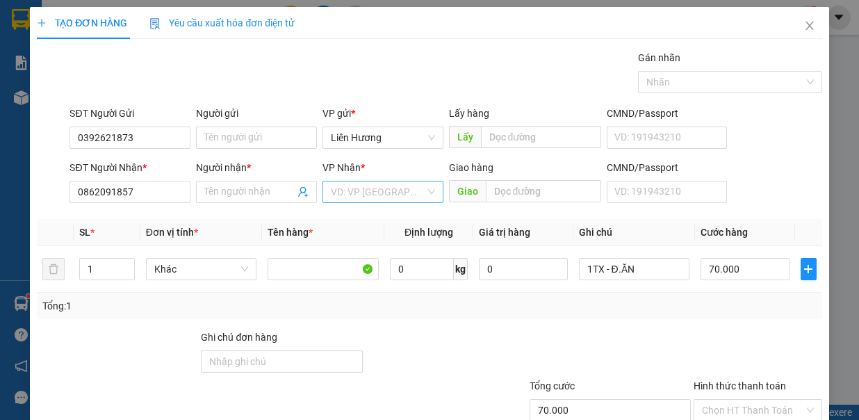
click at [390, 181] on input "search" at bounding box center [378, 191] width 94 height 21
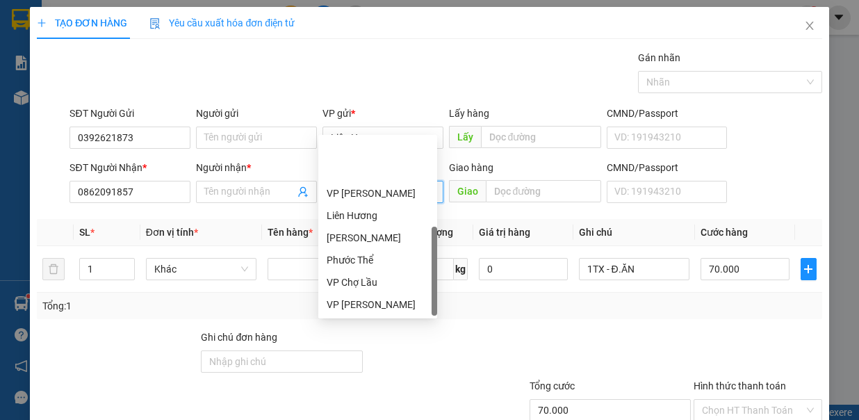
drag, startPoint x: 390, startPoint y: 286, endPoint x: 307, endPoint y: 201, distance: 118.9
click at [388, 341] on div "[GEOGRAPHIC_DATA]" at bounding box center [378, 348] width 102 height 15
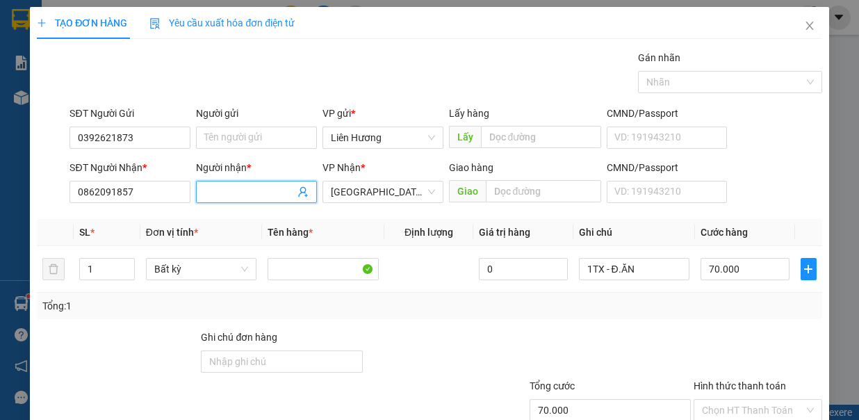
click at [248, 184] on input "Người nhận *" at bounding box center [249, 191] width 90 height 15
type input "PHƯƠNG"
click at [768, 399] on input "Hình thức thanh toán" at bounding box center [753, 409] width 102 height 21
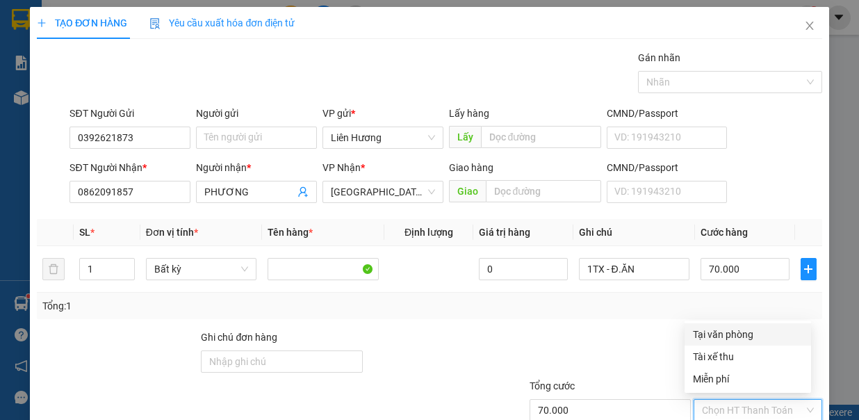
drag, startPoint x: 761, startPoint y: 270, endPoint x: 764, endPoint y: 317, distance: 48.1
click at [760, 327] on div "Tại văn phòng" at bounding box center [748, 334] width 110 height 15
type input "0"
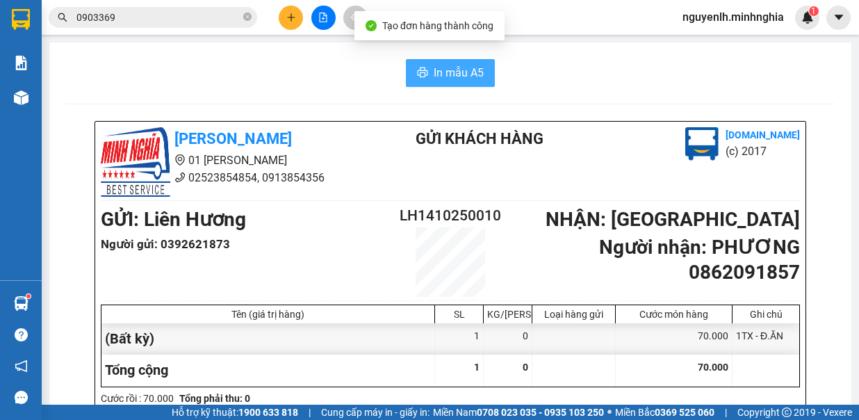
click at [459, 77] on span "In mẫu A5" at bounding box center [459, 72] width 50 height 17
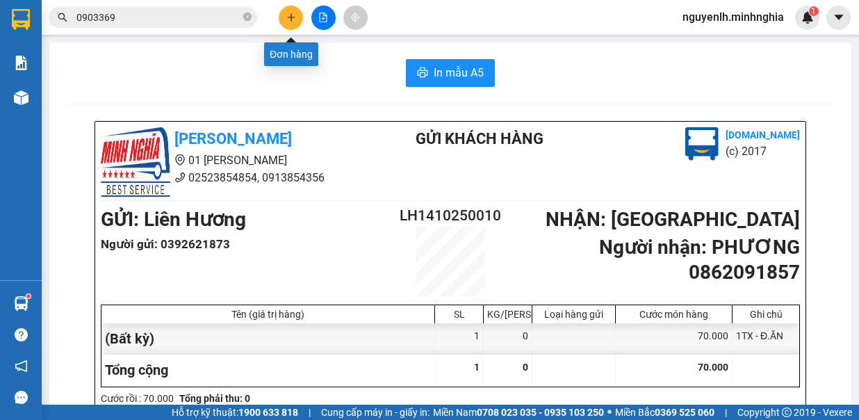
click at [292, 16] on icon "plus" at bounding box center [291, 18] width 10 height 10
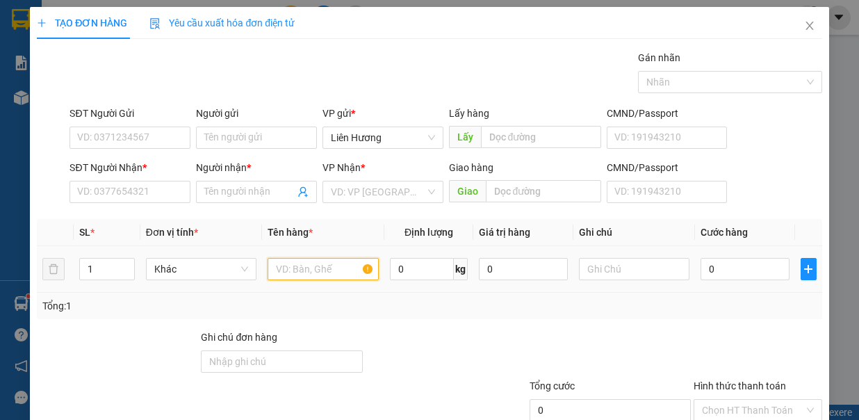
click at [306, 272] on input "text" at bounding box center [322, 269] width 111 height 22
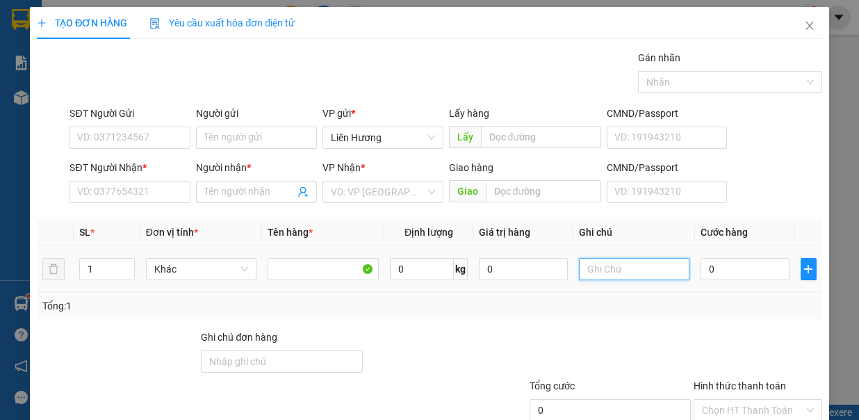
click at [586, 267] on input "text" at bounding box center [634, 269] width 111 height 22
type input "1TX - HS"
click at [708, 262] on input "0" at bounding box center [744, 269] width 89 height 22
type input "3"
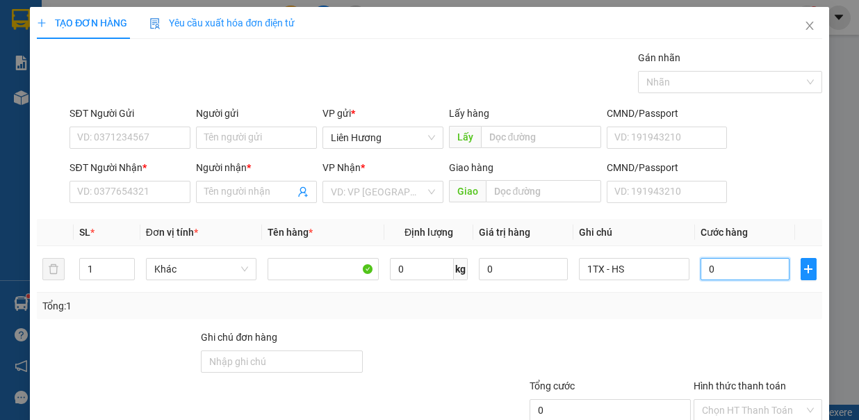
type input "3"
type input "30"
type input "30.000"
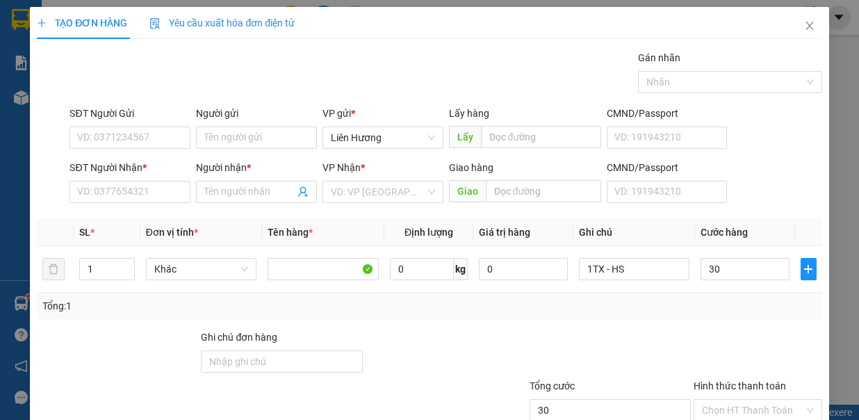
type input "30.000"
drag, startPoint x: 155, startPoint y: 186, endPoint x: 207, endPoint y: 233, distance: 70.3
click at [155, 196] on input "SĐT Người Nhận *" at bounding box center [129, 192] width 121 height 22
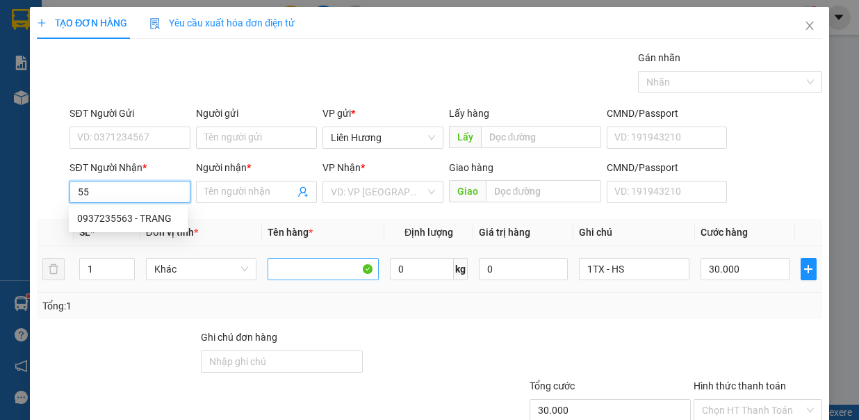
type input "5"
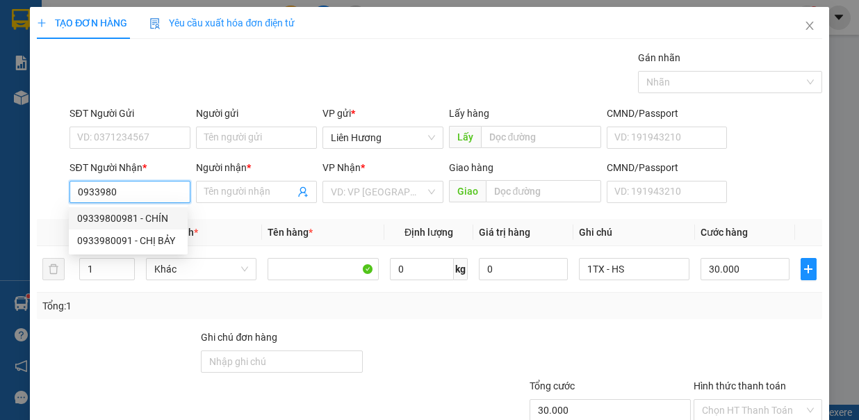
click at [147, 217] on div "09339800981 - CHÍN" at bounding box center [128, 217] width 102 height 15
type input "09339800981"
type input "CHÍN"
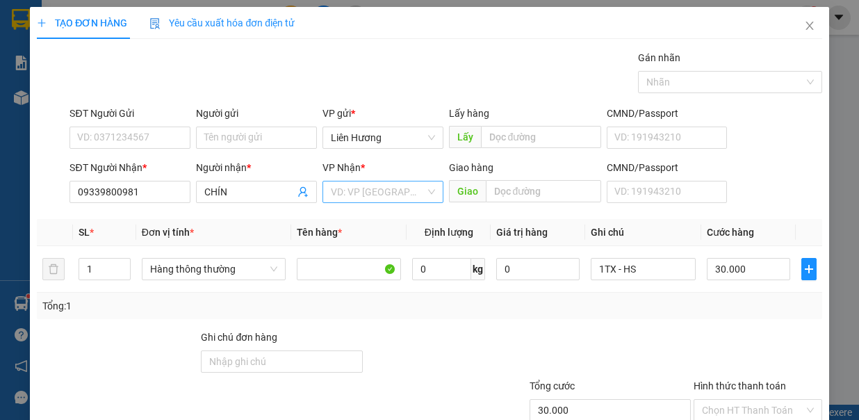
click at [354, 192] on input "search" at bounding box center [378, 191] width 94 height 21
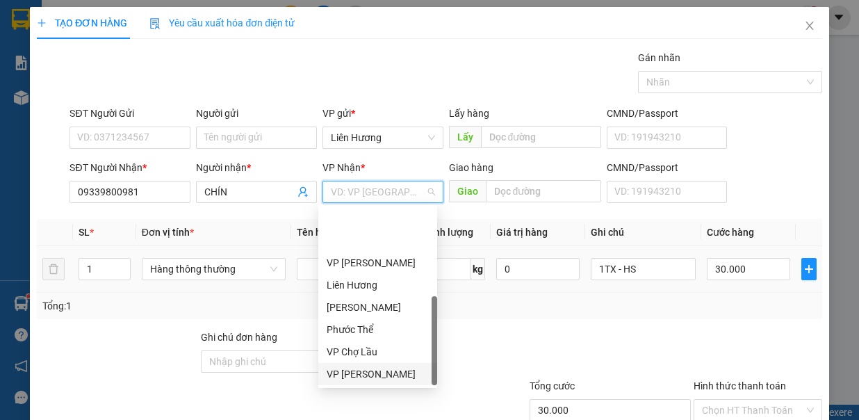
drag, startPoint x: 381, startPoint y: 311, endPoint x: 256, endPoint y: 247, distance: 141.4
click at [381, 366] on div "VP Phan Rí" at bounding box center [378, 373] width 102 height 15
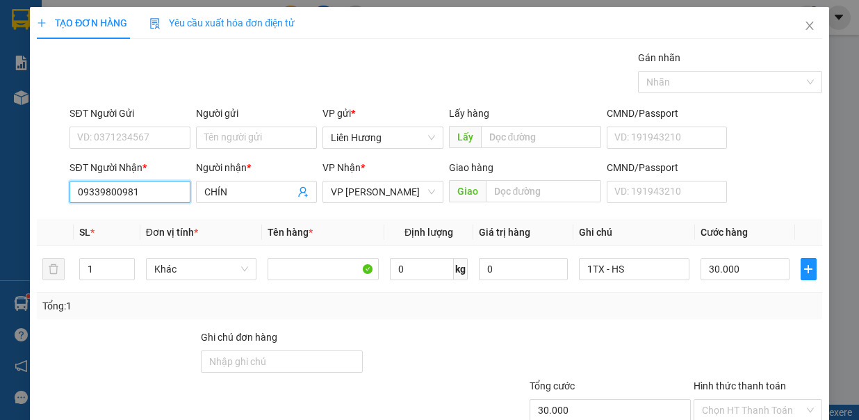
click at [154, 191] on input "09339800981" at bounding box center [129, 192] width 121 height 22
click at [111, 190] on input "09339800981" at bounding box center [129, 192] width 121 height 22
click at [156, 186] on input "09339800981" at bounding box center [129, 192] width 121 height 22
type input "0933980988"
click at [245, 195] on input "CHÍN" at bounding box center [249, 191] width 90 height 15
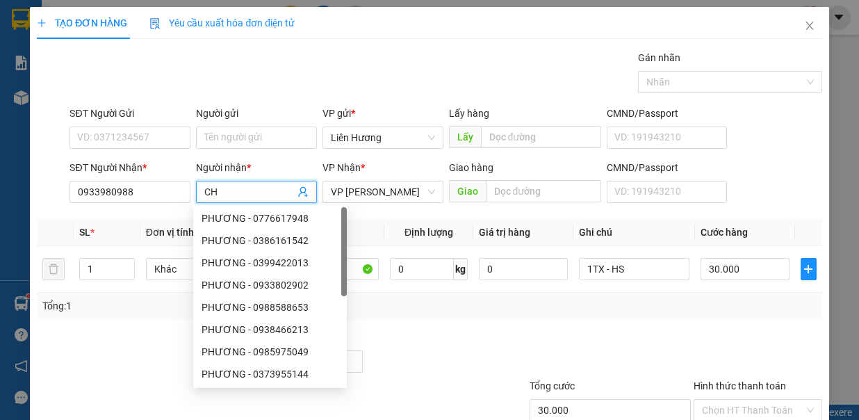
type input "C"
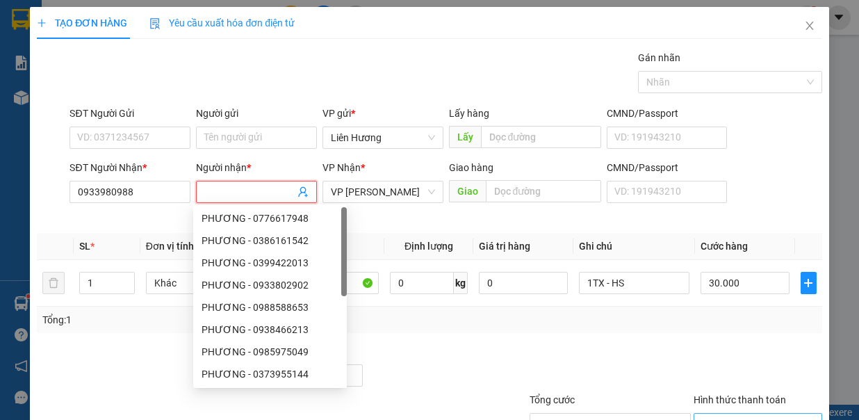
click at [740, 413] on input "Hình thức thanh toán" at bounding box center [753, 423] width 102 height 21
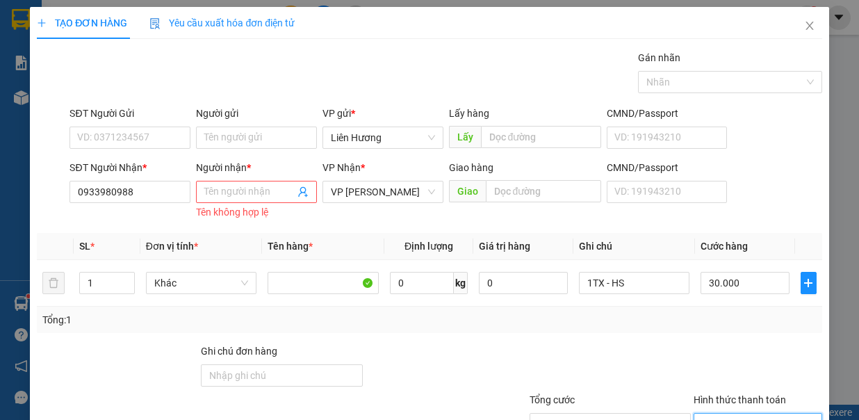
type input "0"
drag, startPoint x: 233, startPoint y: 81, endPoint x: 568, endPoint y: 195, distance: 353.0
click at [233, 184] on input "Người nhận *" at bounding box center [249, 191] width 90 height 15
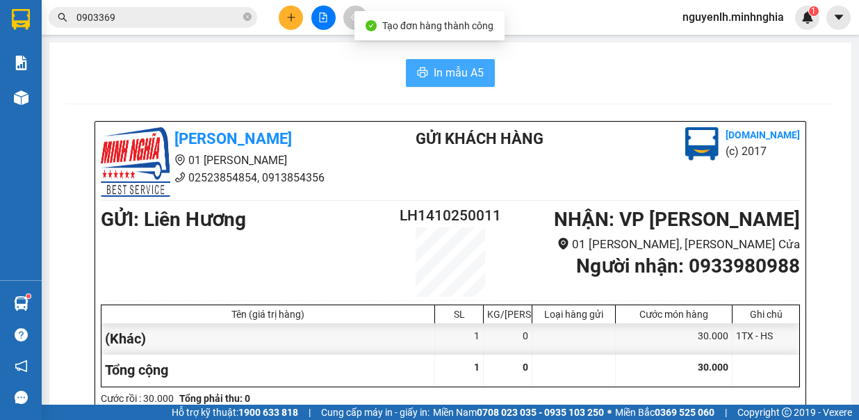
click at [459, 69] on span "In mẫu A5" at bounding box center [459, 72] width 50 height 17
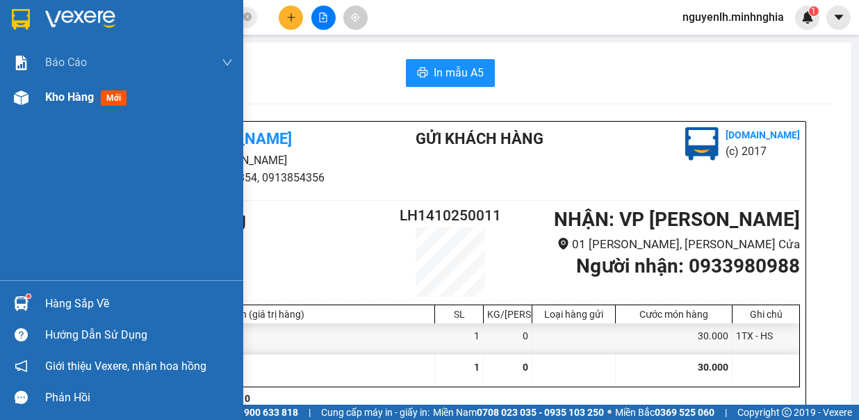
click at [38, 97] on div "Kho hàng mới" at bounding box center [121, 97] width 243 height 35
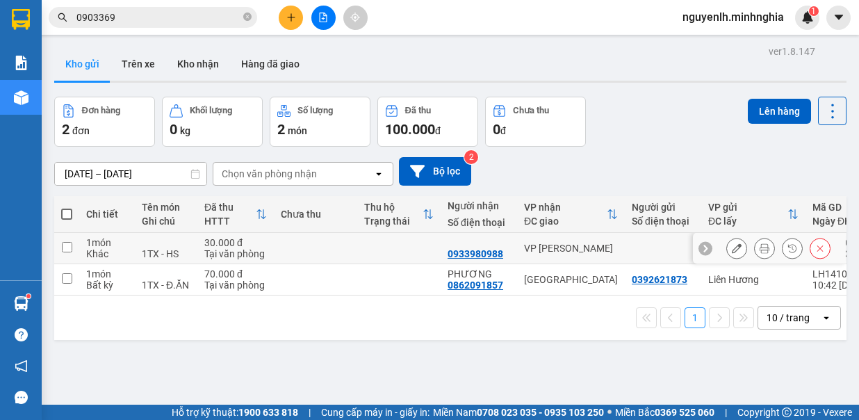
click at [727, 254] on button at bounding box center [736, 248] width 19 height 24
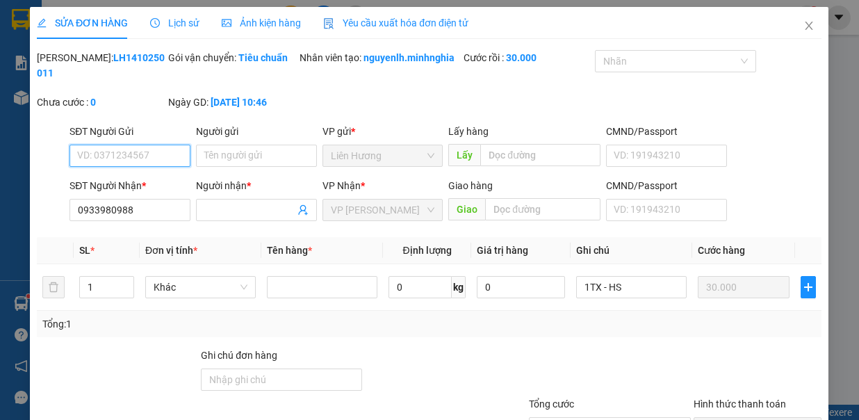
type input "0933980988"
type input "30.000"
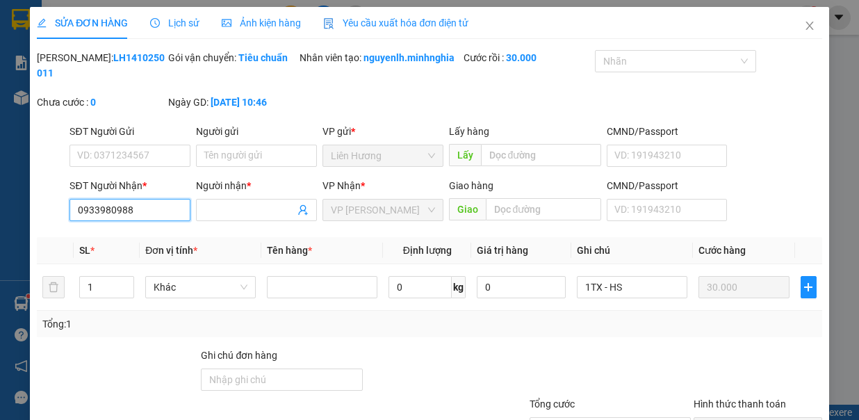
click at [113, 221] on input "0933980988" at bounding box center [129, 210] width 121 height 22
type input "0933908988"
click at [149, 221] on input "0933908988" at bounding box center [129, 210] width 121 height 22
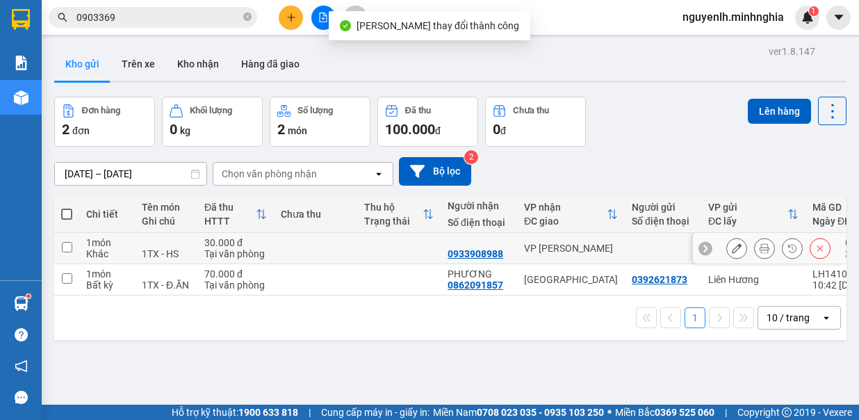
click at [754, 258] on div at bounding box center [764, 248] width 21 height 21
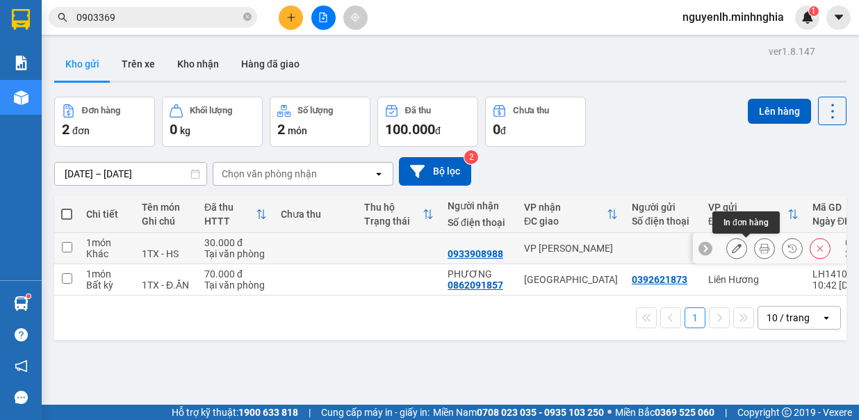
click at [754, 254] on button at bounding box center [763, 248] width 19 height 24
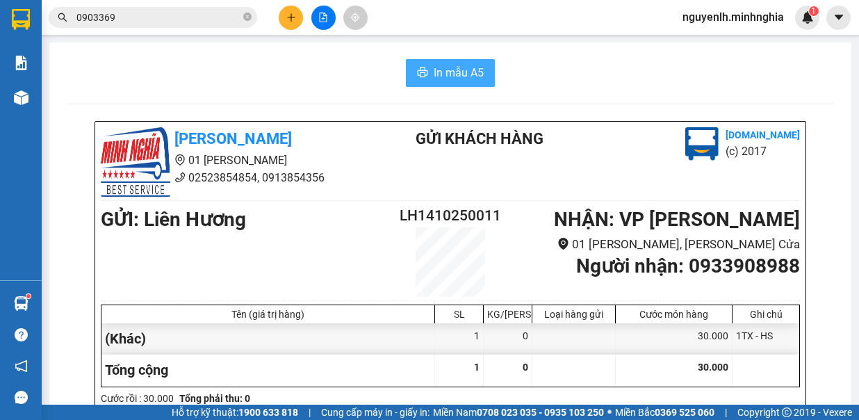
click at [467, 77] on span "In mẫu A5" at bounding box center [459, 72] width 50 height 17
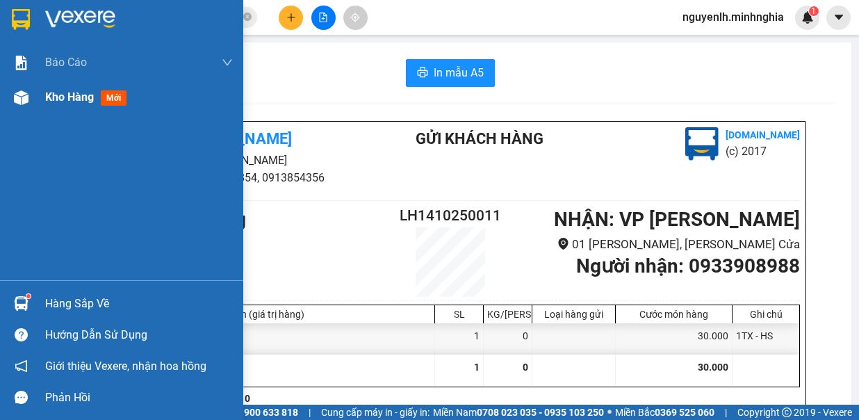
drag, startPoint x: 47, startPoint y: 92, endPoint x: 59, endPoint y: 87, distance: 13.4
click at [45, 92] on span "Kho hàng" at bounding box center [69, 96] width 49 height 13
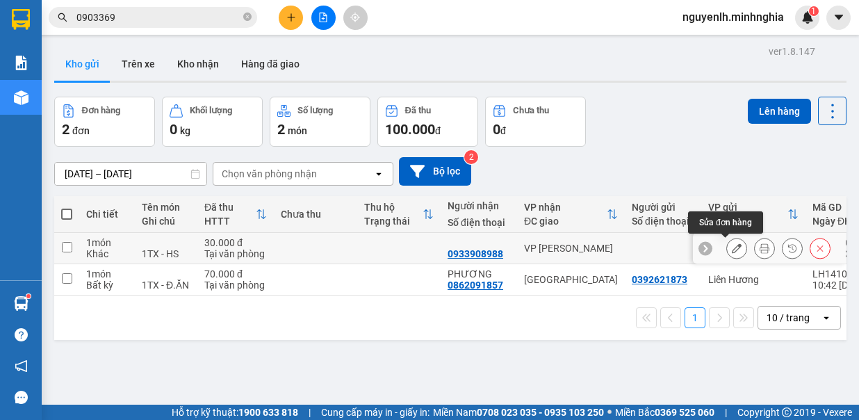
click at [732, 251] on icon at bounding box center [737, 248] width 10 height 10
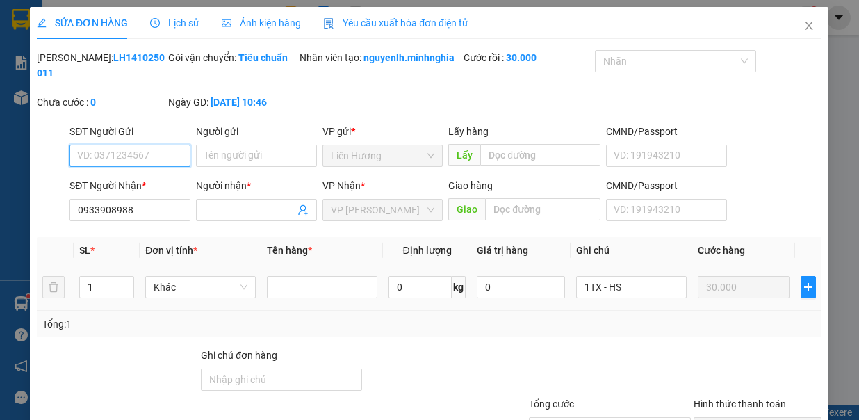
type input "0933908988"
type input "30.000"
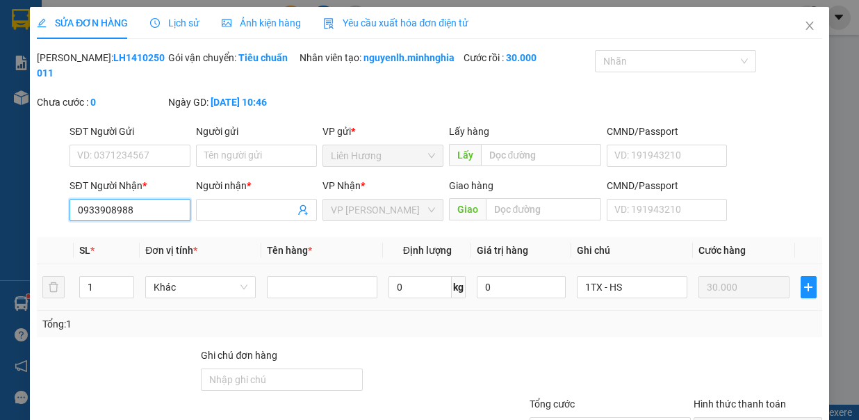
click at [110, 221] on input "0933908988" at bounding box center [129, 210] width 121 height 22
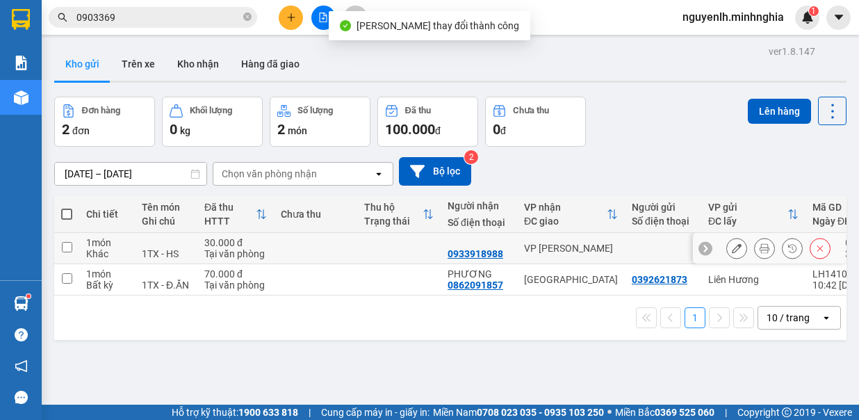
click at [759, 247] on icon at bounding box center [764, 248] width 10 height 10
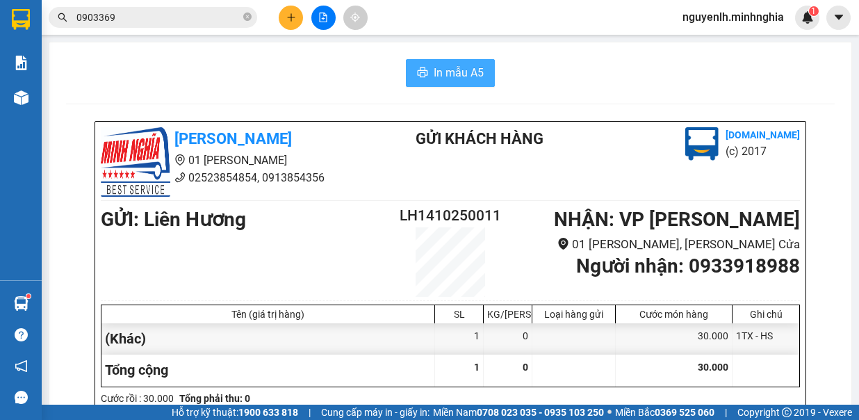
click at [452, 70] on span "In mẫu A5" at bounding box center [459, 72] width 50 height 17
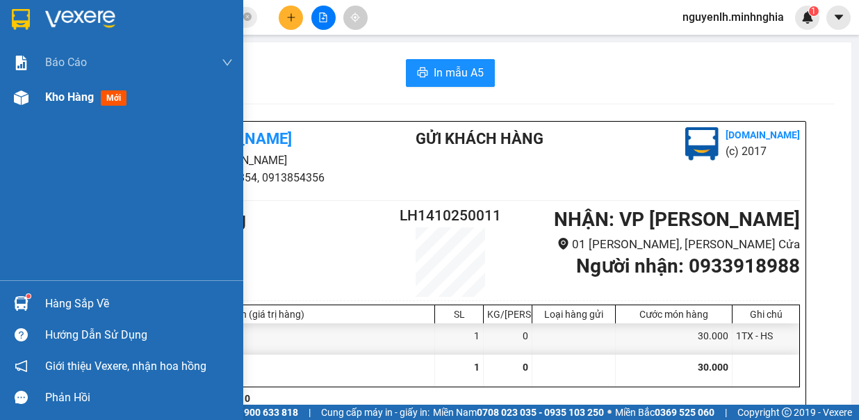
click at [42, 99] on div "Kho hàng mới" at bounding box center [121, 97] width 243 height 35
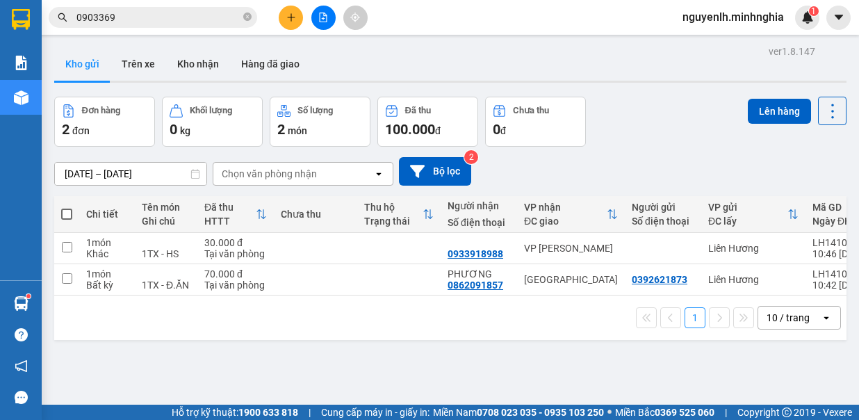
drag, startPoint x: 65, startPoint y: 210, endPoint x: 251, endPoint y: 217, distance: 187.0
click at [67, 210] on span at bounding box center [66, 213] width 11 height 11
click at [67, 207] on input "checkbox" at bounding box center [67, 207] width 0 height 0
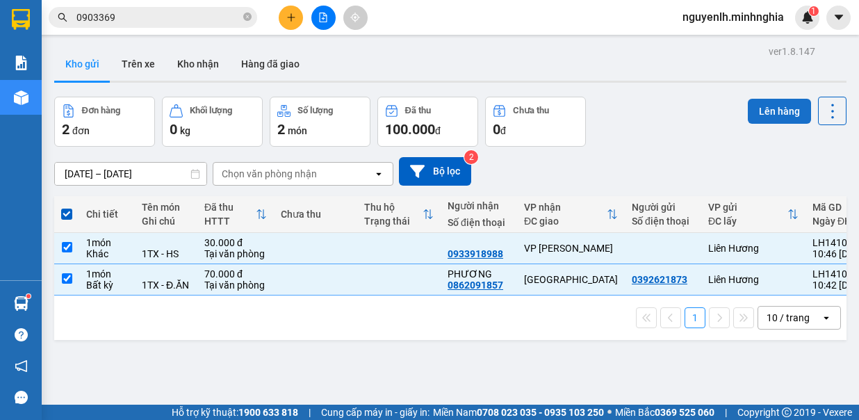
click at [770, 119] on button "Lên hàng" at bounding box center [779, 111] width 63 height 25
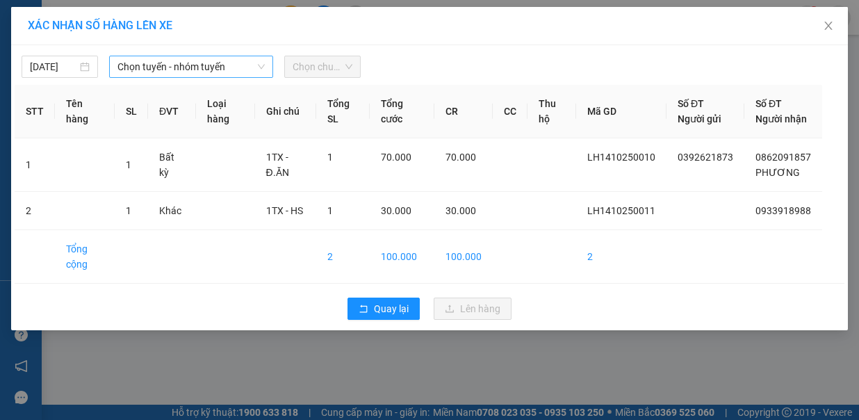
click at [204, 58] on span "Chọn tuyến - nhóm tuyến" at bounding box center [190, 66] width 147 height 21
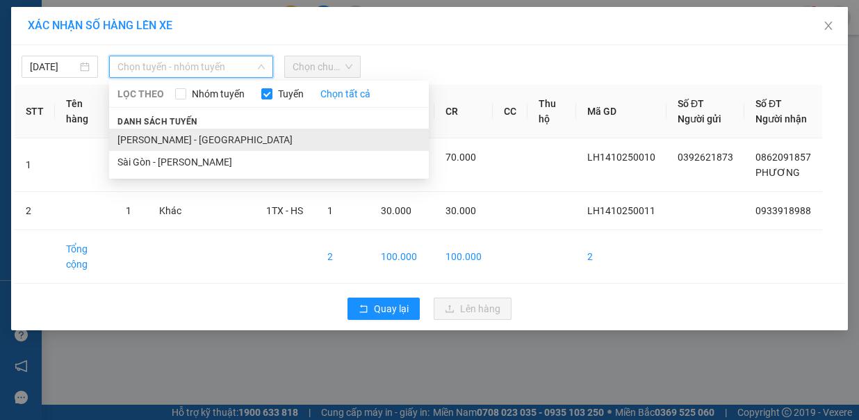
click at [217, 129] on li "Phan Rí - Sài Gòn" at bounding box center [269, 140] width 320 height 22
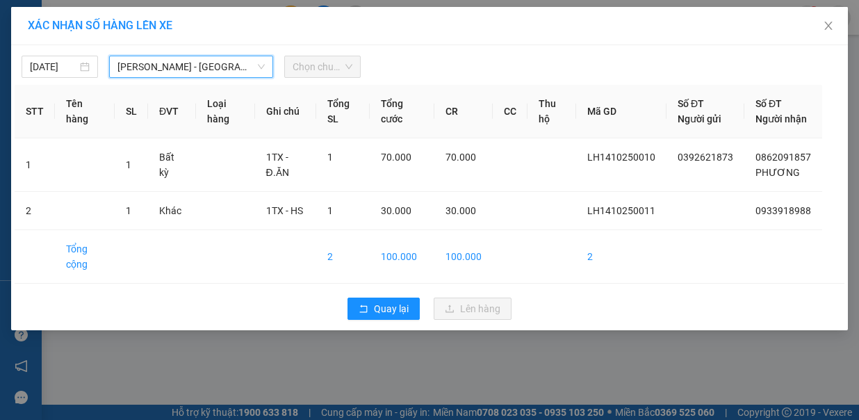
click at [337, 74] on span "Chọn chuyến" at bounding box center [322, 66] width 60 height 21
click at [334, 68] on span "Chọn chuyến" at bounding box center [322, 66] width 60 height 21
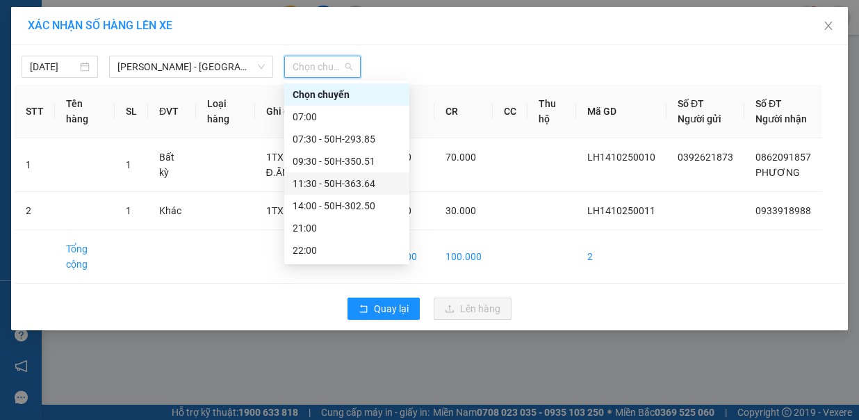
click at [367, 177] on div "11:30 - 50H-363.64" at bounding box center [346, 183] width 108 height 15
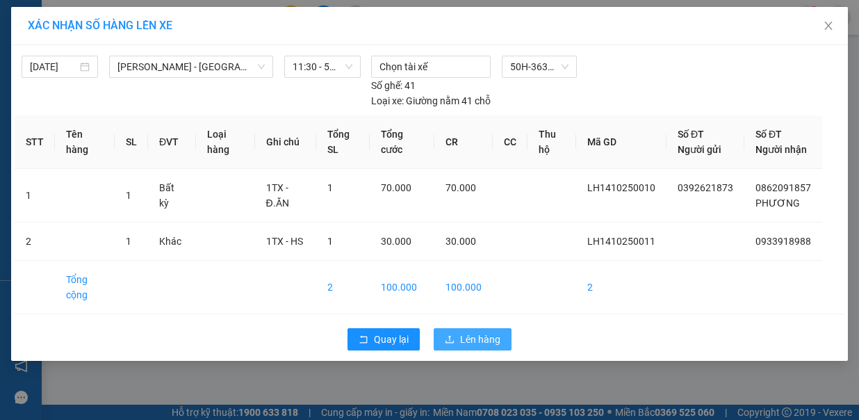
click at [472, 331] on span "Lên hàng" at bounding box center [480, 338] width 40 height 15
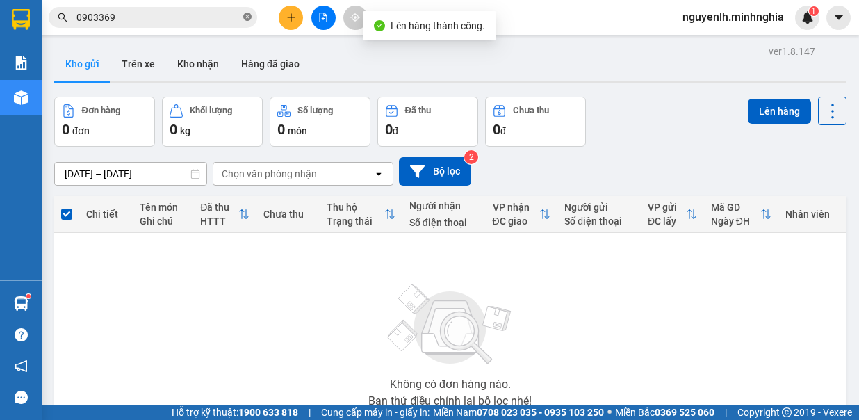
click at [247, 19] on icon "close-circle" at bounding box center [247, 17] width 8 height 8
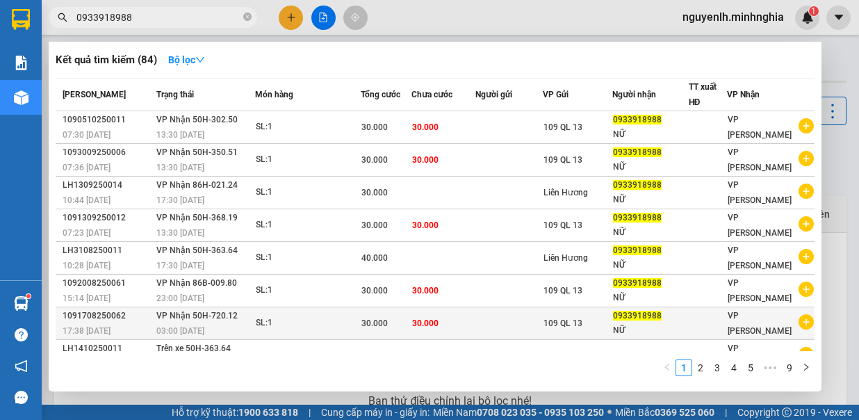
type input "0933918988"
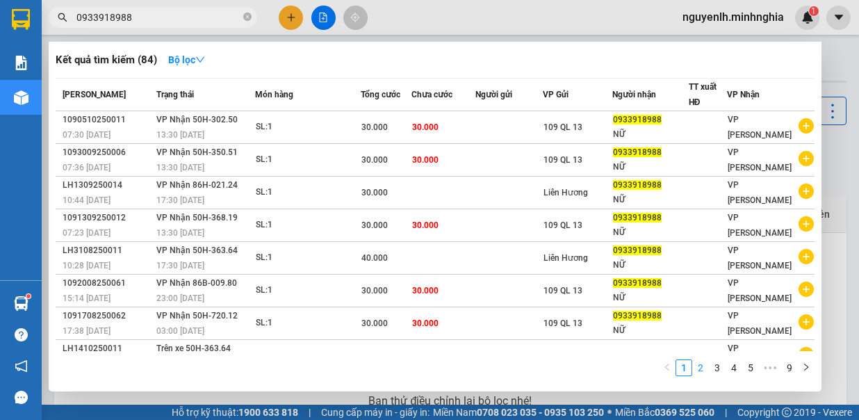
click at [704, 363] on link "2" at bounding box center [700, 367] width 15 height 15
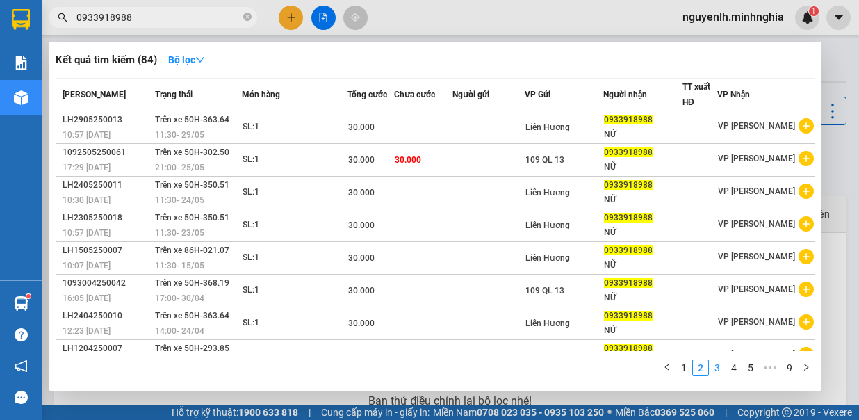
click at [725, 368] on link "3" at bounding box center [716, 367] width 15 height 15
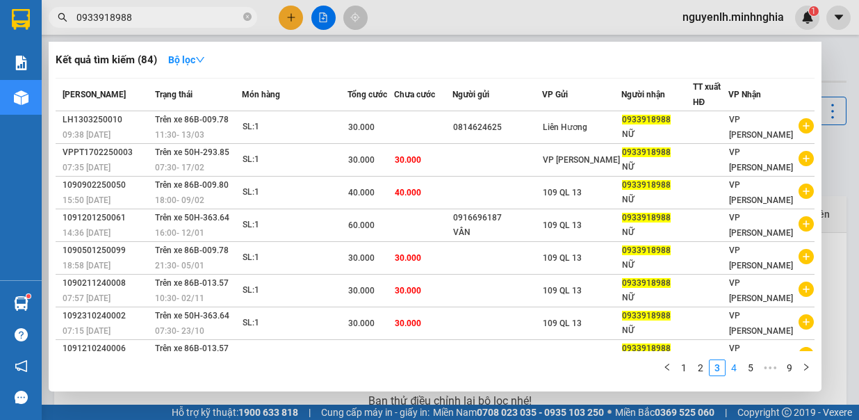
click at [734, 367] on link "4" at bounding box center [733, 367] width 15 height 15
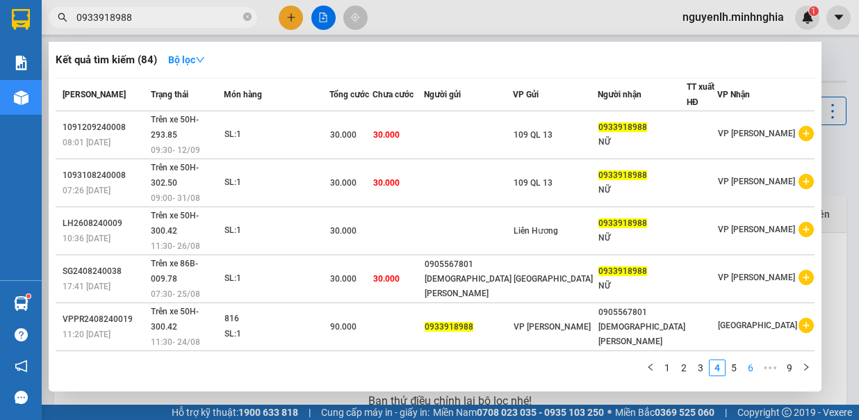
click at [755, 372] on link "6" at bounding box center [750, 367] width 15 height 15
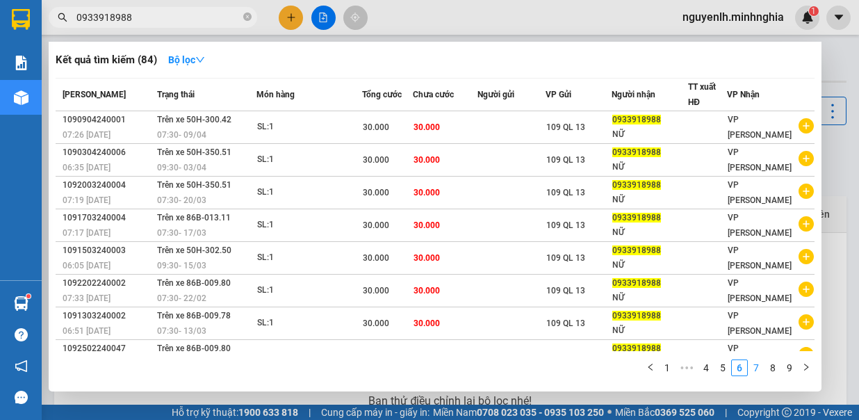
click at [753, 371] on link "7" at bounding box center [755, 367] width 15 height 15
drag, startPoint x: 784, startPoint y: 369, endPoint x: 654, endPoint y: 370, distance: 129.9
click at [784, 369] on link "9" at bounding box center [789, 367] width 15 height 15
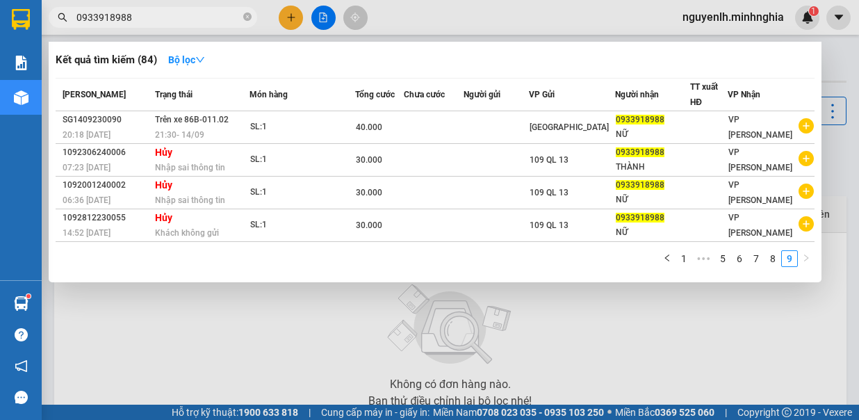
click at [676, 368] on div at bounding box center [429, 210] width 859 height 420
drag, startPoint x: 206, startPoint y: 19, endPoint x: 195, endPoint y: 33, distance: 18.3
click at [195, 30] on div "Kết quả tìm kiếm ( 84 ) Bộ lọc Mã ĐH Trạng thái Món hàng Tổng cước Chưa cước Ng…" at bounding box center [135, 18] width 271 height 24
click at [397, 338] on div at bounding box center [429, 210] width 859 height 420
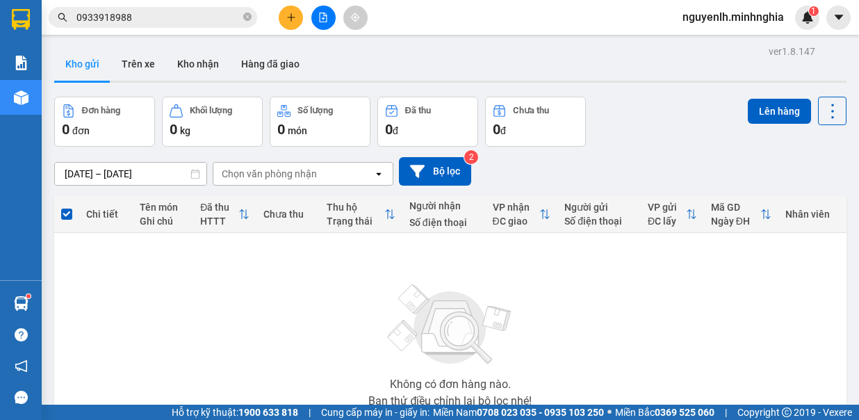
click at [323, 17] on icon "file-add" at bounding box center [323, 18] width 10 height 10
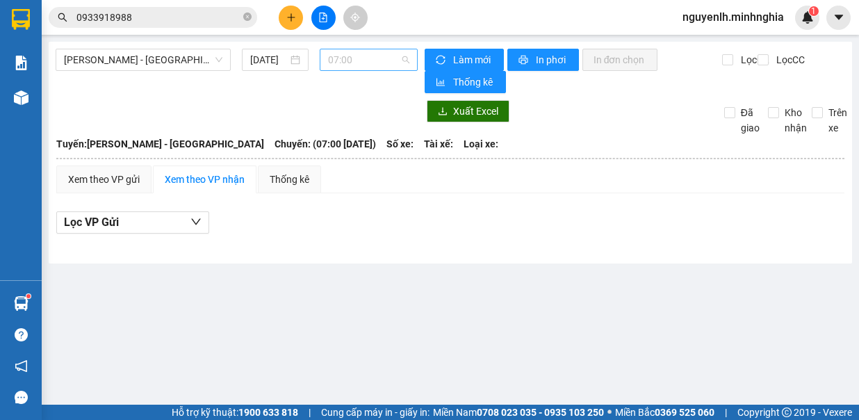
click at [376, 49] on span "07:00" at bounding box center [368, 59] width 81 height 21
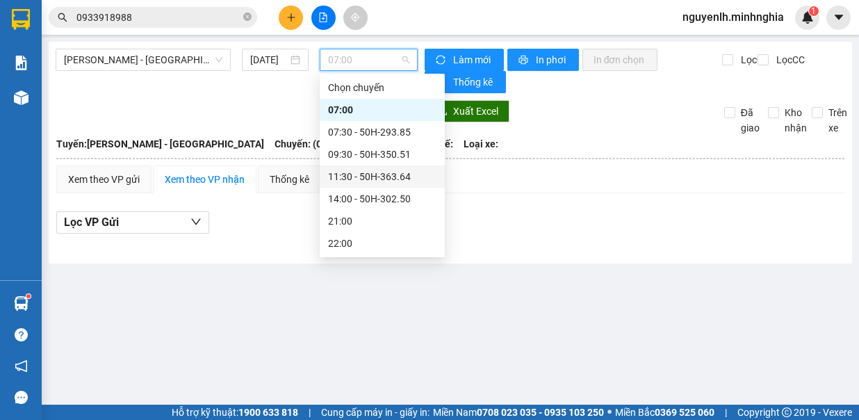
click at [395, 185] on div "11:30 - 50H-363.64" at bounding box center [382, 176] width 125 height 22
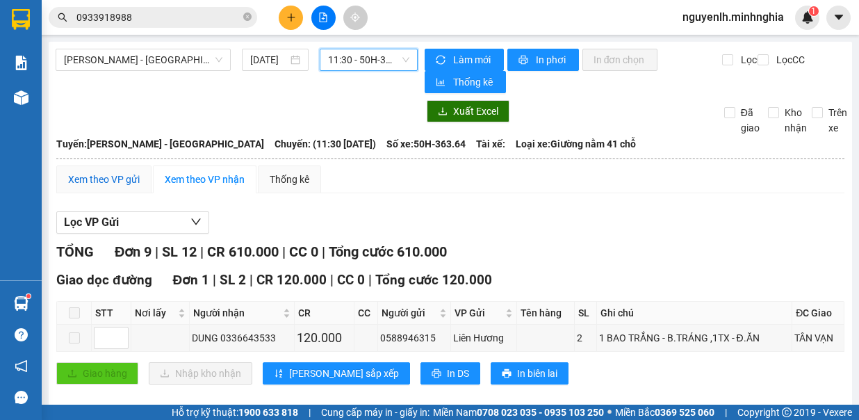
click at [122, 175] on div "Xem theo VP gửi" at bounding box center [104, 179] width 72 height 15
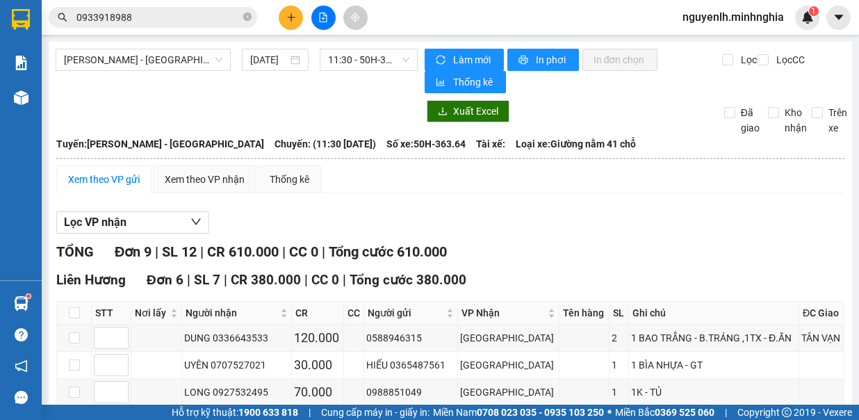
drag, startPoint x: 692, startPoint y: 378, endPoint x: 684, endPoint y: 408, distance: 31.7
drag, startPoint x: 684, startPoint y: 408, endPoint x: 238, endPoint y: 79, distance: 554.3
click at [248, 14] on span at bounding box center [247, 17] width 8 height 13
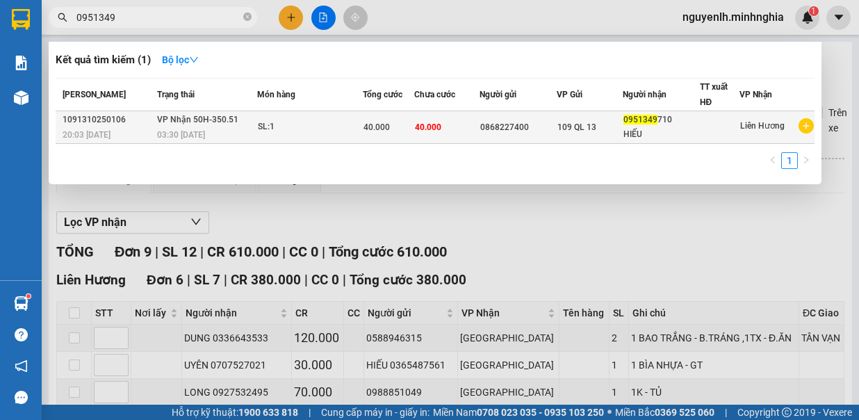
type input "0951349"
click at [465, 121] on td "40.000" at bounding box center [446, 127] width 65 height 33
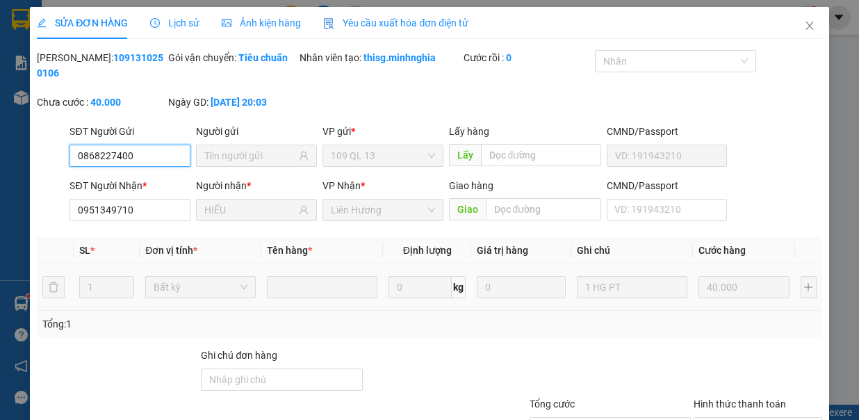
type input "0868227400"
type input "0951349710"
type input "HIẾU"
type input "40.000"
